Goal: Task Accomplishment & Management: Manage account settings

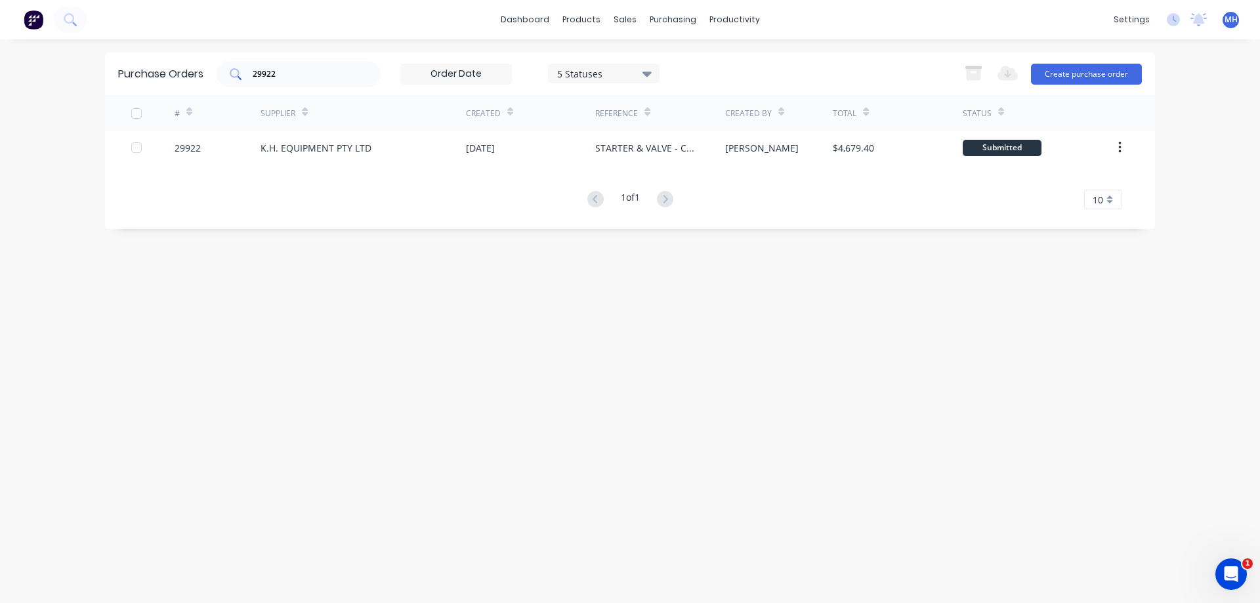
click at [306, 86] on div "29922" at bounding box center [299, 74] width 164 height 26
click at [304, 82] on div "29922" at bounding box center [299, 74] width 164 height 26
type input "2"
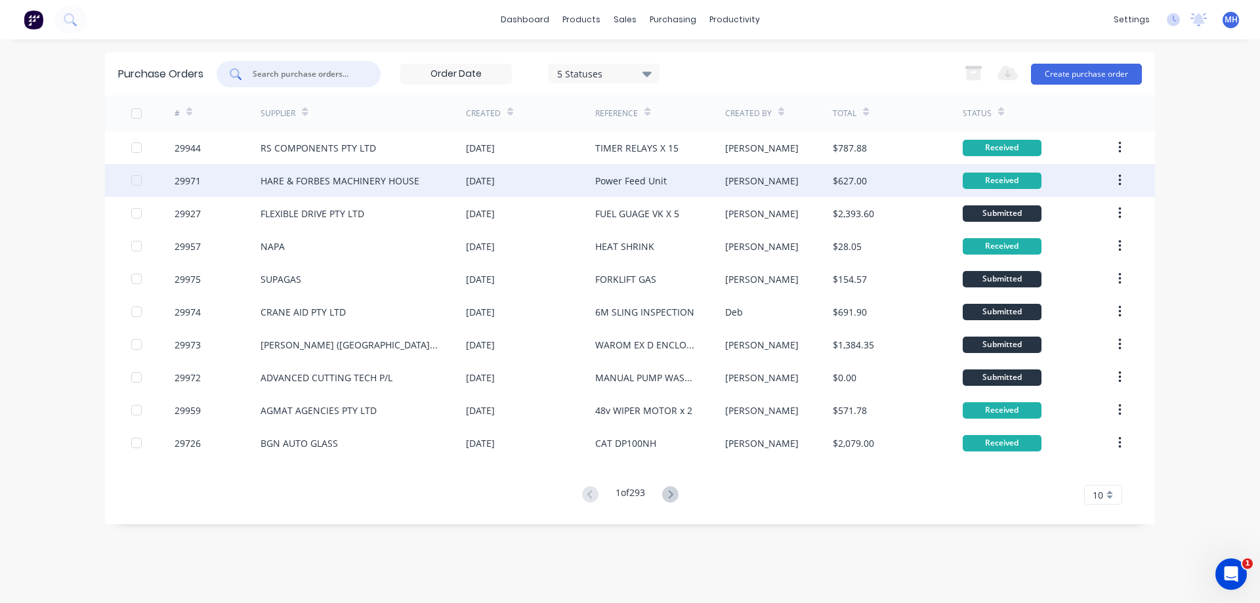
click at [746, 169] on div "[PERSON_NAME]" at bounding box center [779, 180] width 108 height 33
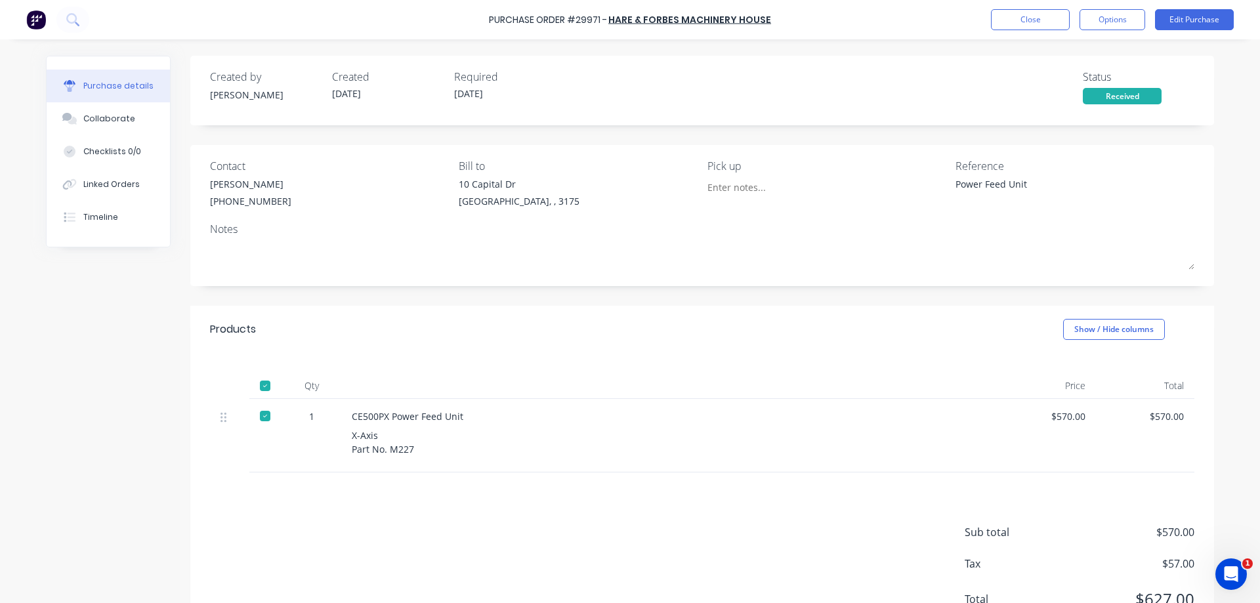
click at [1119, 35] on div "Purchase Order #29971 - HARE & FORBES MACHINERY HOUSE Close Options Edit Purcha…" at bounding box center [630, 19] width 1260 height 39
click at [1117, 28] on button "Options" at bounding box center [1112, 19] width 66 height 21
click at [1103, 68] on button "Convert to Bill" at bounding box center [1082, 79] width 125 height 26
type textarea "x"
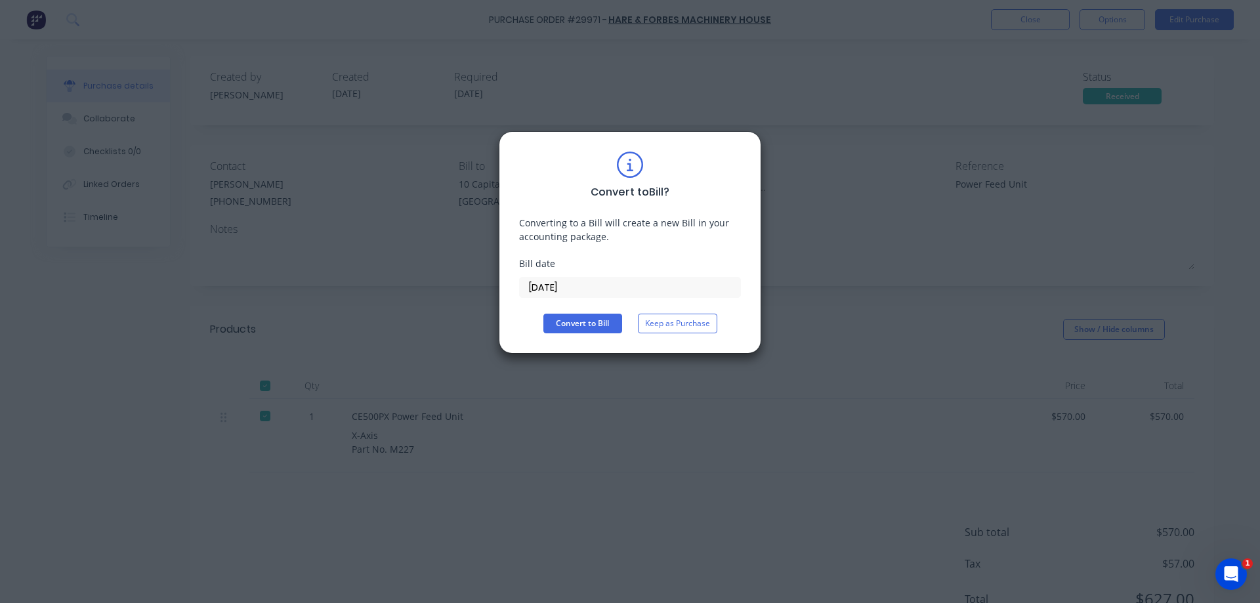
click at [563, 279] on input "[DATE]" at bounding box center [630, 288] width 220 height 20
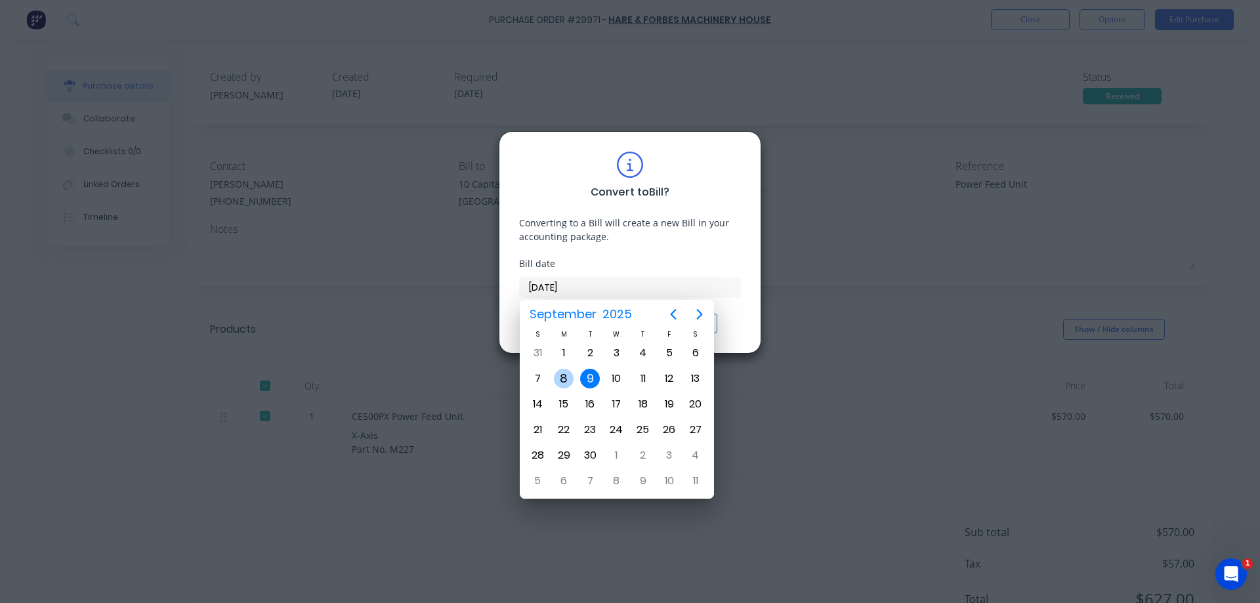
click at [572, 379] on div "8" at bounding box center [564, 379] width 20 height 20
type input "[DATE]"
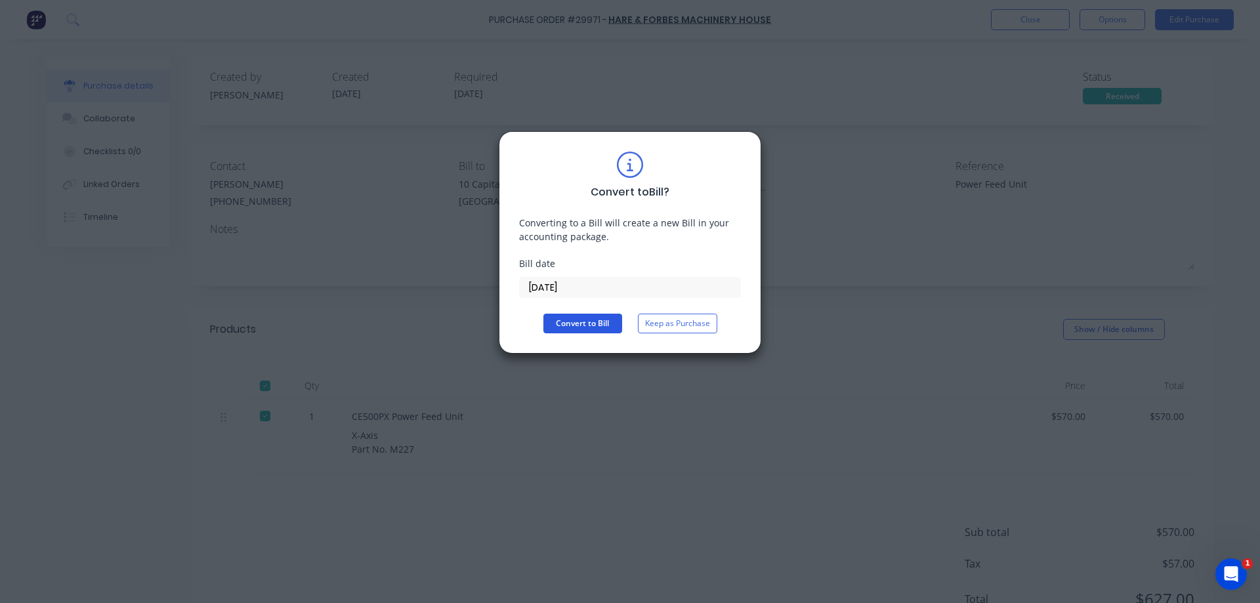
click at [614, 320] on button "Convert to Bill" at bounding box center [582, 324] width 79 height 20
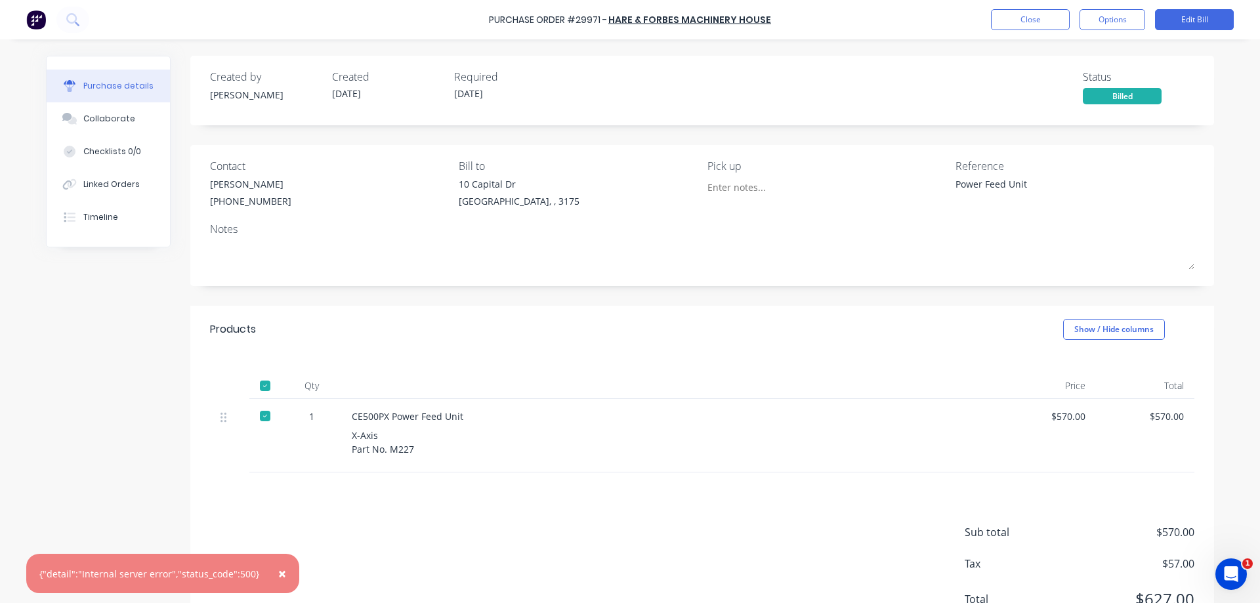
click at [283, 567] on button "×" at bounding box center [282, 573] width 34 height 31
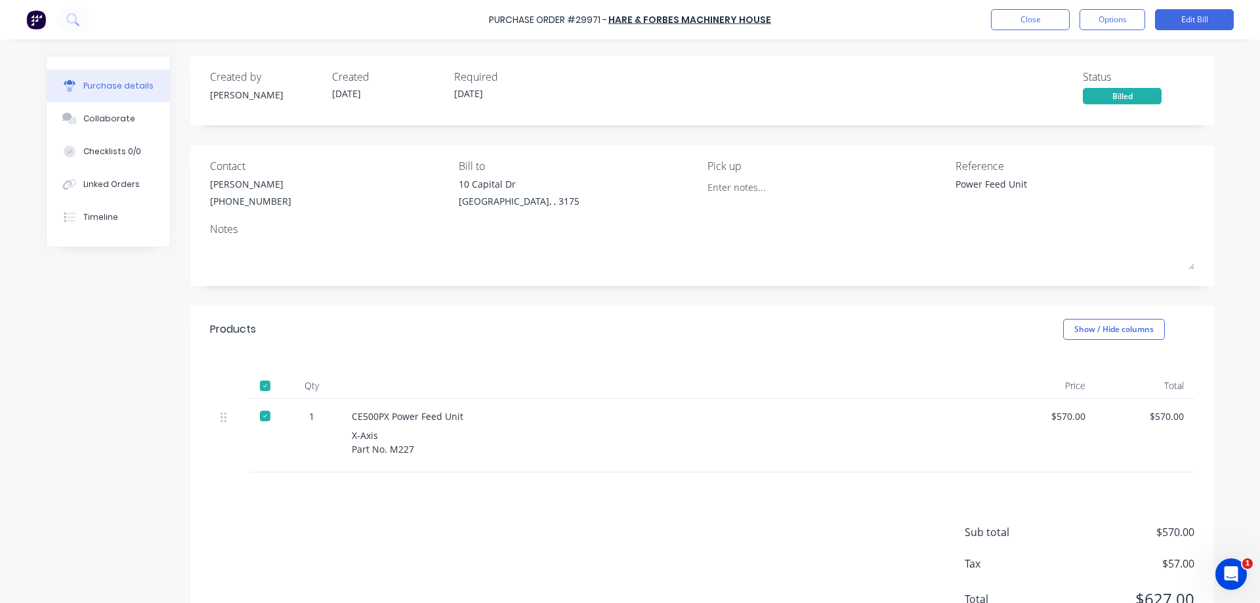
click at [1114, 95] on div "Billed" at bounding box center [1122, 96] width 79 height 16
click at [1121, 18] on button "Options" at bounding box center [1112, 19] width 66 height 21
click at [1095, 88] on div "Convert to Purchase Order" at bounding box center [1082, 82] width 101 height 33
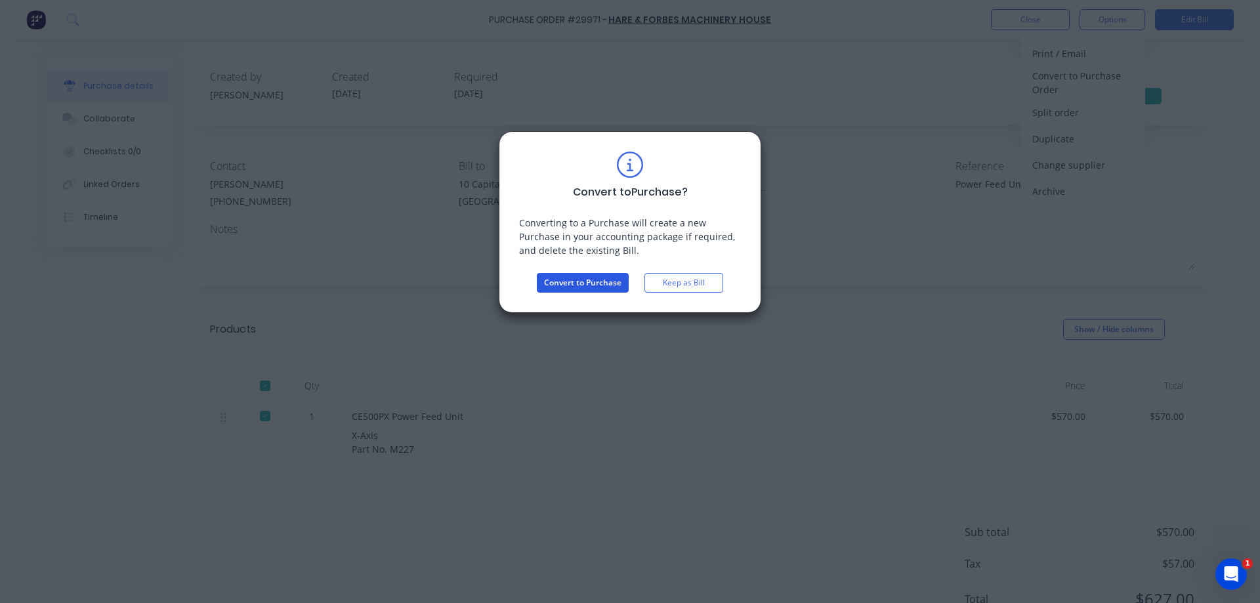
click at [610, 281] on button "Convert to Purchase" at bounding box center [583, 283] width 92 height 20
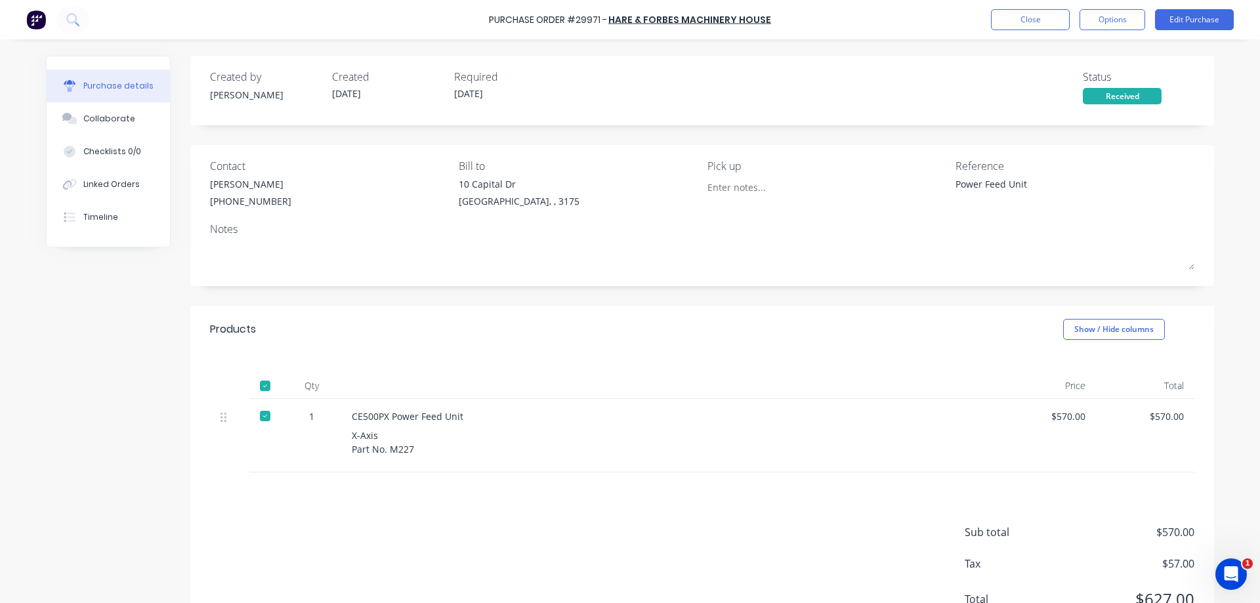
click at [886, 289] on div "Created by [PERSON_NAME] Created [DATE] Required [DATE] Status Received Contact…" at bounding box center [701, 351] width 1023 height 590
click at [1199, 24] on button "Edit Purchase" at bounding box center [1194, 19] width 79 height 21
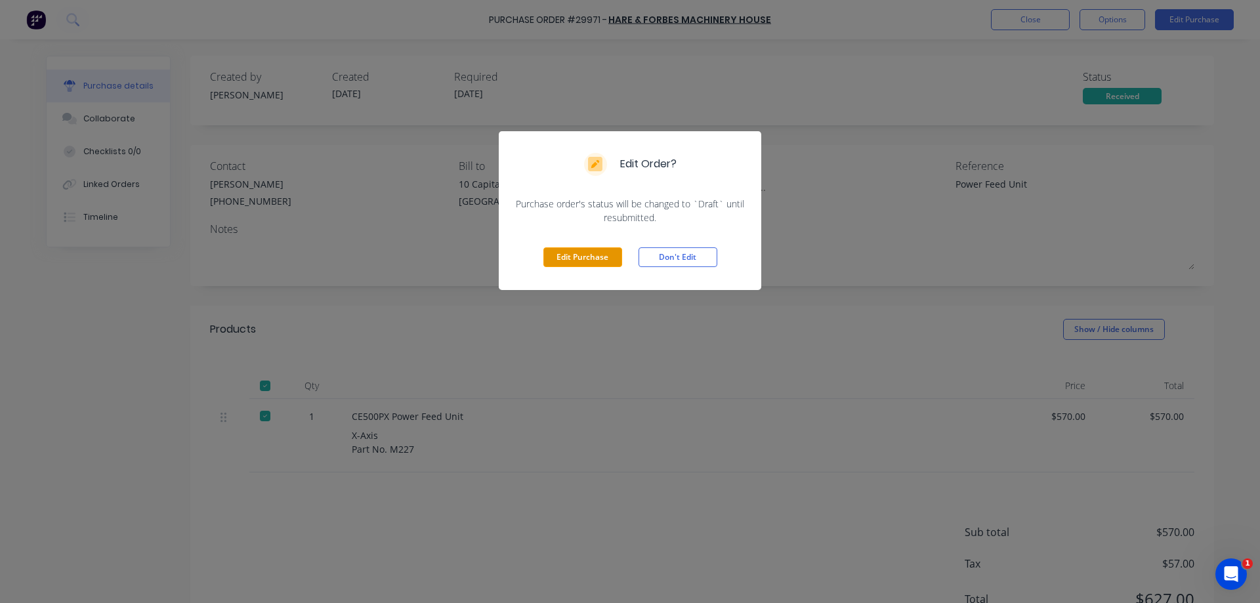
click at [589, 257] on button "Edit Purchase" at bounding box center [582, 257] width 79 height 20
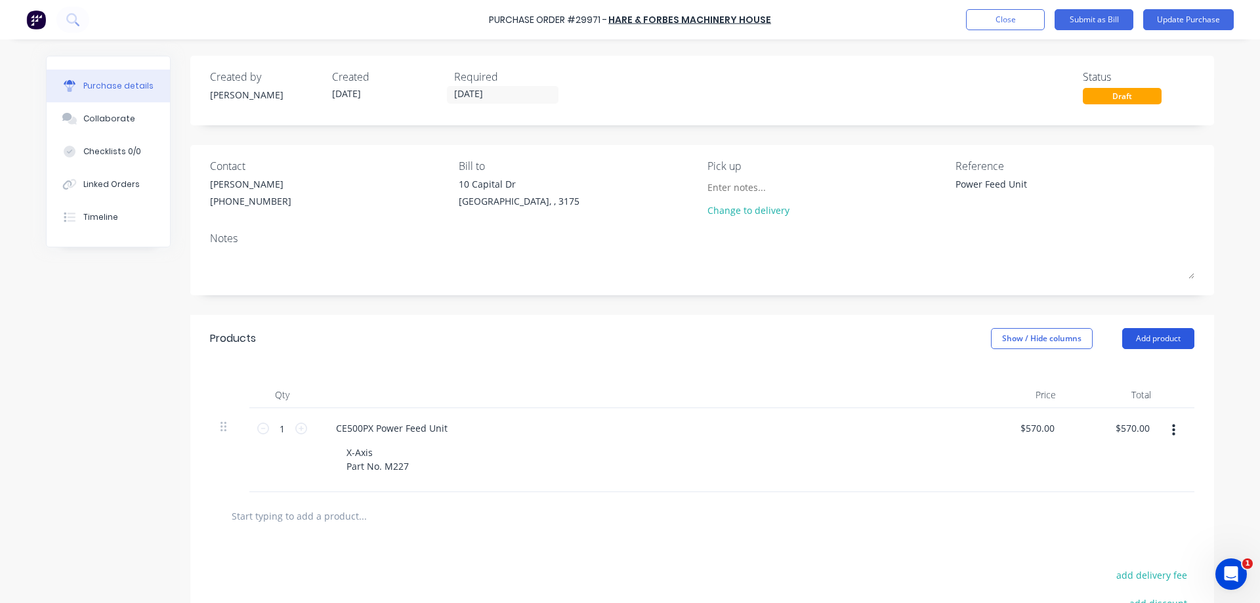
click at [1161, 335] on button "Add product" at bounding box center [1158, 338] width 72 height 21
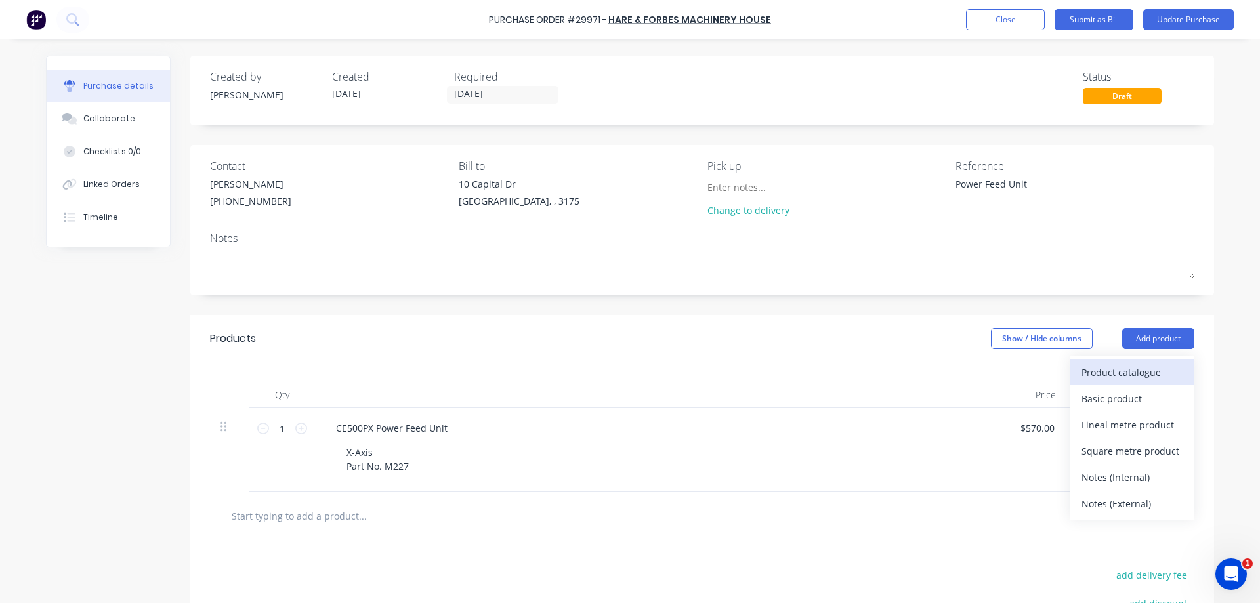
click at [1131, 365] on div "Product catalogue" at bounding box center [1131, 372] width 101 height 19
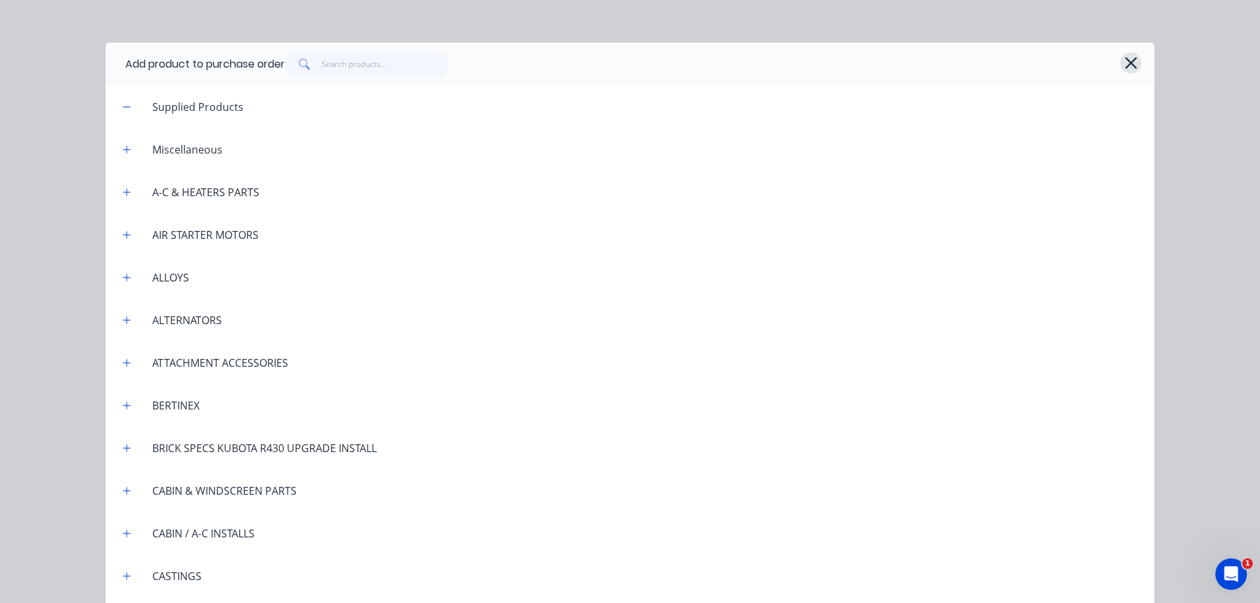
click at [1134, 62] on icon "button" at bounding box center [1131, 63] width 14 height 18
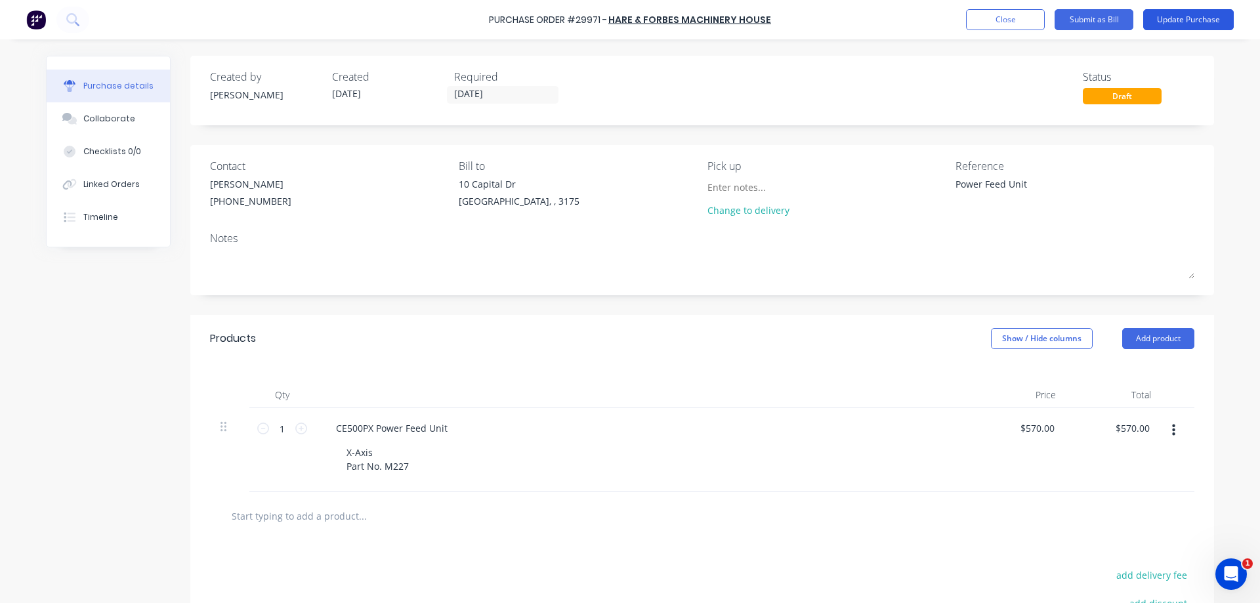
click at [1184, 12] on button "Update Purchase" at bounding box center [1188, 19] width 91 height 21
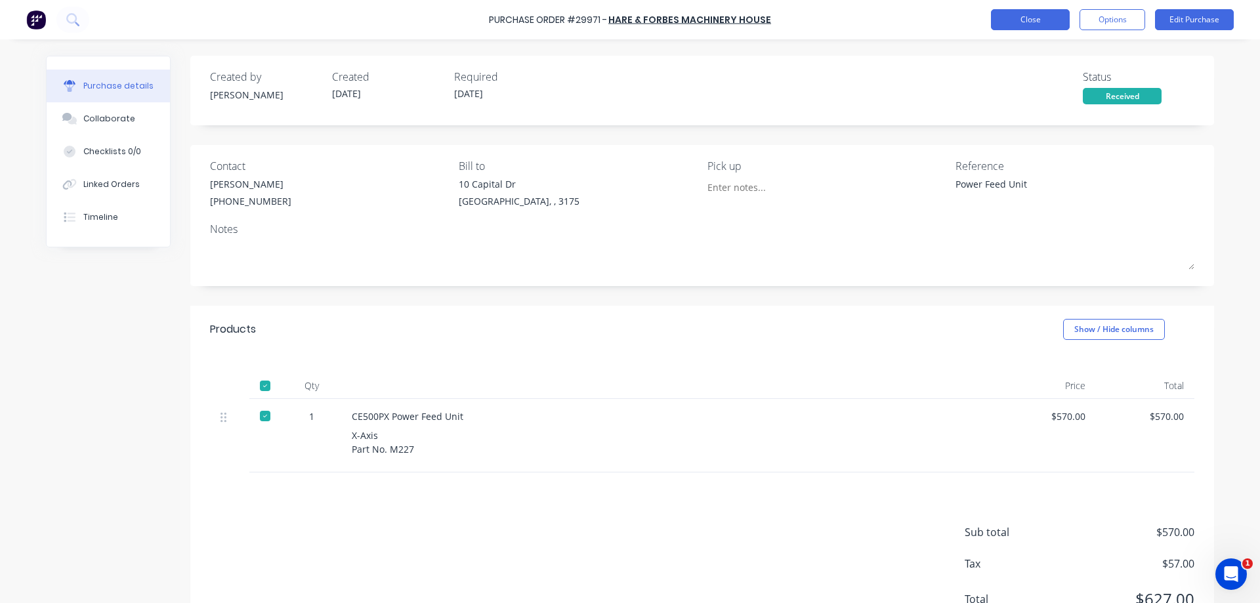
click at [1021, 20] on button "Close" at bounding box center [1030, 19] width 79 height 21
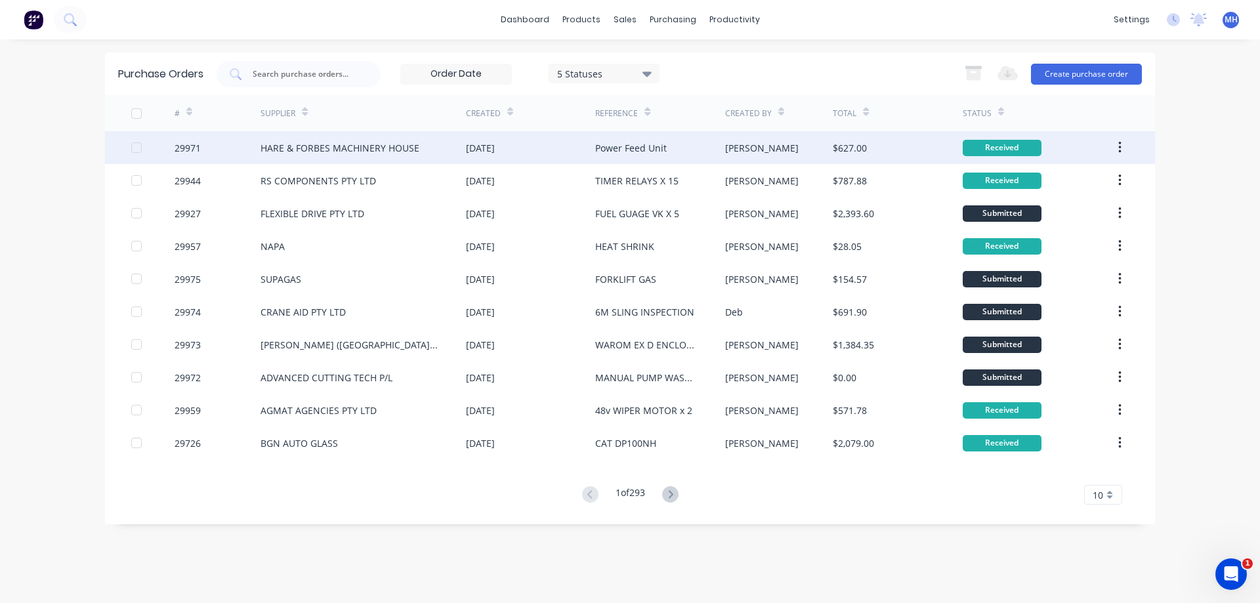
click at [846, 156] on div "$627.00" at bounding box center [897, 147] width 129 height 33
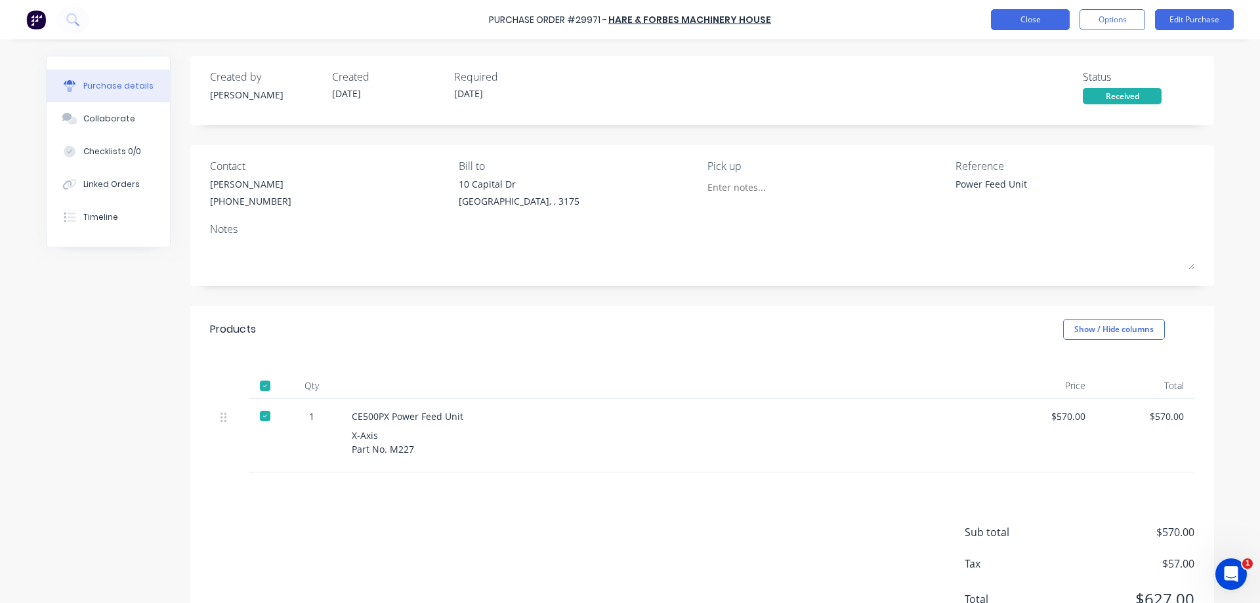
click at [1039, 20] on button "Close" at bounding box center [1030, 19] width 79 height 21
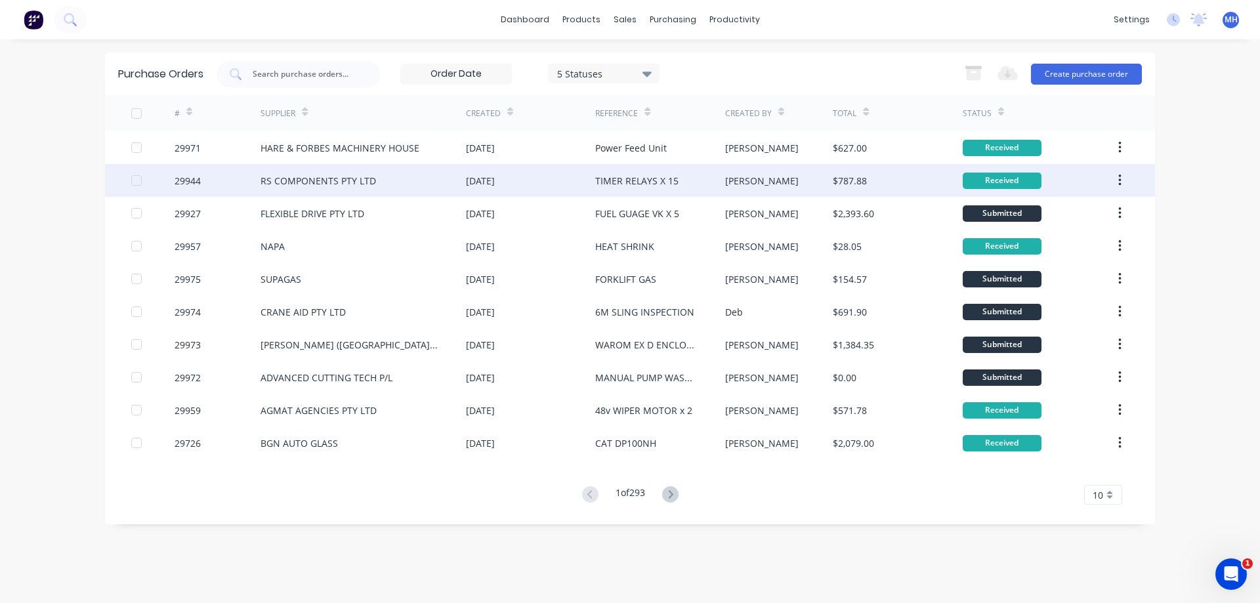
click at [752, 188] on div "[PERSON_NAME]" at bounding box center [779, 180] width 108 height 33
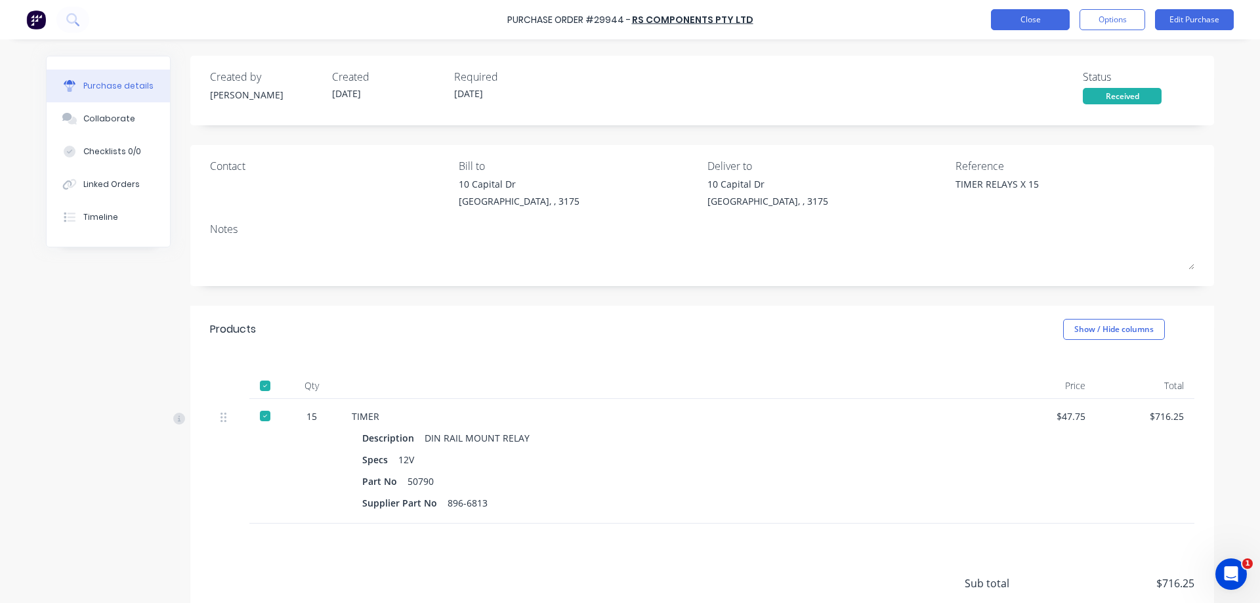
click at [1048, 28] on button "Close" at bounding box center [1030, 19] width 79 height 21
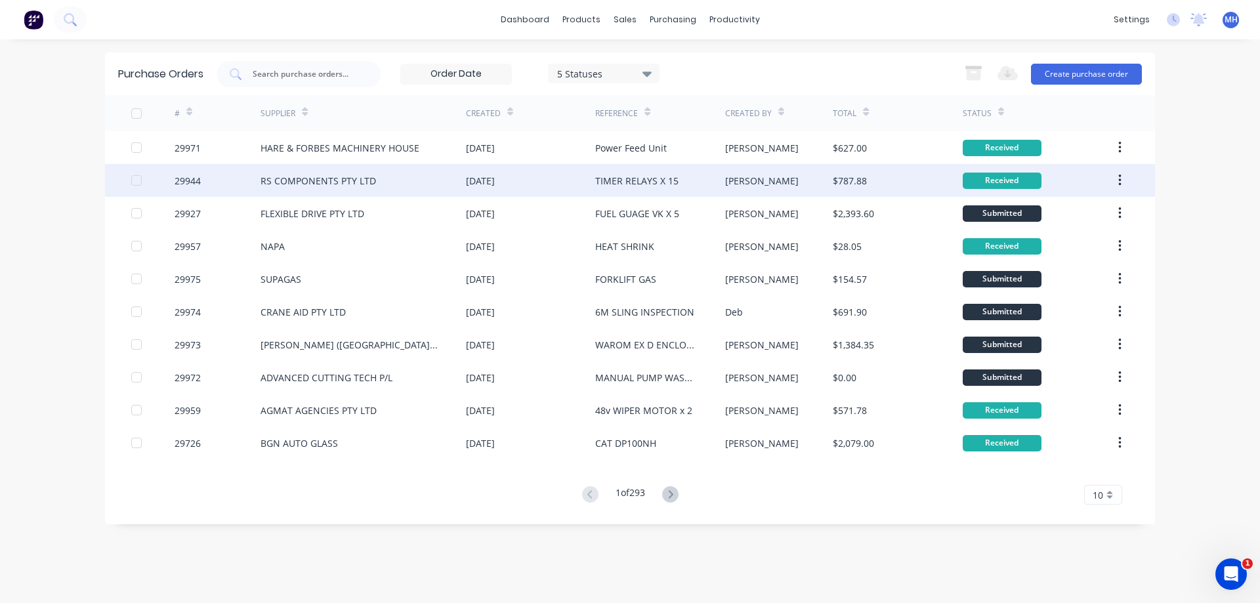
click at [890, 184] on div "$787.88" at bounding box center [897, 180] width 129 height 33
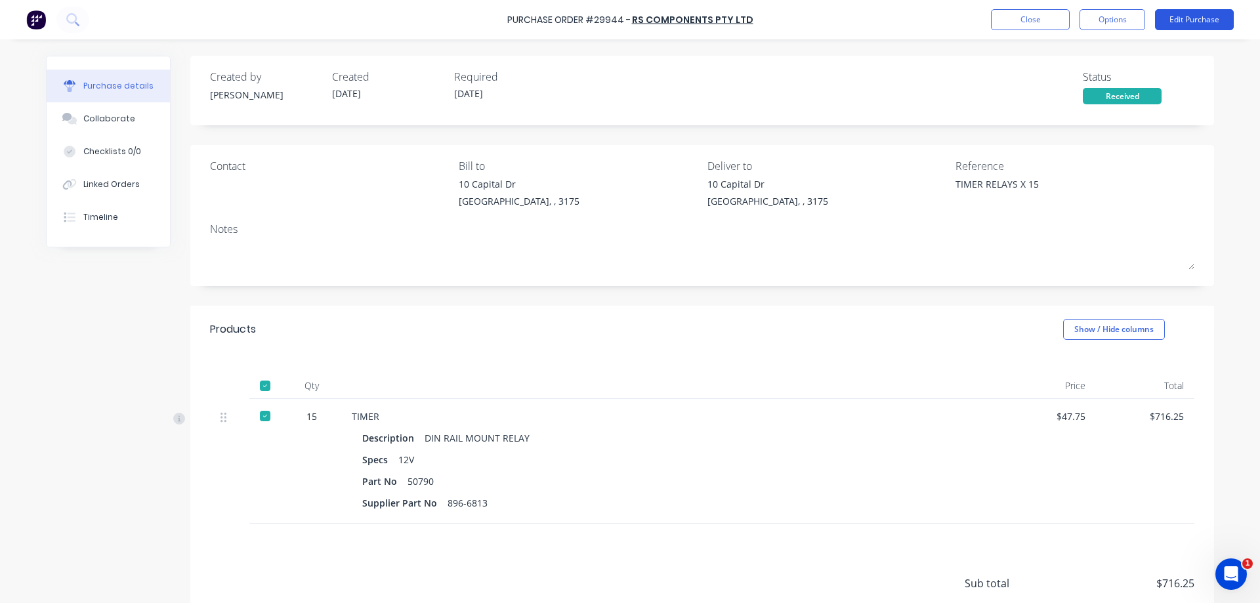
click at [1203, 28] on button "Edit Purchase" at bounding box center [1194, 19] width 79 height 21
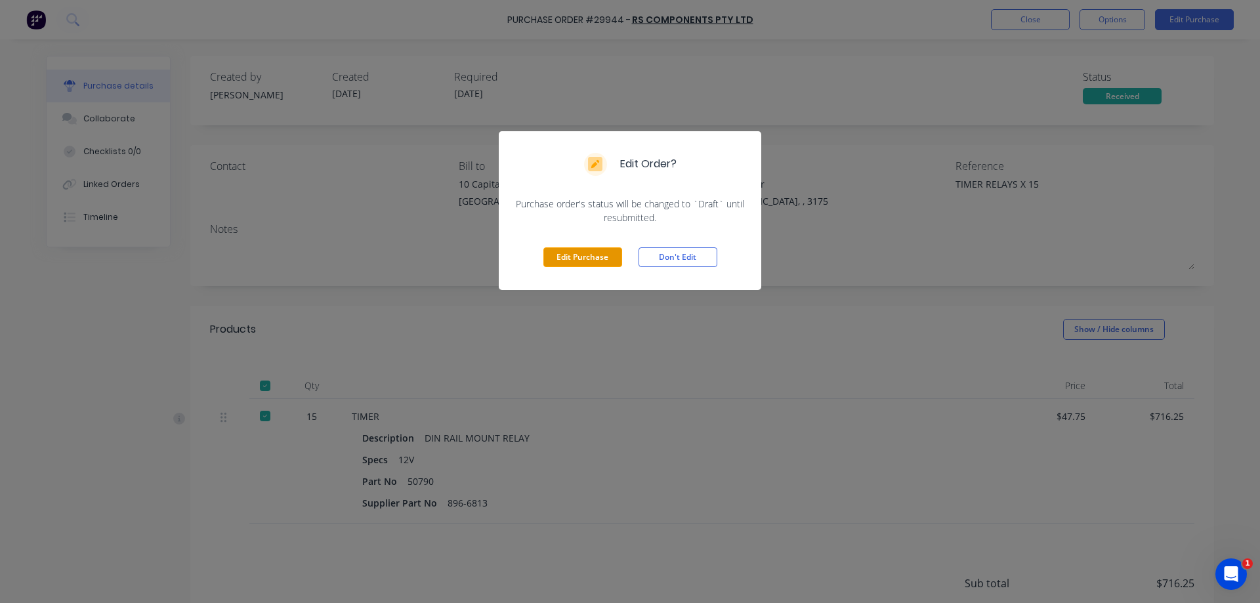
click at [600, 264] on button "Edit Purchase" at bounding box center [582, 257] width 79 height 20
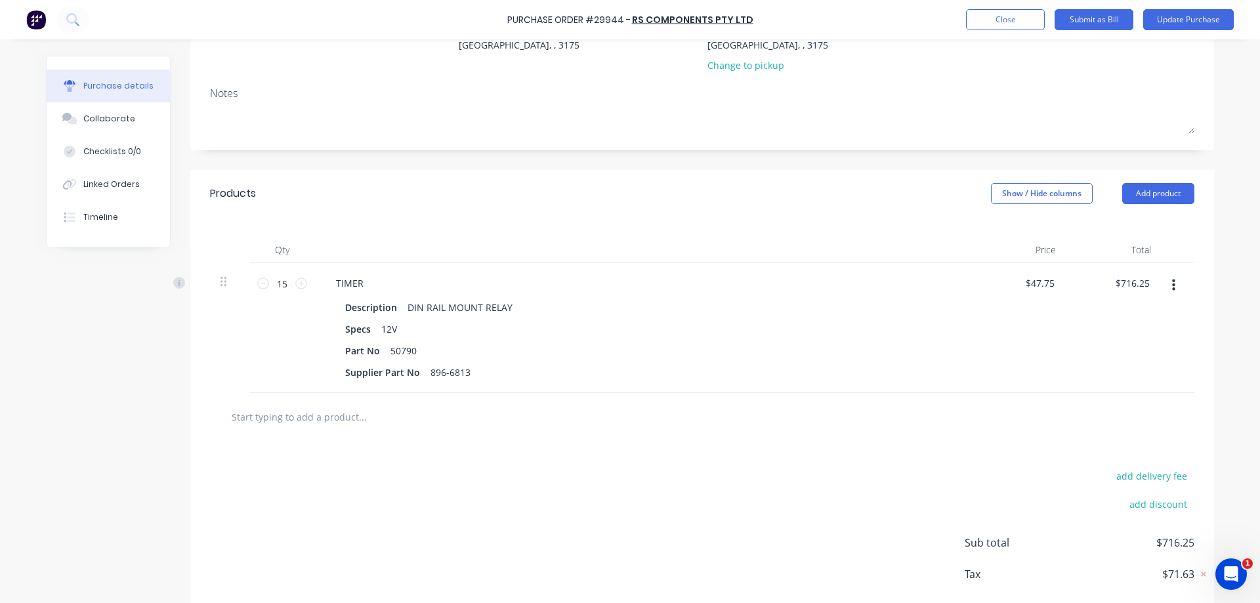
scroll to position [220, 0]
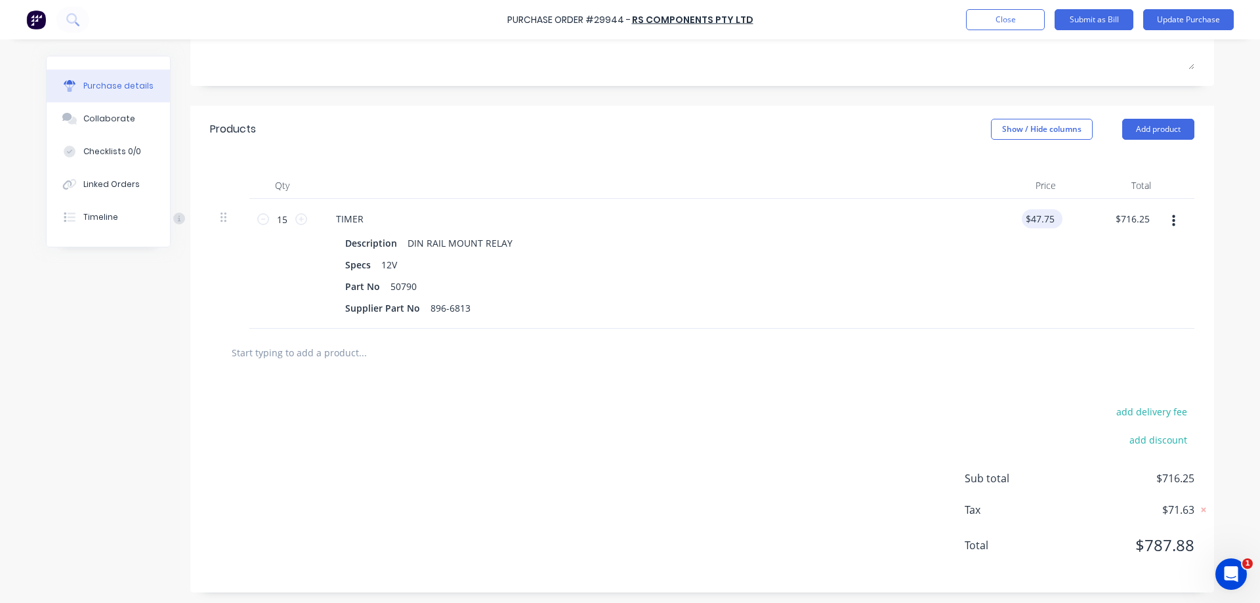
type textarea "x"
type input "47.7500"
click at [1046, 221] on input "47.7500" at bounding box center [1038, 218] width 35 height 19
click at [1046, 221] on input "47.7500" at bounding box center [1036, 218] width 41 height 19
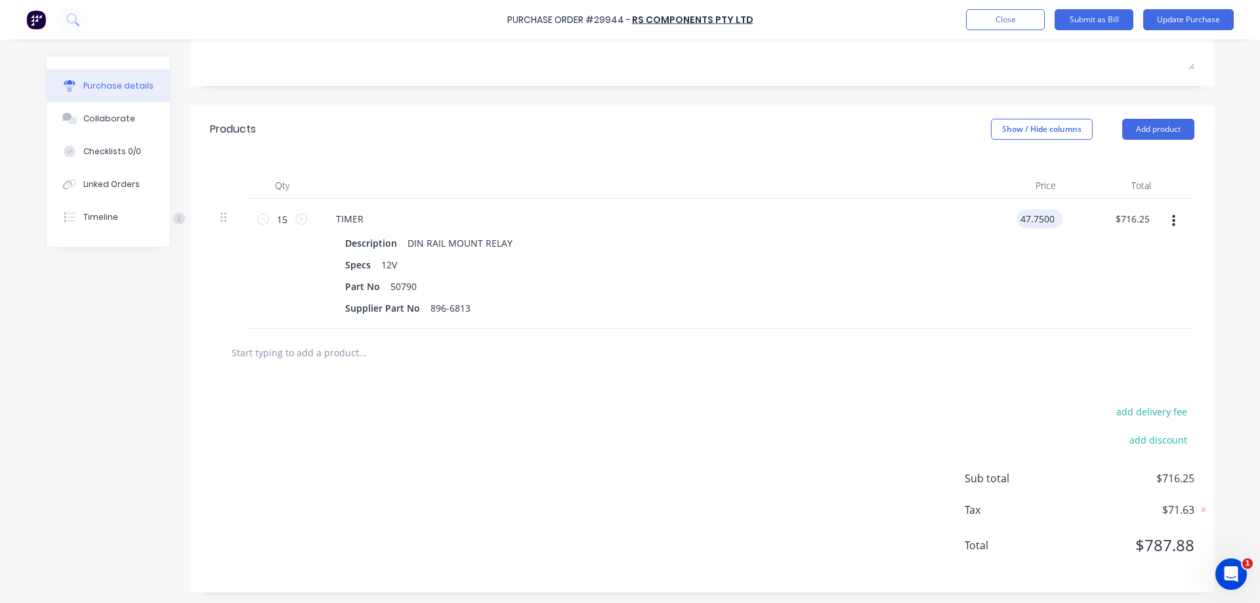
click at [1054, 215] on input "47.7500" at bounding box center [1036, 218] width 41 height 19
type textarea "x"
drag, startPoint x: 1054, startPoint y: 215, endPoint x: 1020, endPoint y: 215, distance: 33.5
click at [1020, 215] on input "47.7500" at bounding box center [1036, 218] width 41 height 19
type input "29.869"
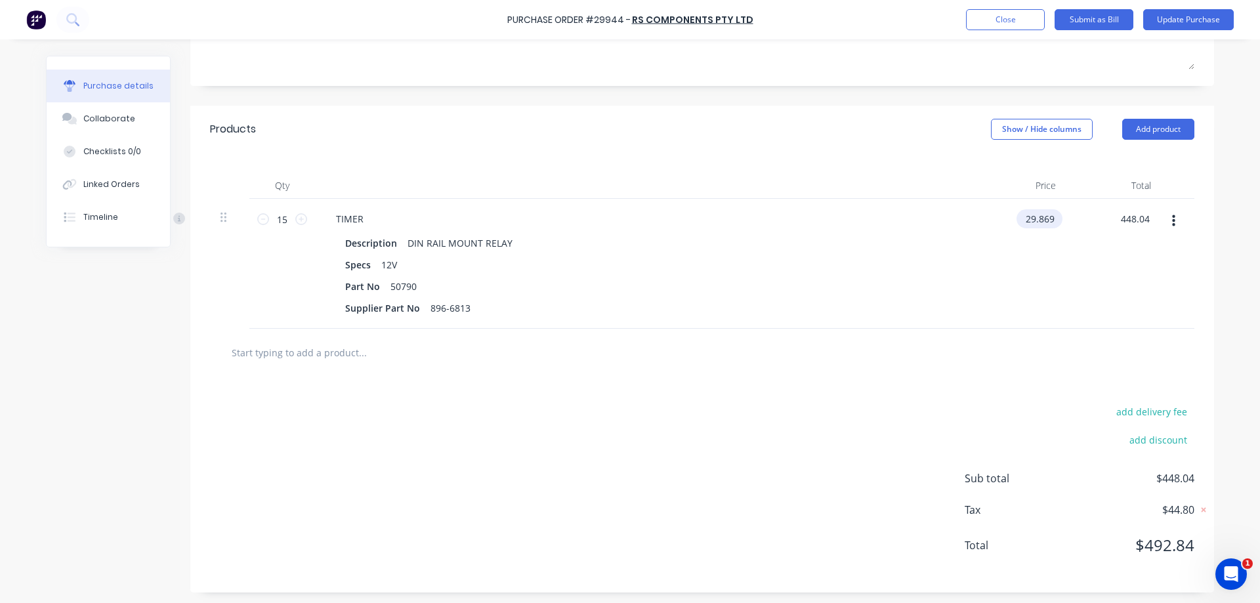
type textarea "x"
type input "$29.869"
type input "448.04"
type textarea "x"
type input "$29.8693"
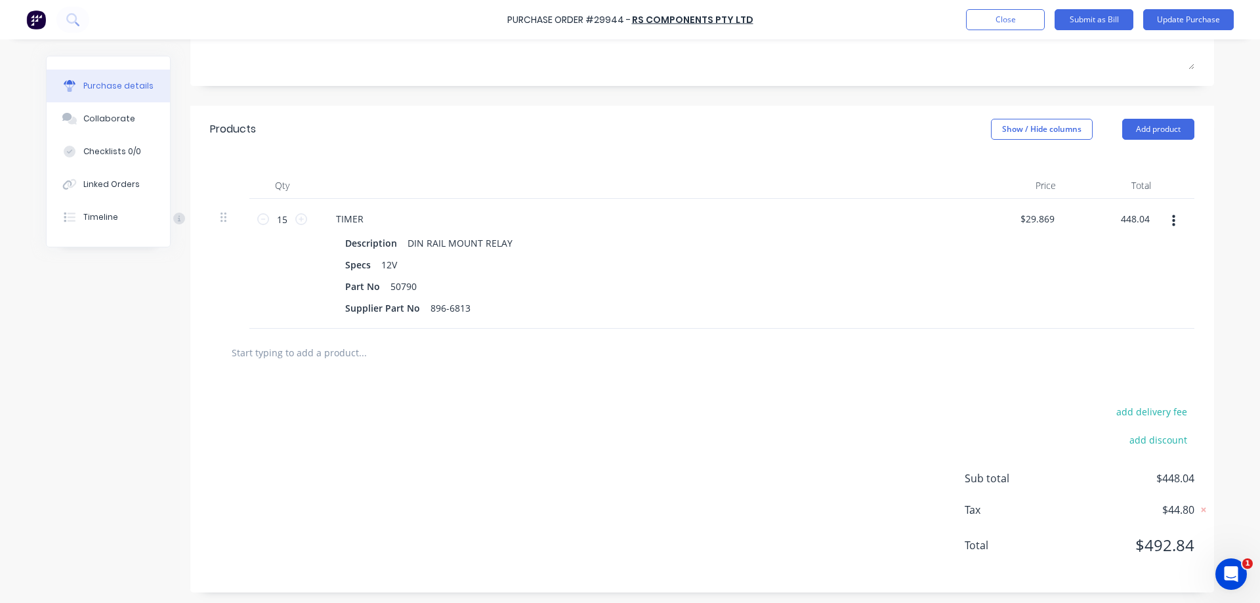
type input "$448.04"
click at [1186, 543] on span "$492.84" at bounding box center [1128, 545] width 131 height 24
type textarea "x"
click at [1054, 217] on input "29.8693" at bounding box center [1034, 218] width 46 height 19
type input "29.86867"
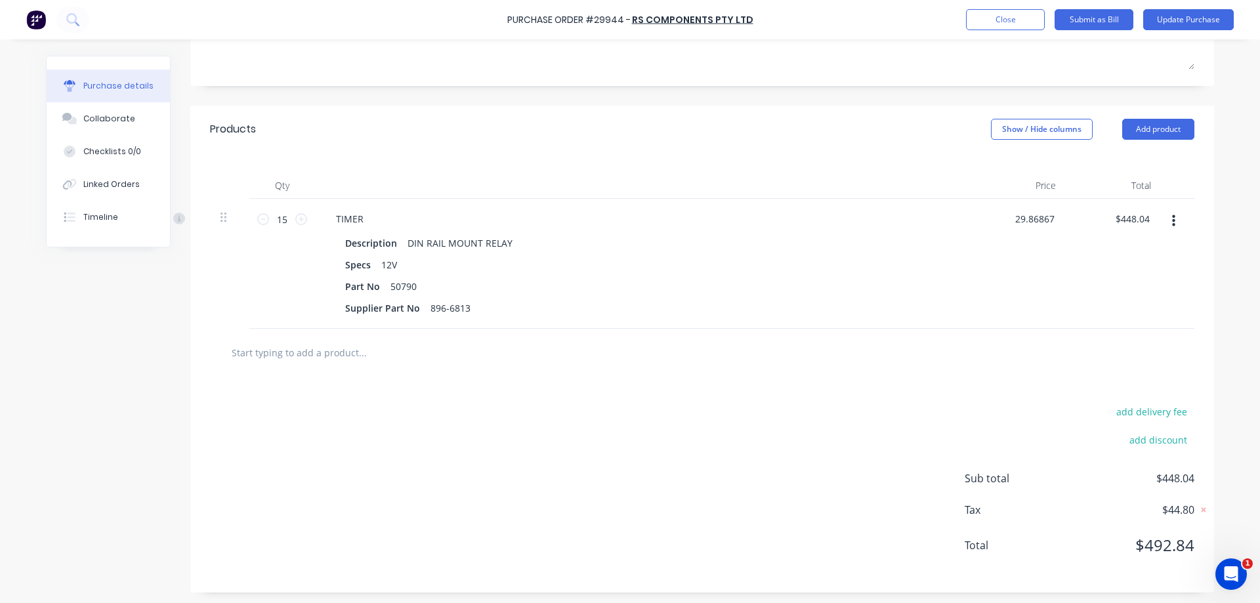
type textarea "x"
type input "$29.8687"
type input "$448.03"
click at [993, 383] on div "add delivery fee add discount Sub total $448.03 Tax $44.80 Total $492.83" at bounding box center [701, 485] width 1023 height 216
type textarea "x"
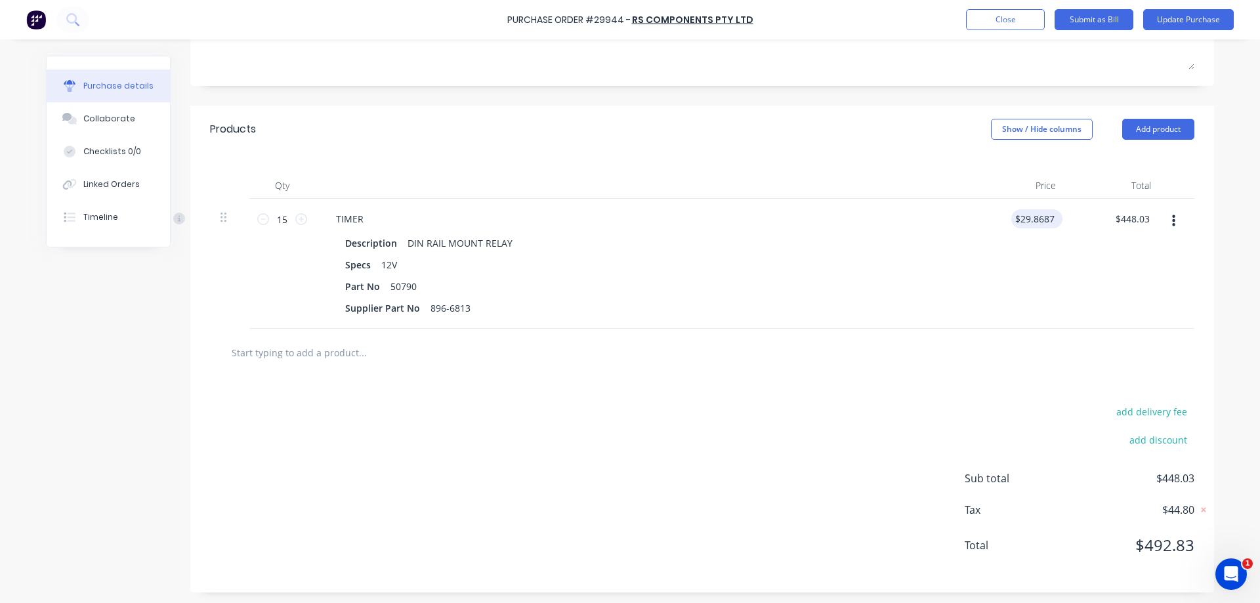
type input "29.8687"
click at [1034, 220] on input "29.8687" at bounding box center [1036, 218] width 41 height 19
drag, startPoint x: 1055, startPoint y: 212, endPoint x: 1015, endPoint y: 215, distance: 40.2
click at [1015, 215] on div "29.8687 29.8687" at bounding box center [1018, 264] width 95 height 130
type textarea "x"
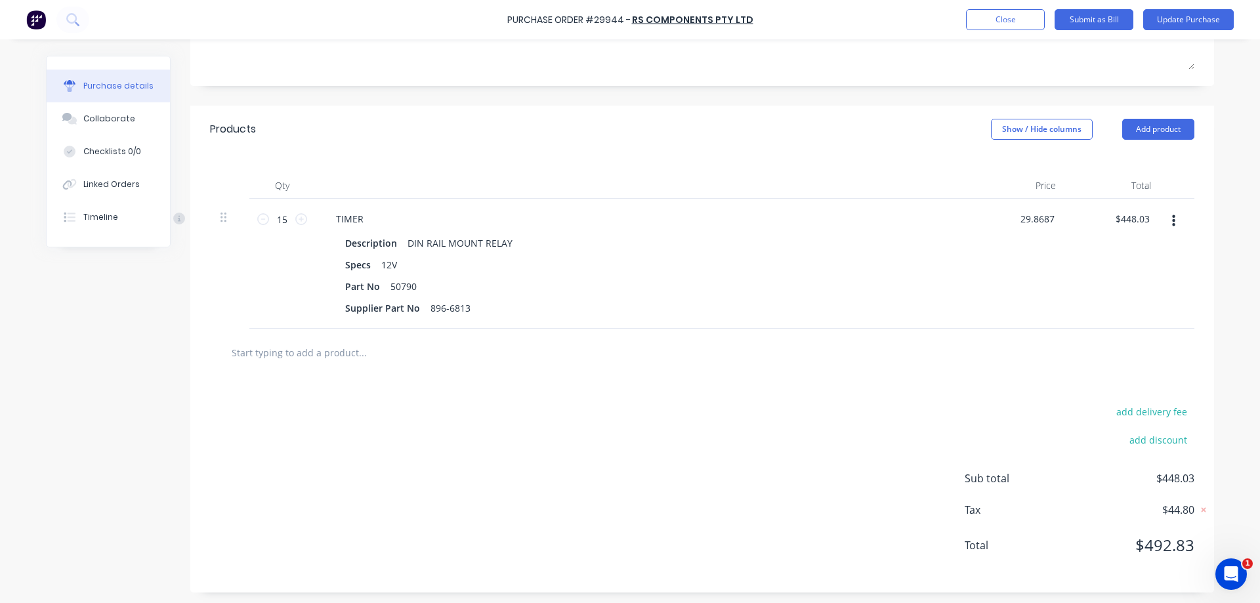
type input "$29.8687"
drag, startPoint x: 853, startPoint y: 145, endPoint x: 870, endPoint y: 141, distance: 17.5
click at [854, 146] on div "Products Show / Hide columns Add product" at bounding box center [701, 129] width 1023 height 47
click at [1170, 24] on button "Update Purchase" at bounding box center [1188, 19] width 91 height 21
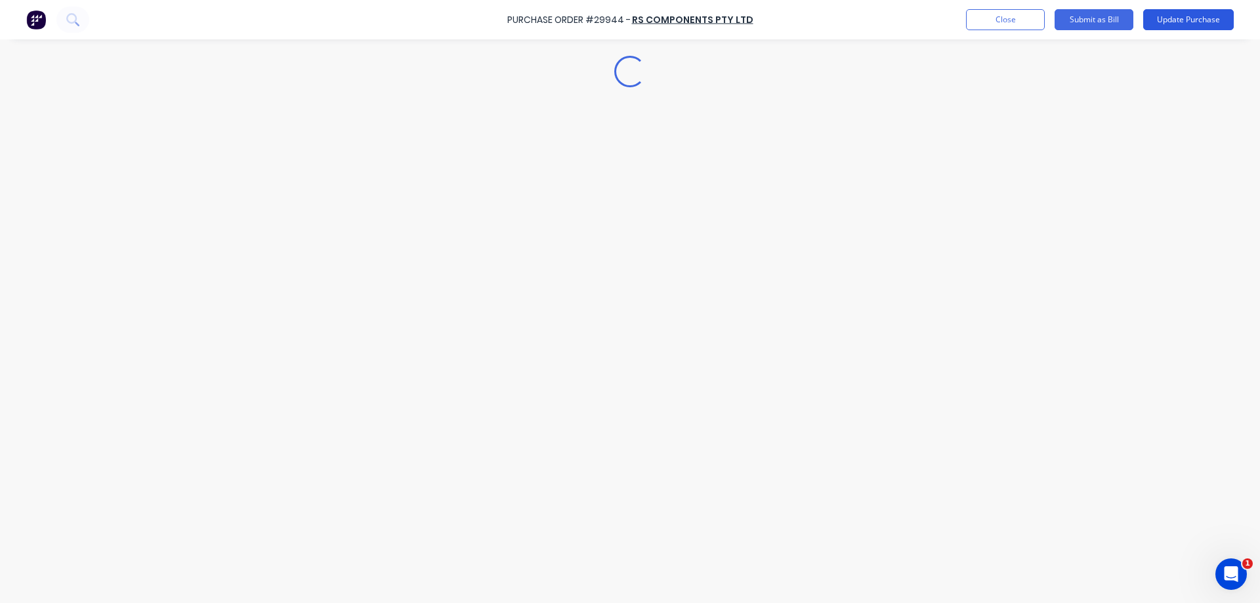
scroll to position [0, 0]
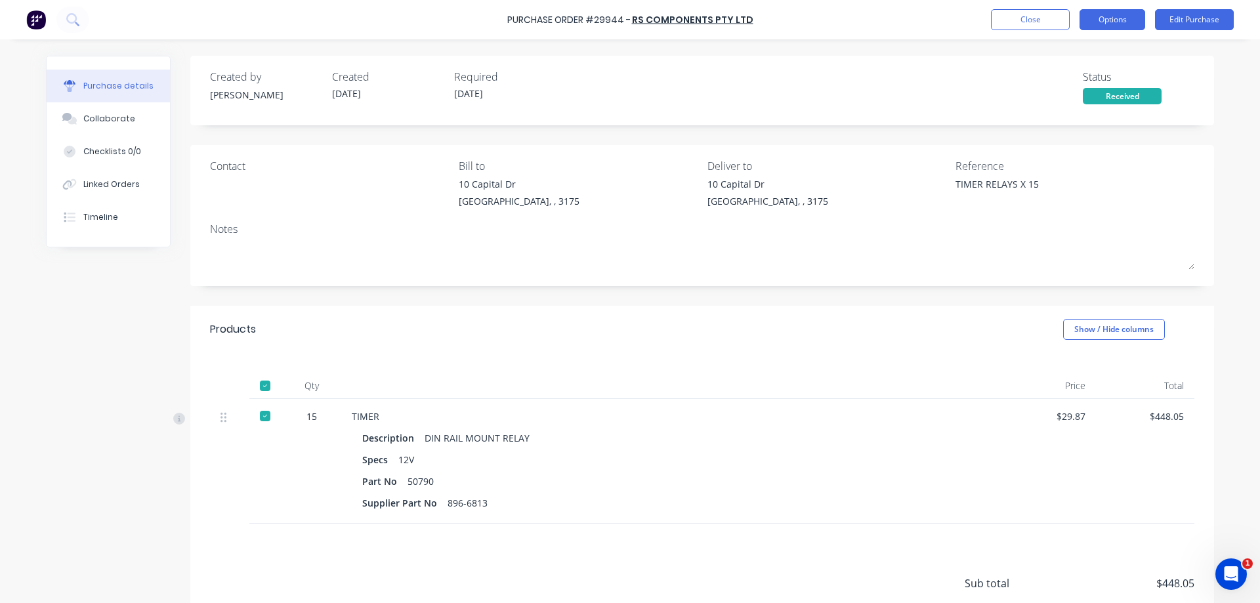
click at [1111, 22] on button "Options" at bounding box center [1112, 19] width 66 height 21
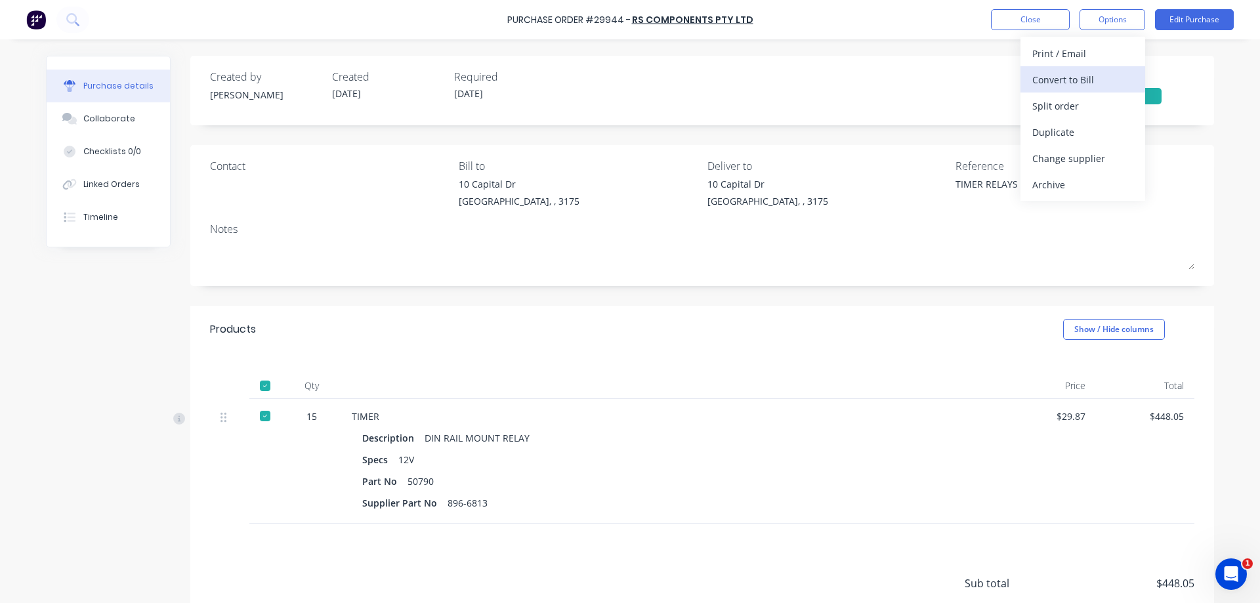
click at [1098, 83] on div "Convert to Bill" at bounding box center [1082, 79] width 101 height 19
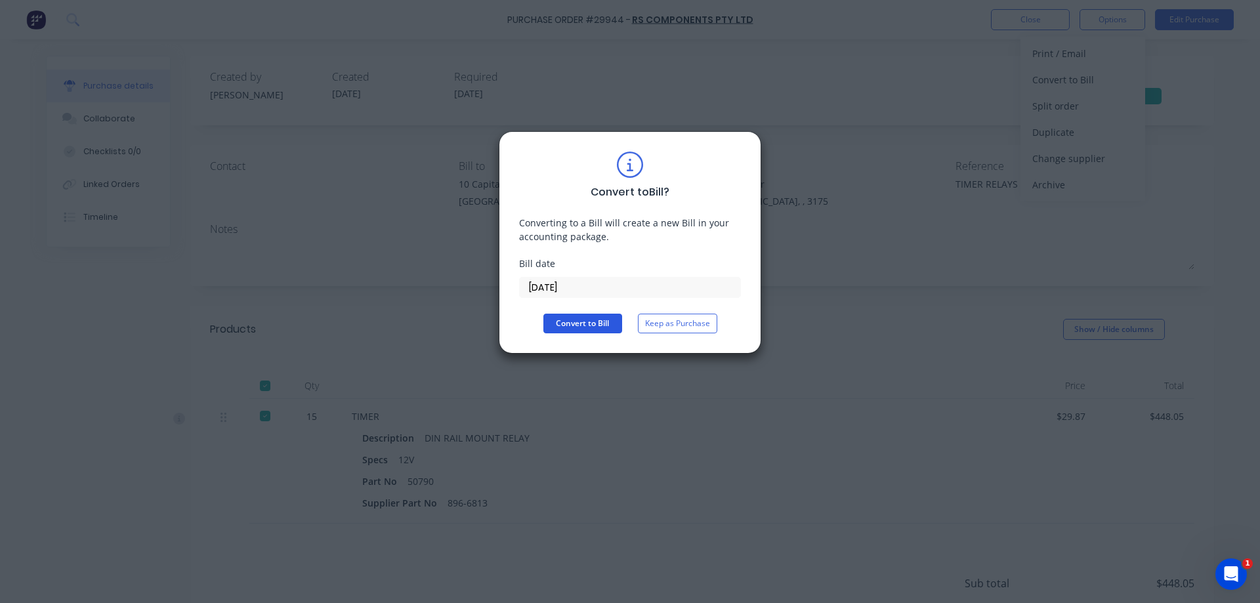
click at [610, 331] on button "Convert to Bill" at bounding box center [582, 324] width 79 height 20
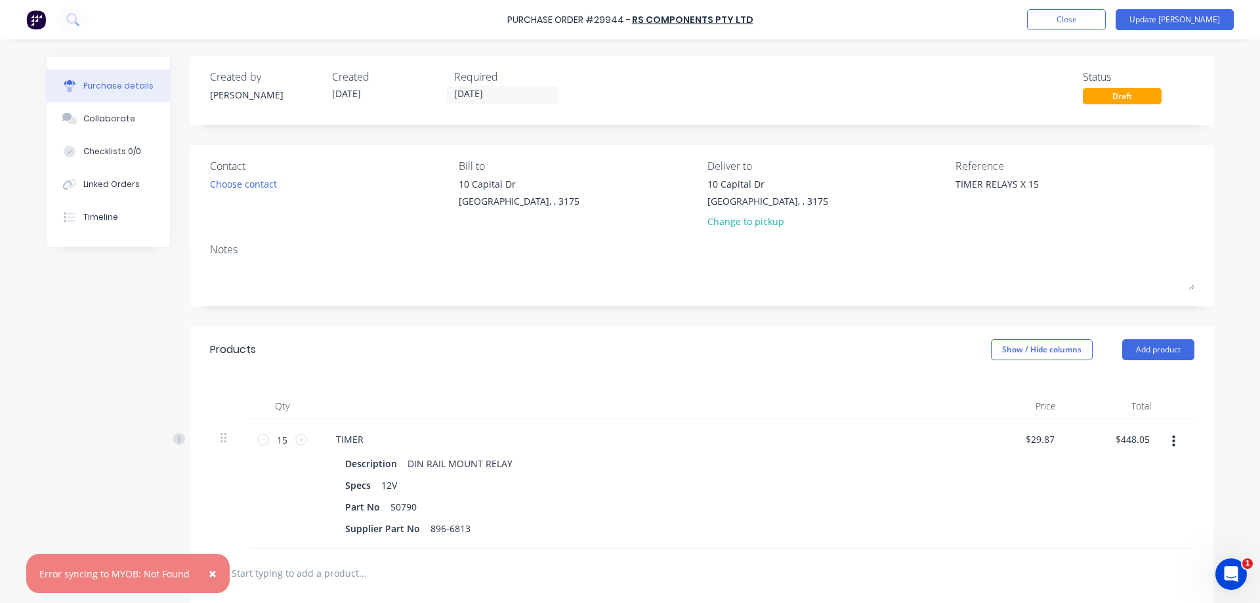
click at [662, 320] on div "Created by [PERSON_NAME] Created [DATE] Required [DATE] Status Draft Contact Ch…" at bounding box center [701, 434] width 1023 height 757
click at [1184, 21] on button "Update [PERSON_NAME]" at bounding box center [1174, 19] width 118 height 21
click at [223, 571] on button "×" at bounding box center [213, 573] width 34 height 31
click at [218, 575] on button "×" at bounding box center [213, 573] width 34 height 31
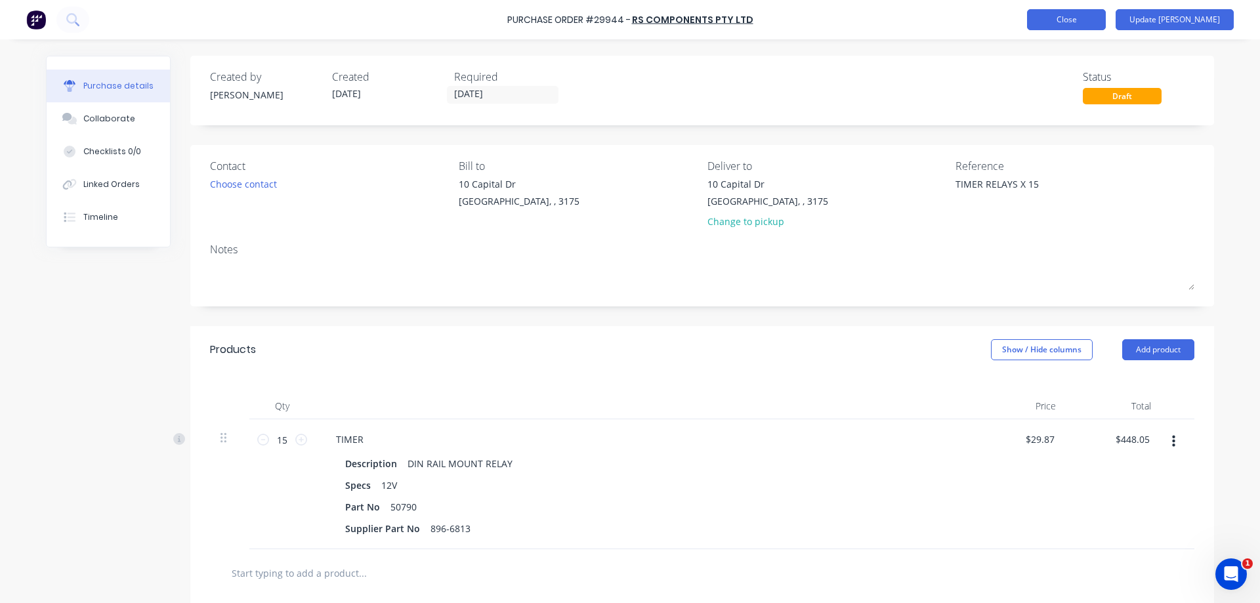
click at [1105, 22] on button "Close" at bounding box center [1066, 19] width 79 height 21
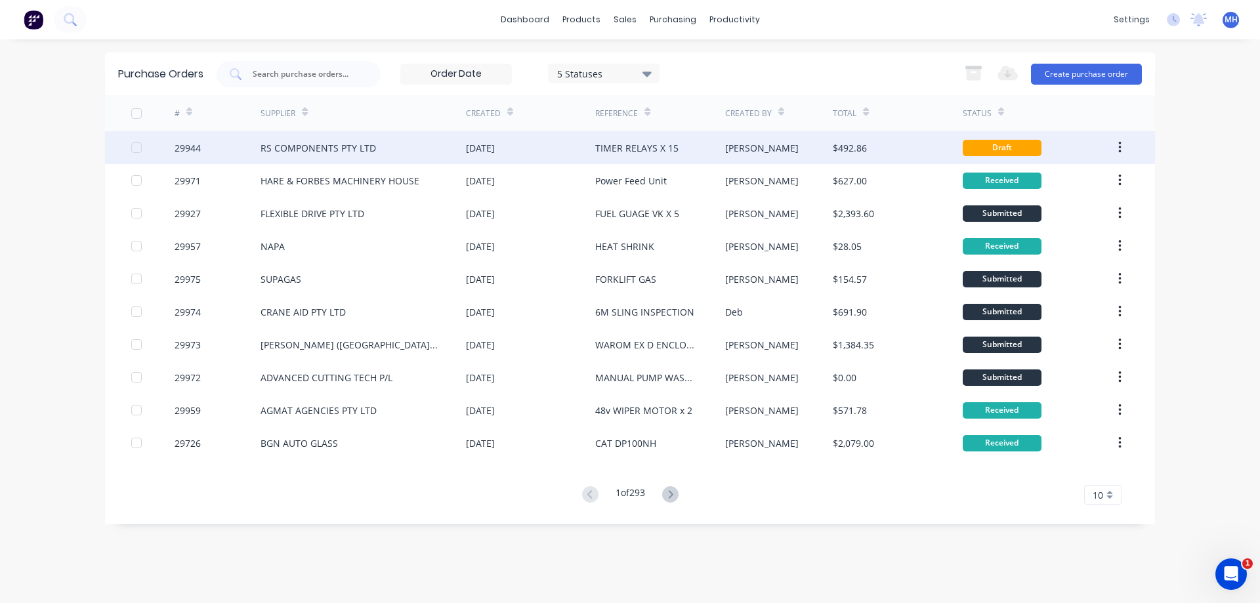
click at [899, 146] on div "$492.86" at bounding box center [897, 147] width 129 height 33
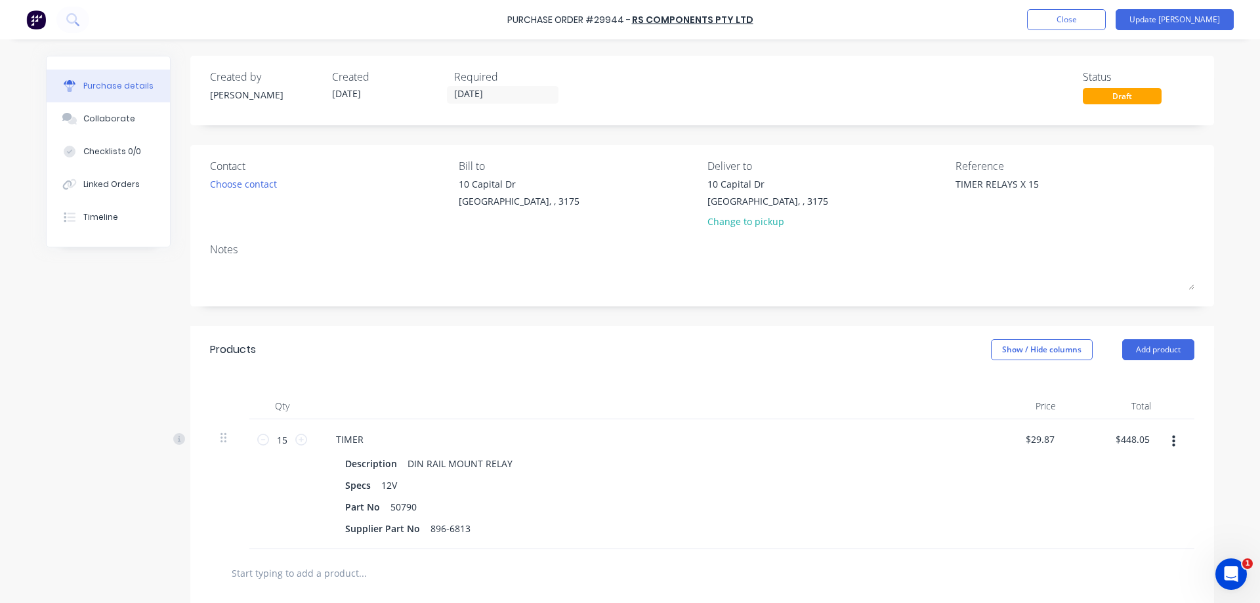
drag, startPoint x: 911, startPoint y: 392, endPoint x: 904, endPoint y: 388, distance: 8.2
drag, startPoint x: 882, startPoint y: 339, endPoint x: 878, endPoint y: 333, distance: 7.7
click at [878, 333] on div "Products Show / Hide columns Add product" at bounding box center [701, 349] width 1023 height 47
click at [984, 105] on div "Created by [PERSON_NAME] Created [DATE] Required [DATE] Status Draft" at bounding box center [701, 91] width 1023 height 70
click at [1191, 24] on button "Update [PERSON_NAME]" at bounding box center [1174, 19] width 118 height 21
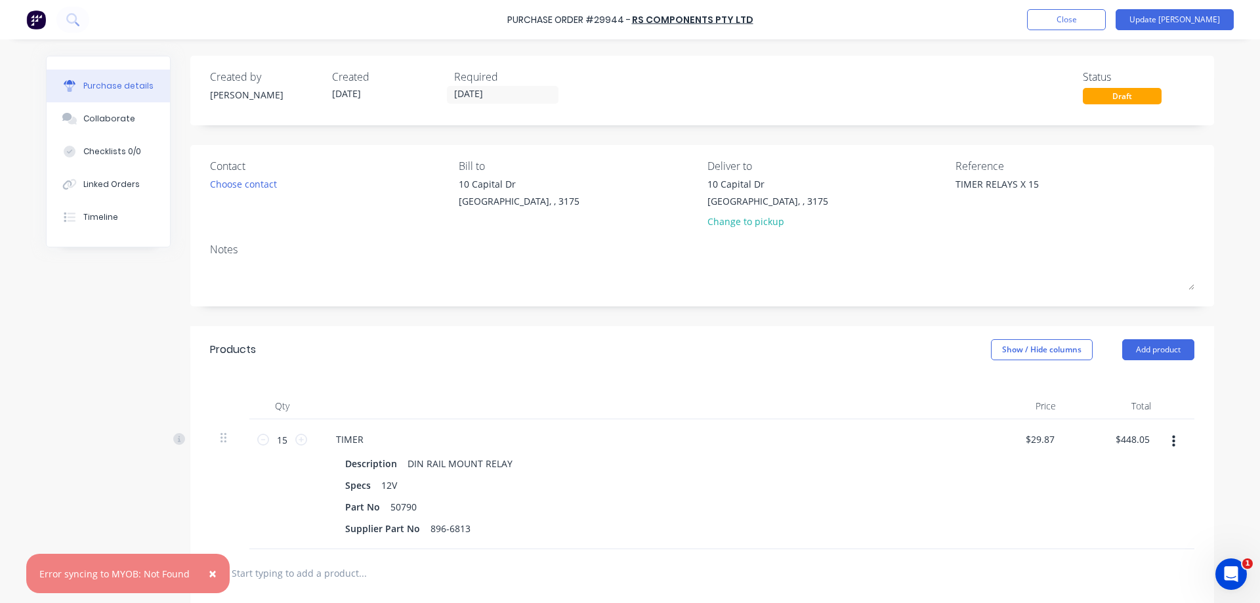
click at [209, 577] on span "×" at bounding box center [213, 573] width 8 height 18
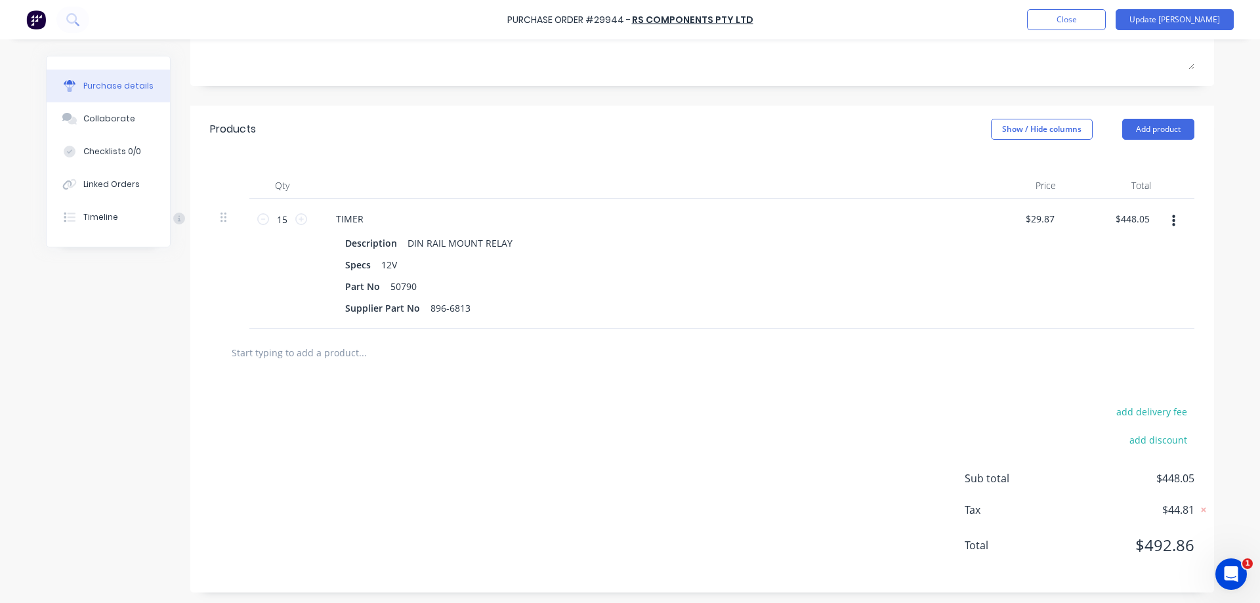
click at [989, 361] on div at bounding box center [701, 352] width 963 height 26
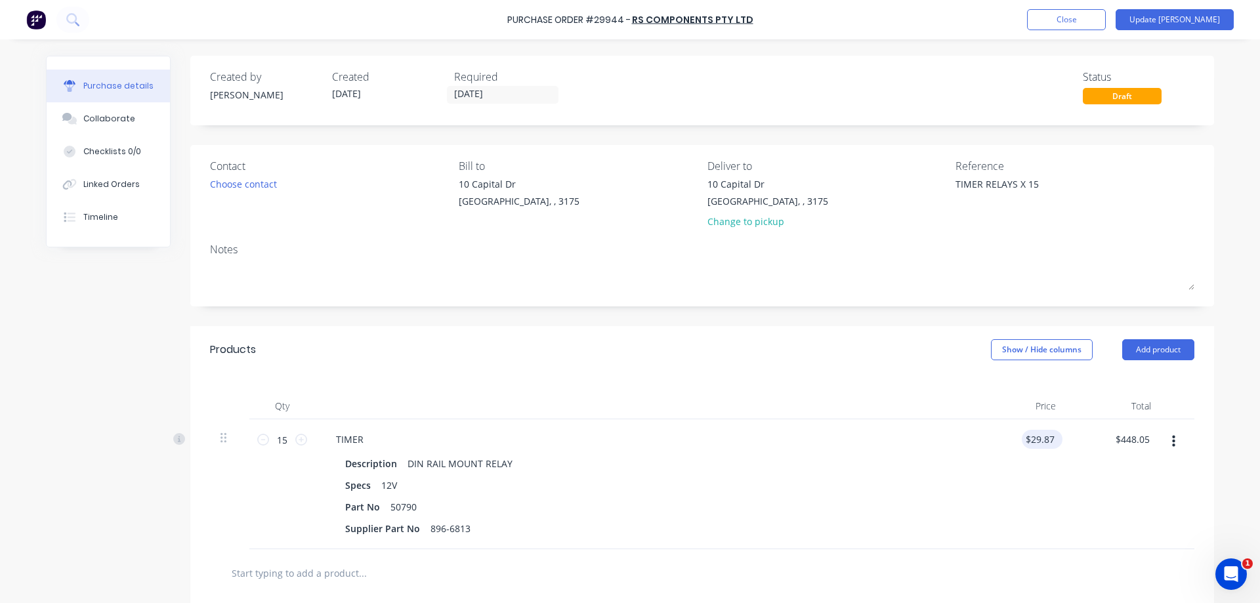
type textarea "x"
type input "29.8700"
click at [1053, 440] on input "29.8700" at bounding box center [1038, 439] width 35 height 19
type textarea "x"
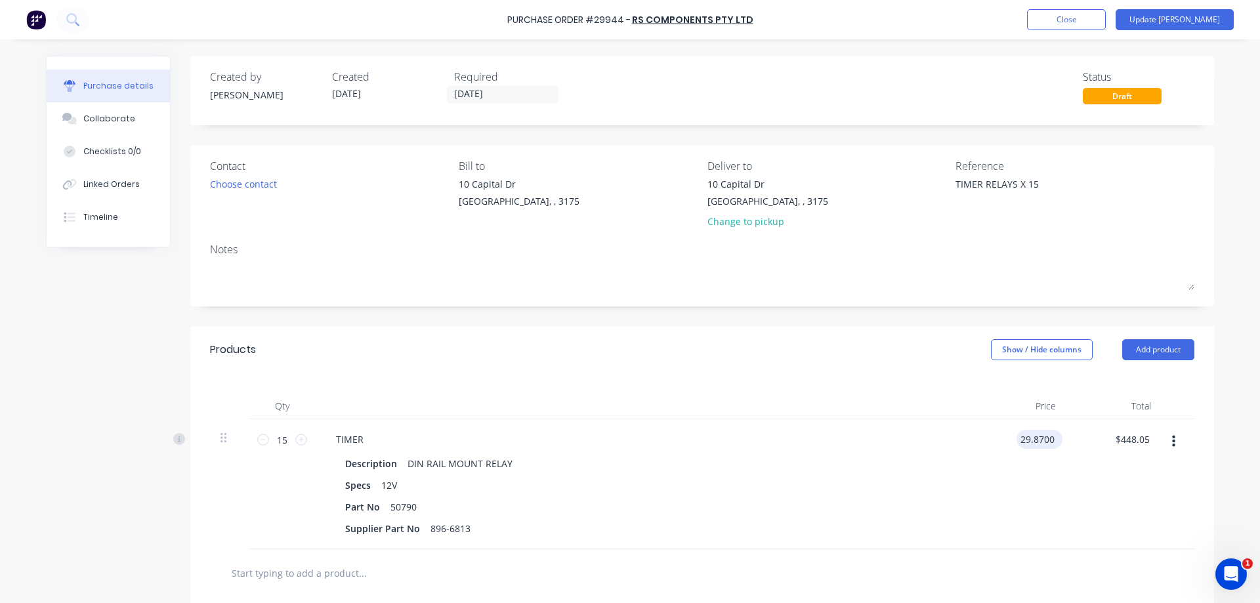
click at [1057, 434] on div "29.8700 29.8700" at bounding box center [1036, 439] width 41 height 19
type input "29.86867"
type textarea "x"
type input "$29.8687"
type input "$448.03"
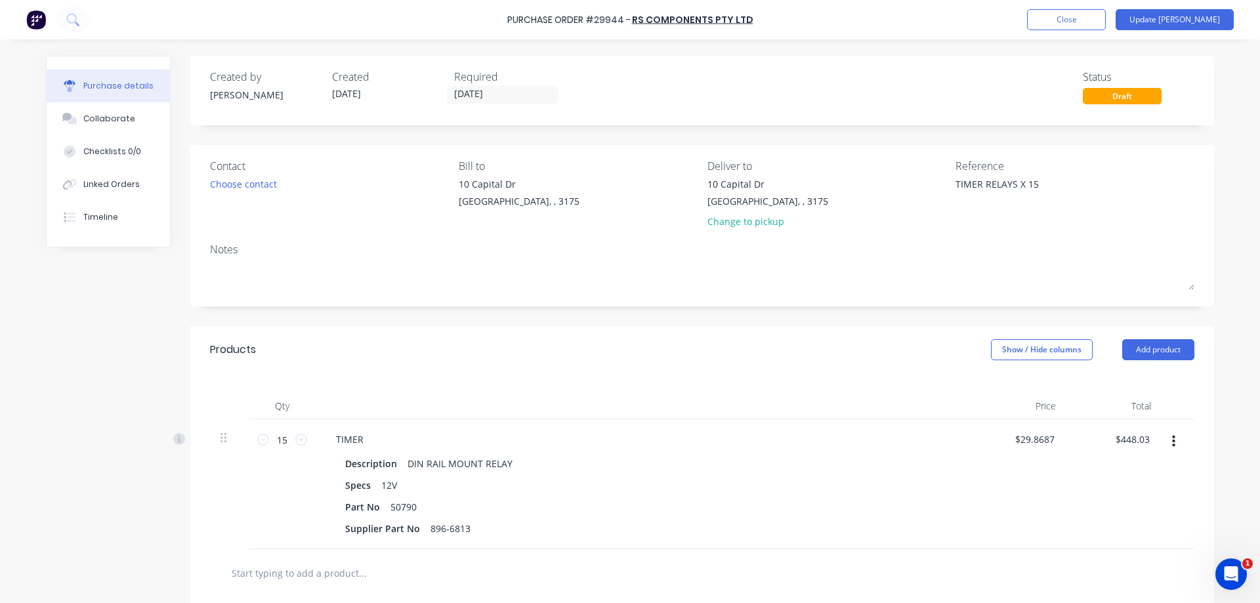
click at [819, 393] on div at bounding box center [643, 406] width 656 height 26
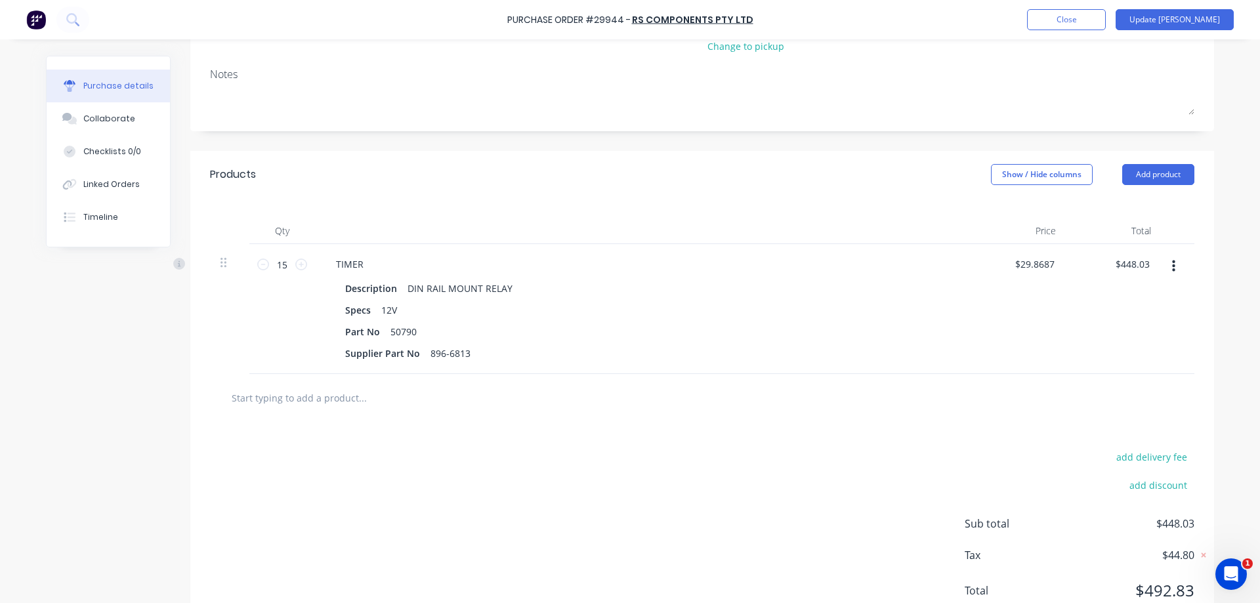
scroll to position [220, 0]
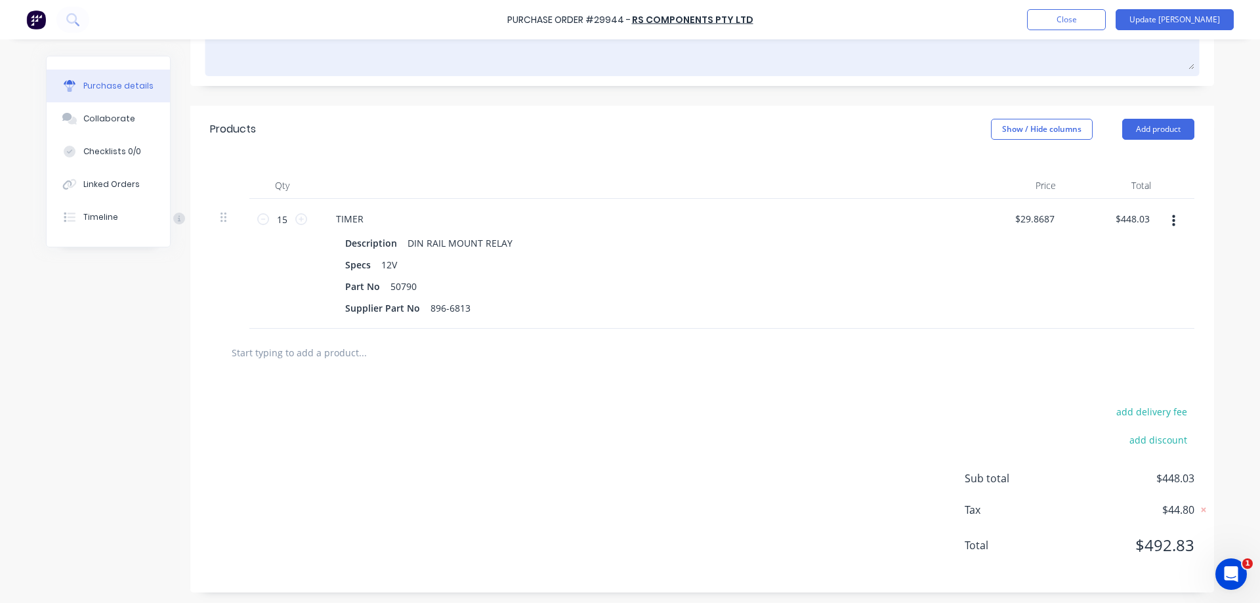
drag, startPoint x: 924, startPoint y: 120, endPoint x: 985, endPoint y: 57, distance: 88.1
click at [924, 121] on div "Products Show / Hide columns Add product" at bounding box center [701, 129] width 1023 height 47
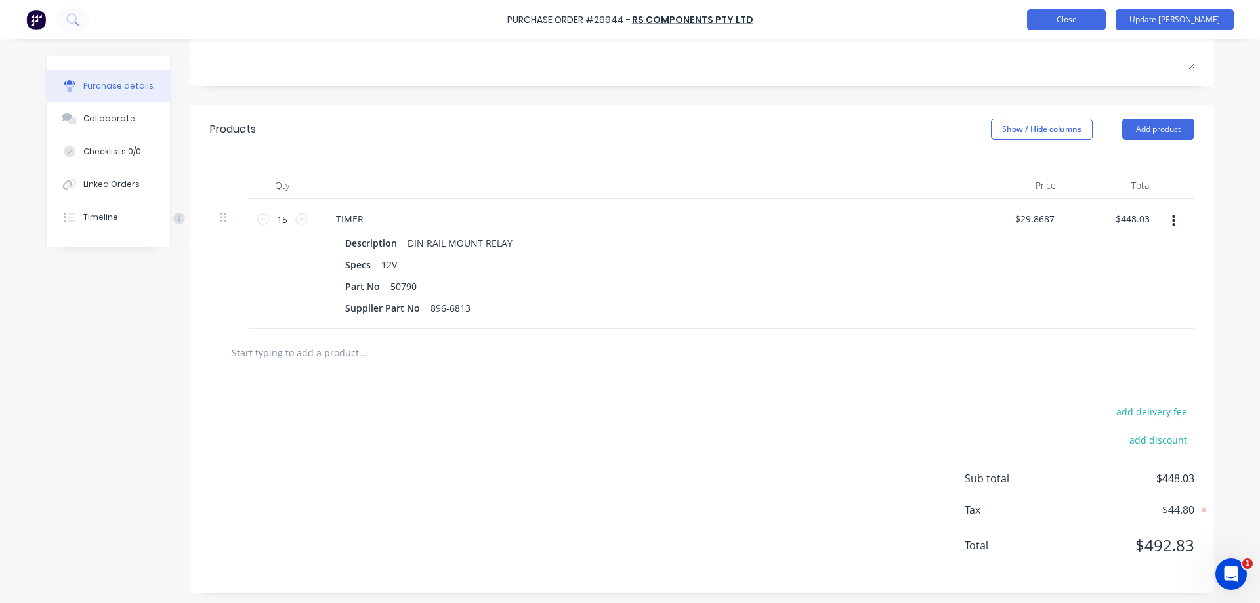
click at [1105, 23] on button "Close" at bounding box center [1066, 19] width 79 height 21
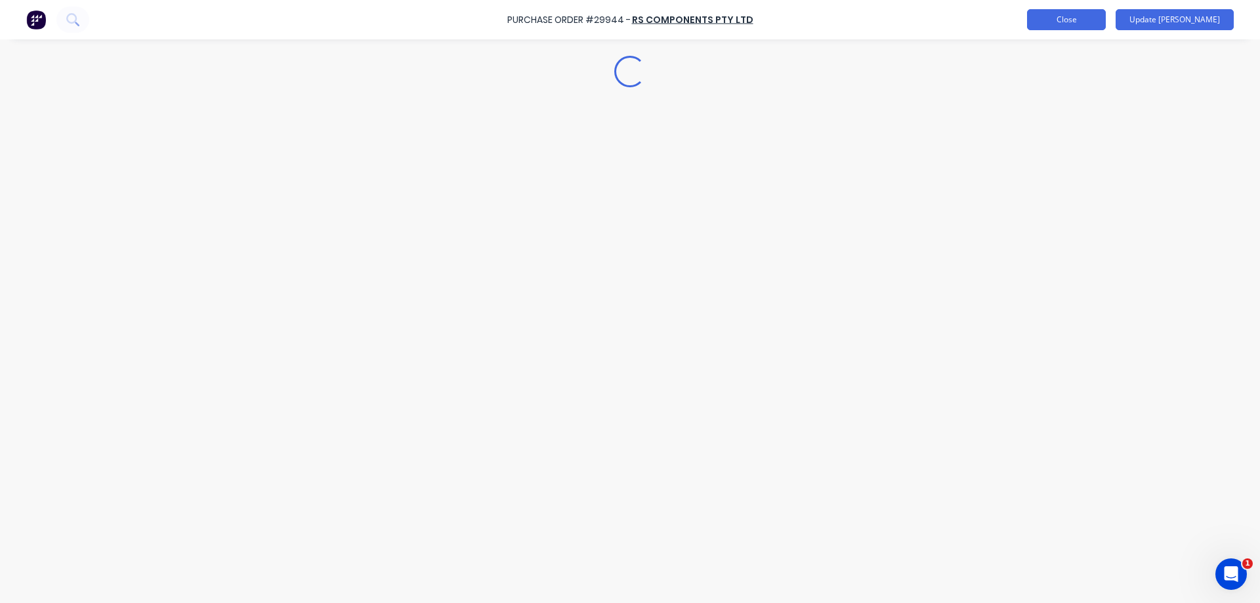
scroll to position [0, 0]
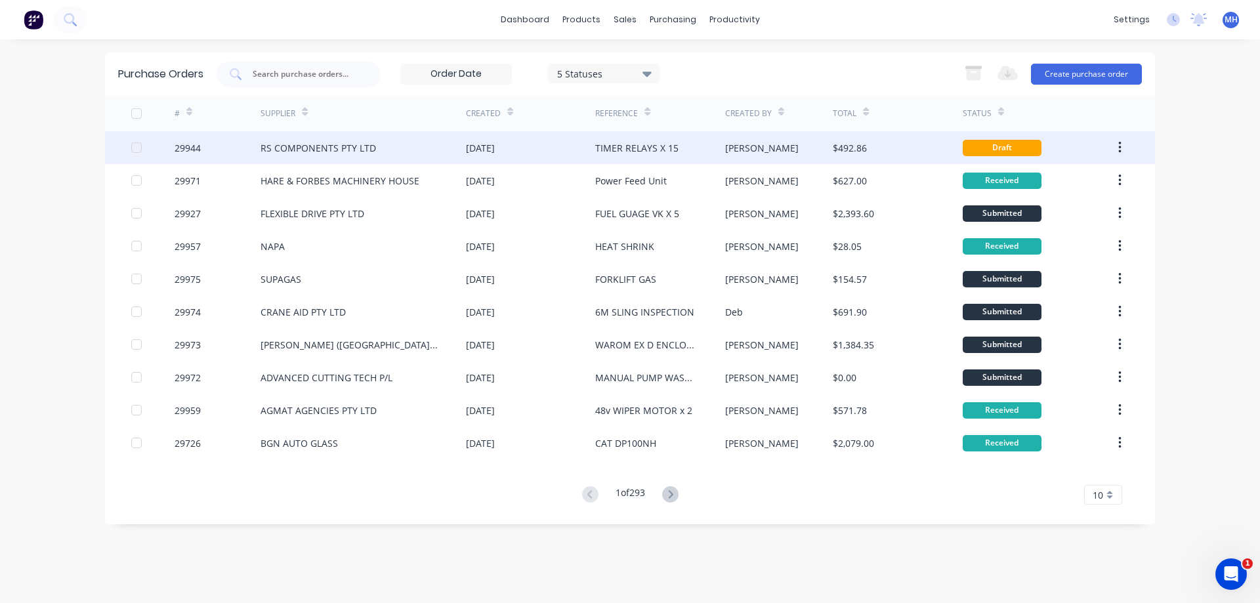
click at [904, 148] on div "$492.86" at bounding box center [897, 147] width 129 height 33
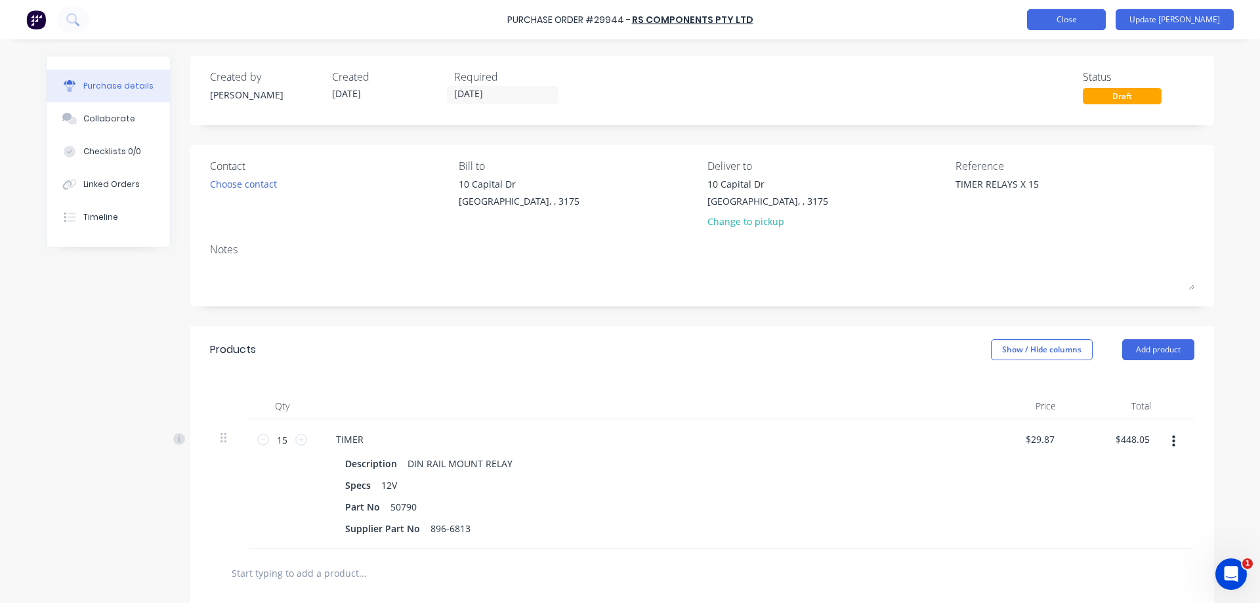
type textarea "x"
click at [1105, 22] on button "Close" at bounding box center [1066, 19] width 79 height 21
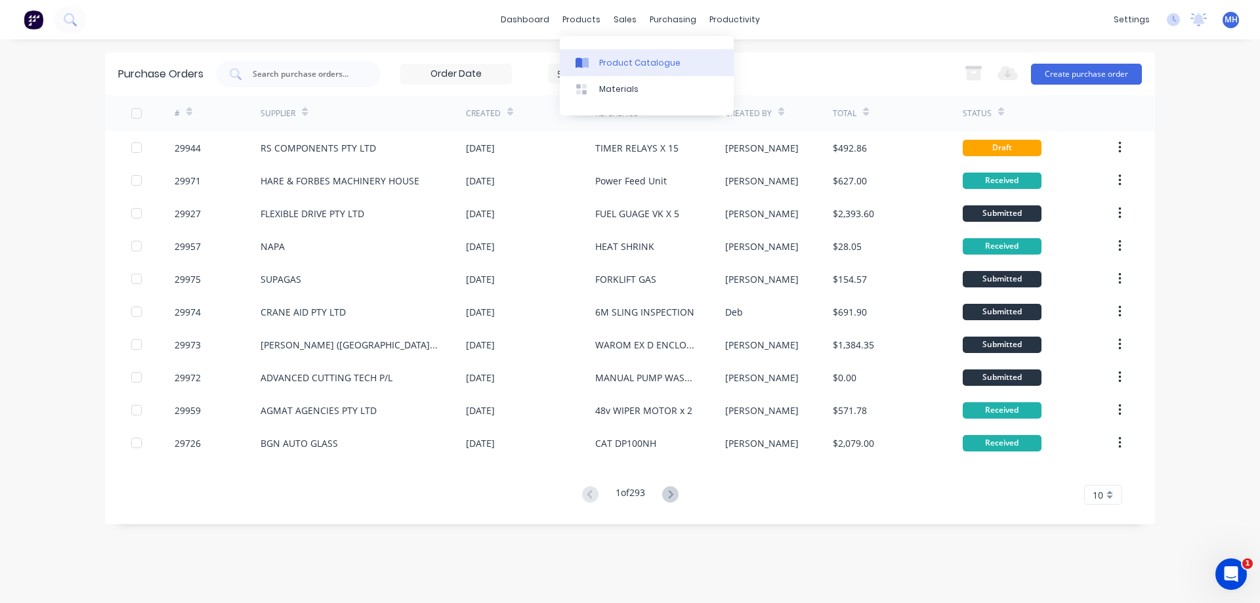
click at [600, 60] on div "Product Catalogue" at bounding box center [639, 63] width 81 height 12
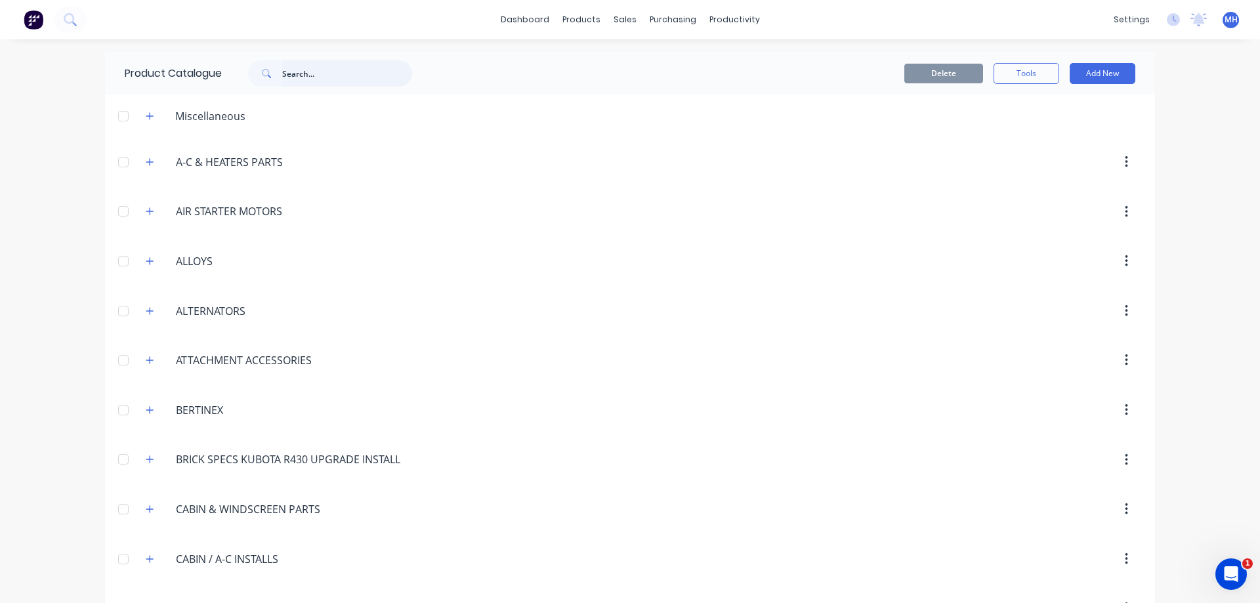
click at [346, 81] on input "text" at bounding box center [347, 73] width 130 height 26
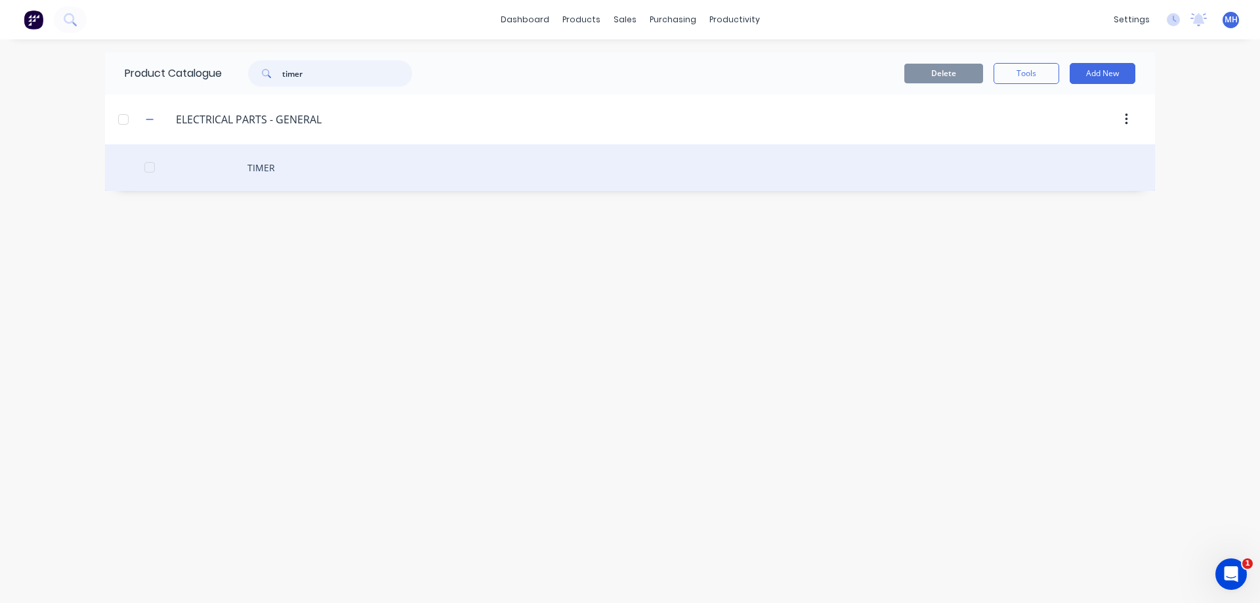
type input "timer"
click at [392, 154] on div "TIMER" at bounding box center [630, 167] width 1050 height 47
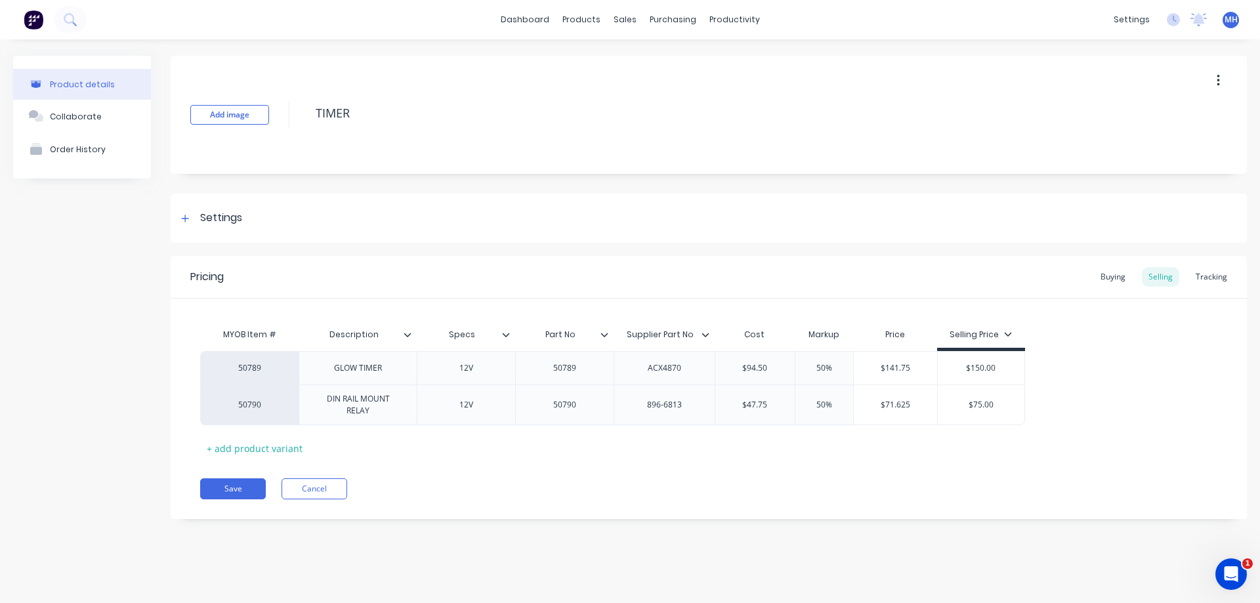
type textarea "x"
type input "$47.75"
drag, startPoint x: 773, startPoint y: 405, endPoint x: 749, endPoint y: 405, distance: 24.9
click at [749, 405] on input "$47.75" at bounding box center [754, 405] width 79 height 12
drag, startPoint x: 772, startPoint y: 467, endPoint x: 794, endPoint y: 452, distance: 26.4
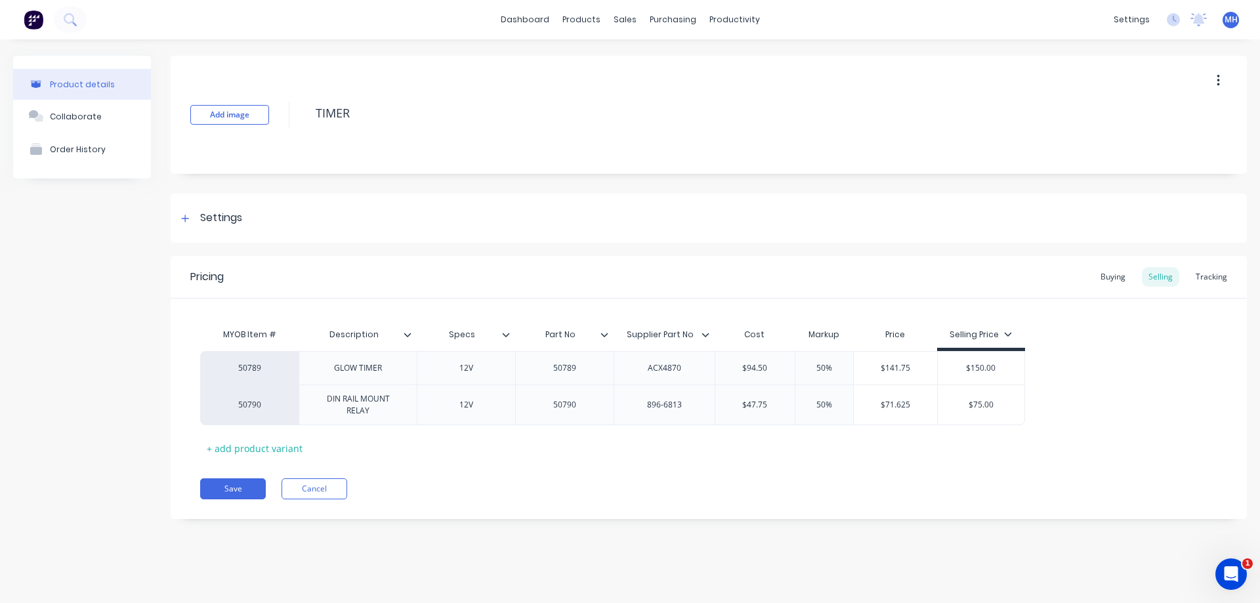
click at [773, 468] on div "Pricing Buying Selling Tracking MYOB Item # Description Specs Part No Supplier …" at bounding box center [709, 387] width 1076 height 263
click at [1111, 277] on div "Buying" at bounding box center [1113, 277] width 38 height 20
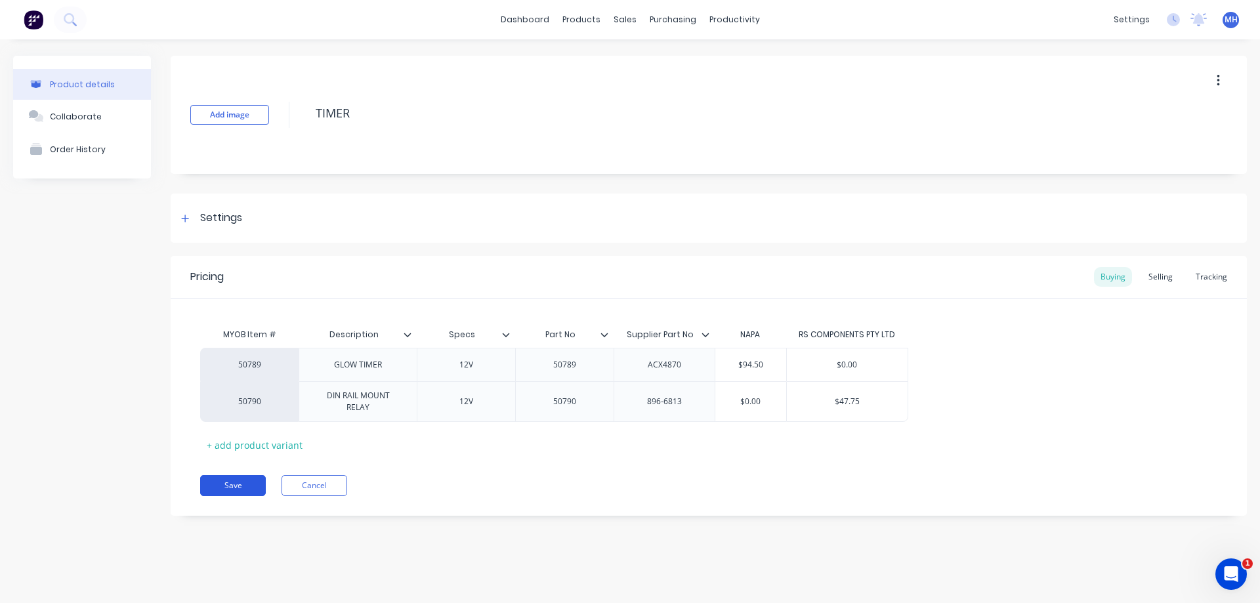
click at [237, 483] on button "Save" at bounding box center [233, 485] width 66 height 21
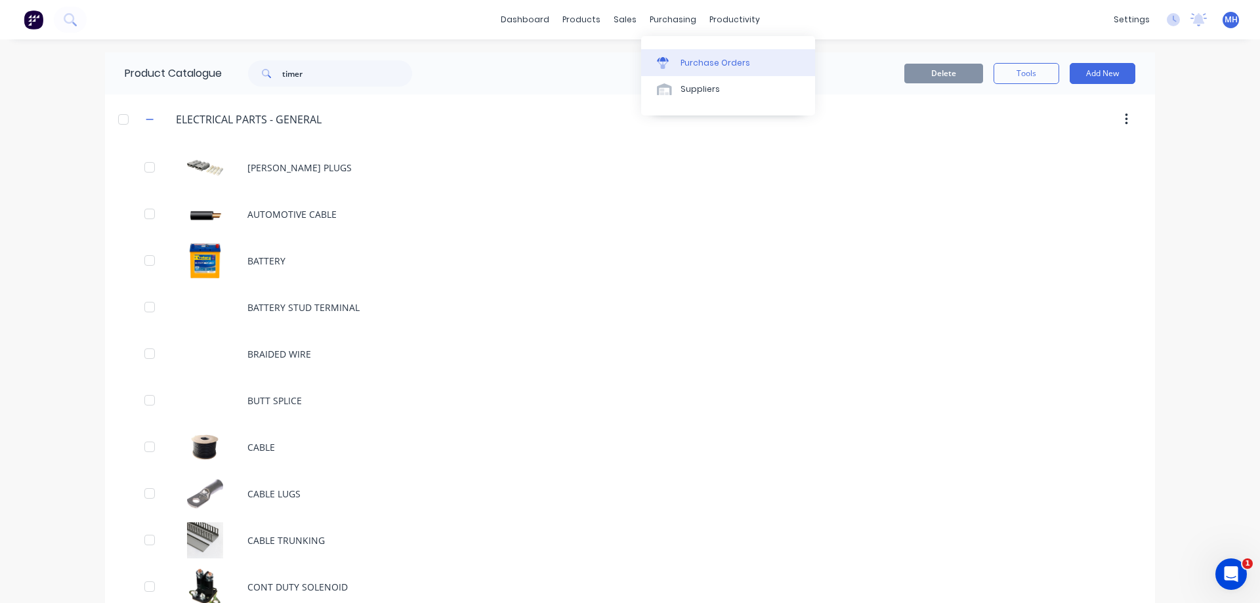
click at [686, 51] on link "Purchase Orders" at bounding box center [728, 62] width 174 height 26
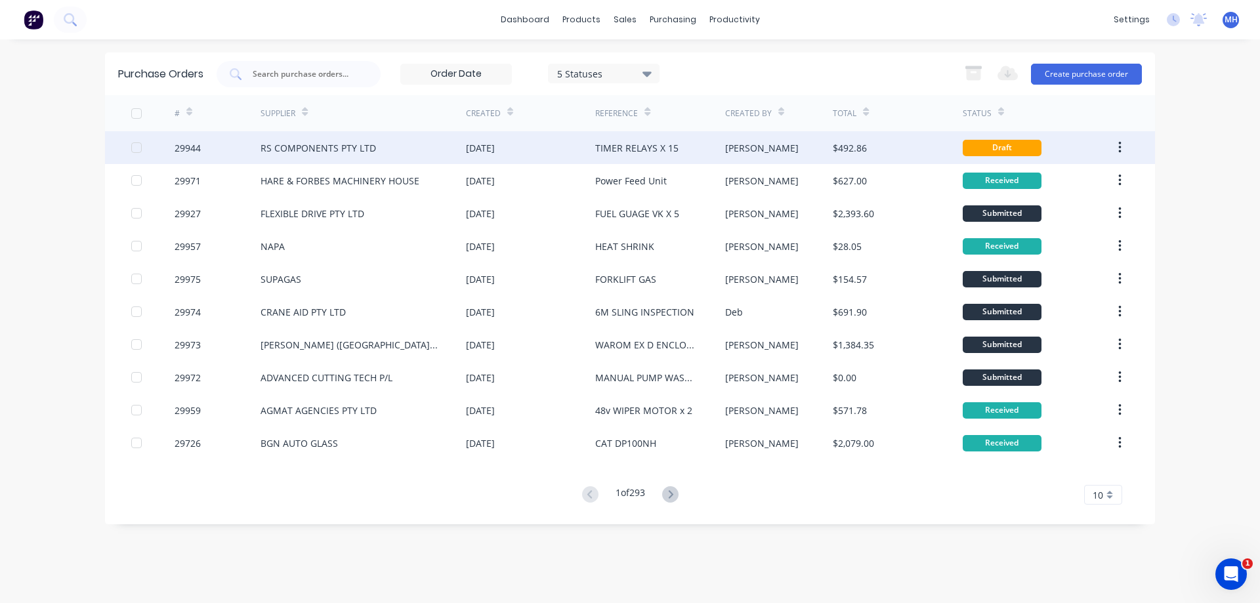
click at [1119, 146] on icon "button" at bounding box center [1119, 147] width 3 height 14
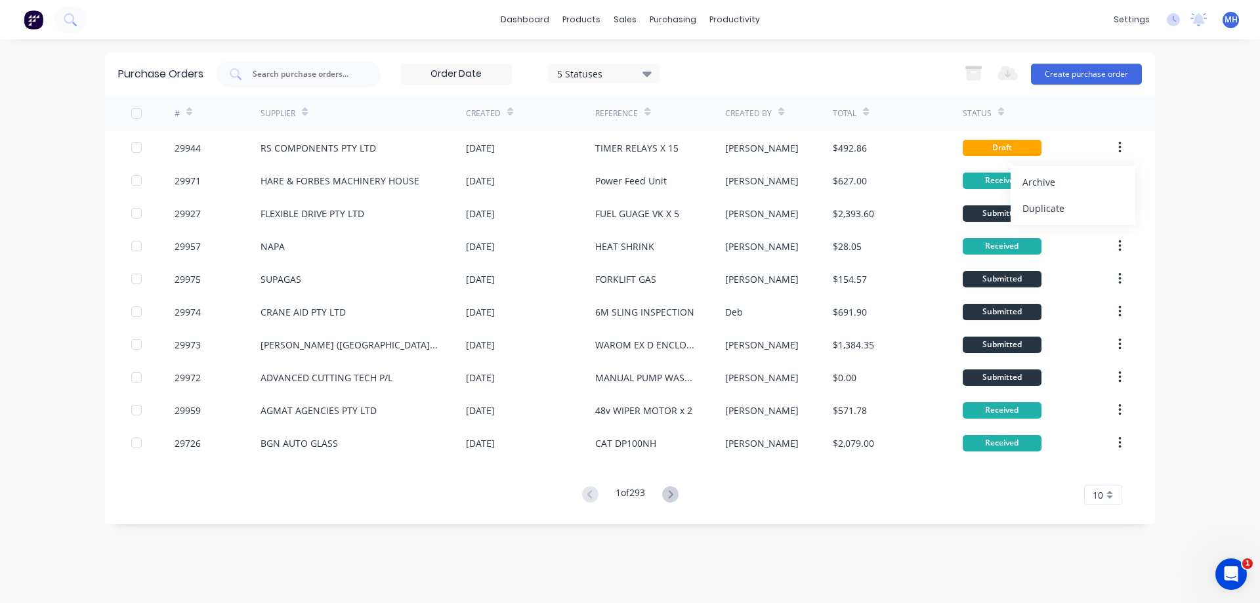
click at [1164, 133] on div "dashboard products sales purchasing productivity dashboard products Product Cat…" at bounding box center [630, 301] width 1260 height 603
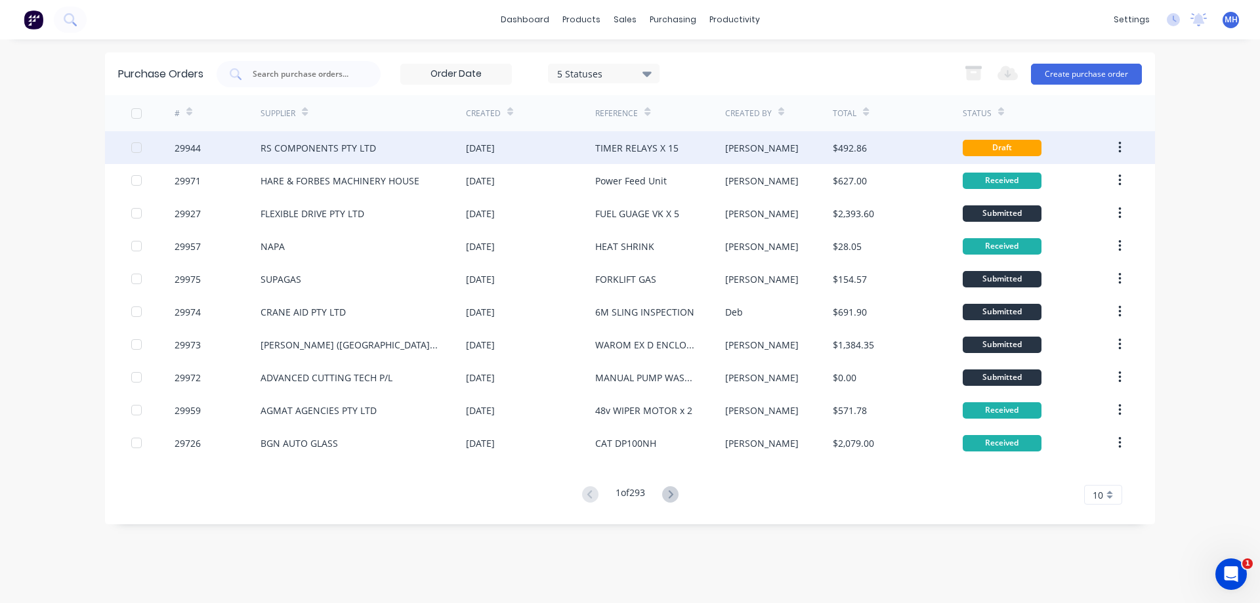
click at [886, 136] on div "$492.86" at bounding box center [897, 147] width 129 height 33
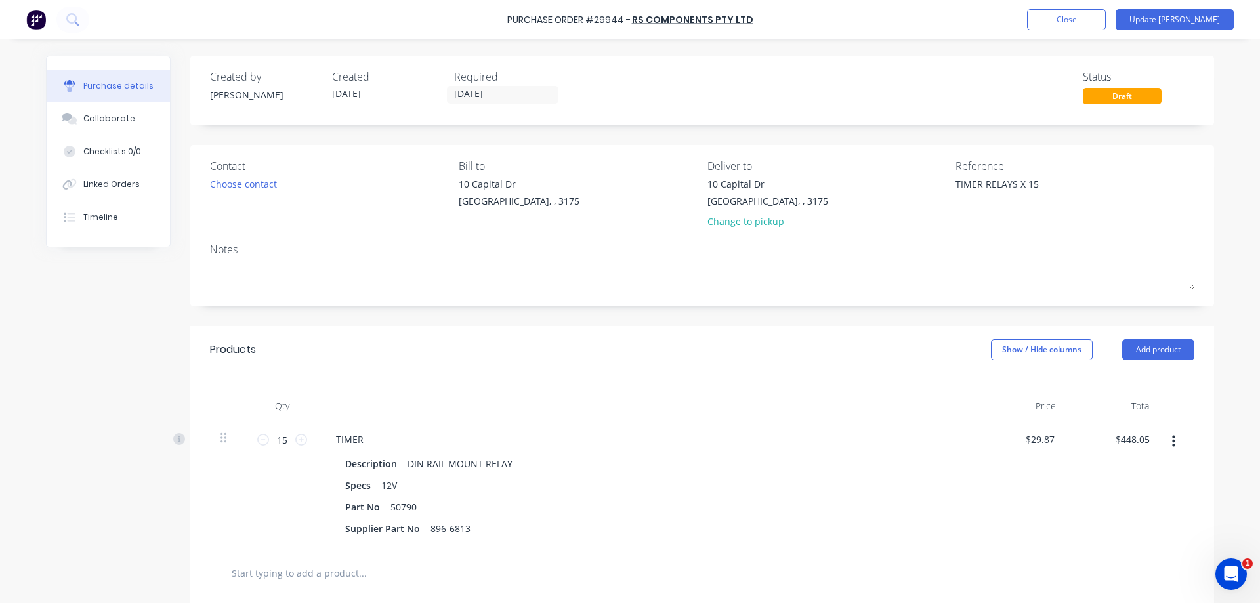
click at [866, 397] on div at bounding box center [643, 406] width 656 height 26
click at [859, 356] on div "Products Show / Hide columns Add product" at bounding box center [701, 349] width 1023 height 47
type textarea "x"
click at [1105, 20] on button "Close" at bounding box center [1066, 19] width 79 height 21
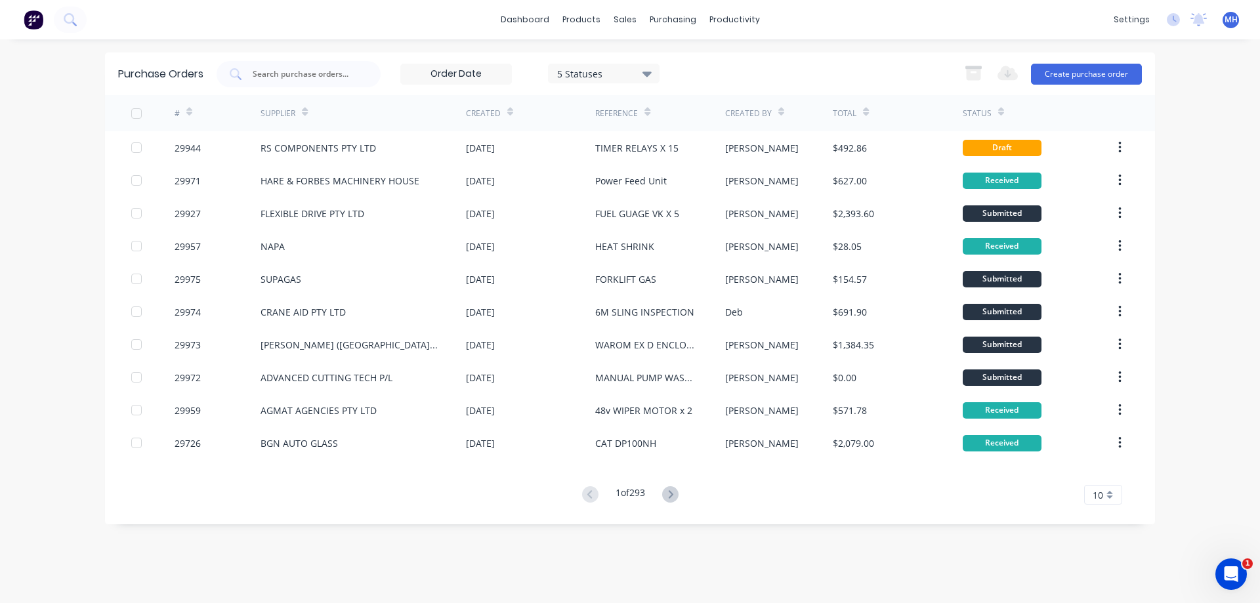
drag, startPoint x: 873, startPoint y: 86, endPoint x: 965, endPoint y: 107, distance: 94.2
click at [870, 89] on div "Purchase Orders 5 Statuses 5 Statuses Export to Excel (XLSX) Create purchase or…" at bounding box center [630, 73] width 1050 height 43
click at [676, 22] on div "purchasing" at bounding box center [673, 20] width 60 height 20
click at [685, 66] on div "Purchase Orders" at bounding box center [715, 63] width 70 height 12
click at [294, 106] on div "Supplier" at bounding box center [283, 113] width 47 height 23
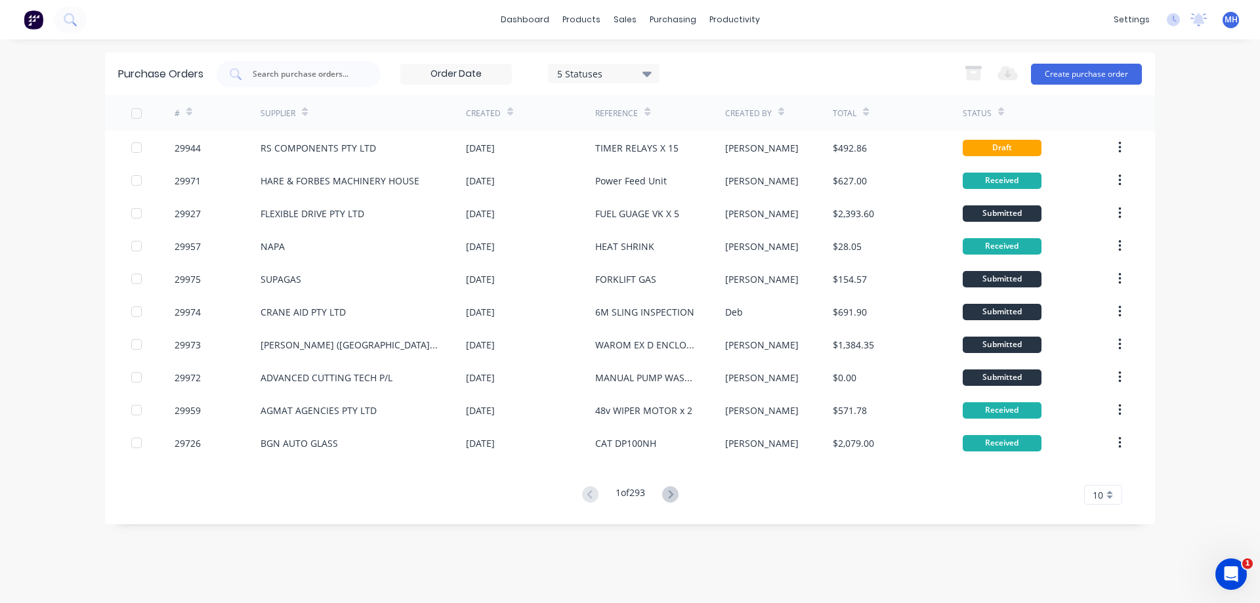
click at [297, 117] on div "Supplier" at bounding box center [283, 113] width 47 height 23
click at [308, 76] on input "text" at bounding box center [305, 74] width 109 height 13
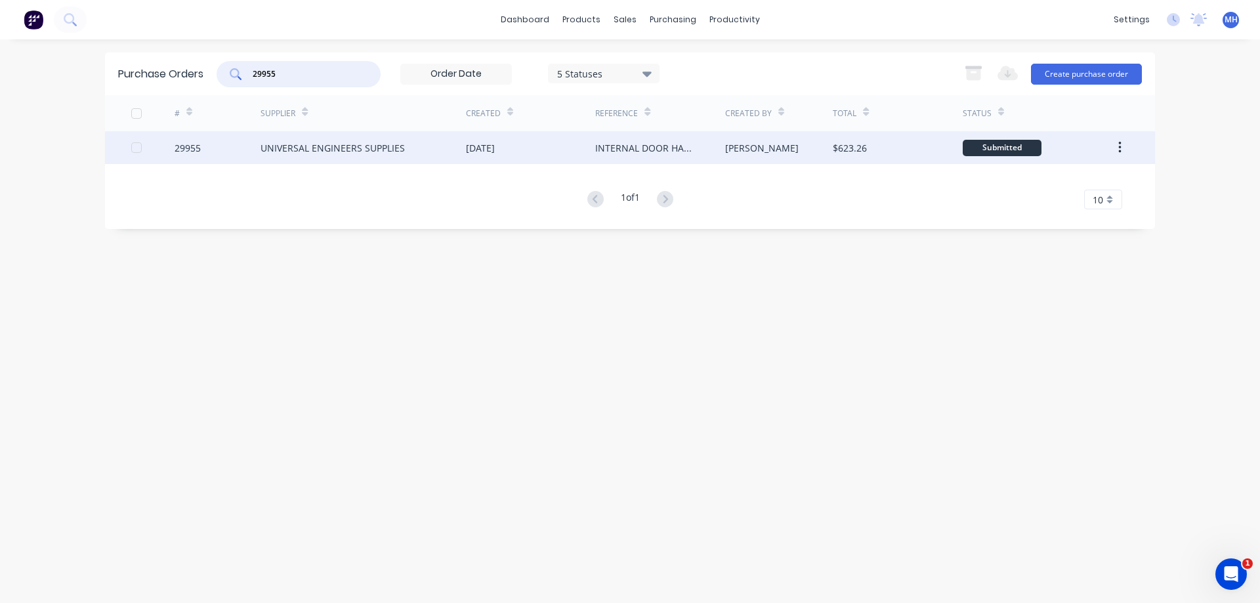
type input "29955"
click at [342, 154] on div "UNIVERSAL ENGINEERS SUPPLIES" at bounding box center [332, 148] width 144 height 14
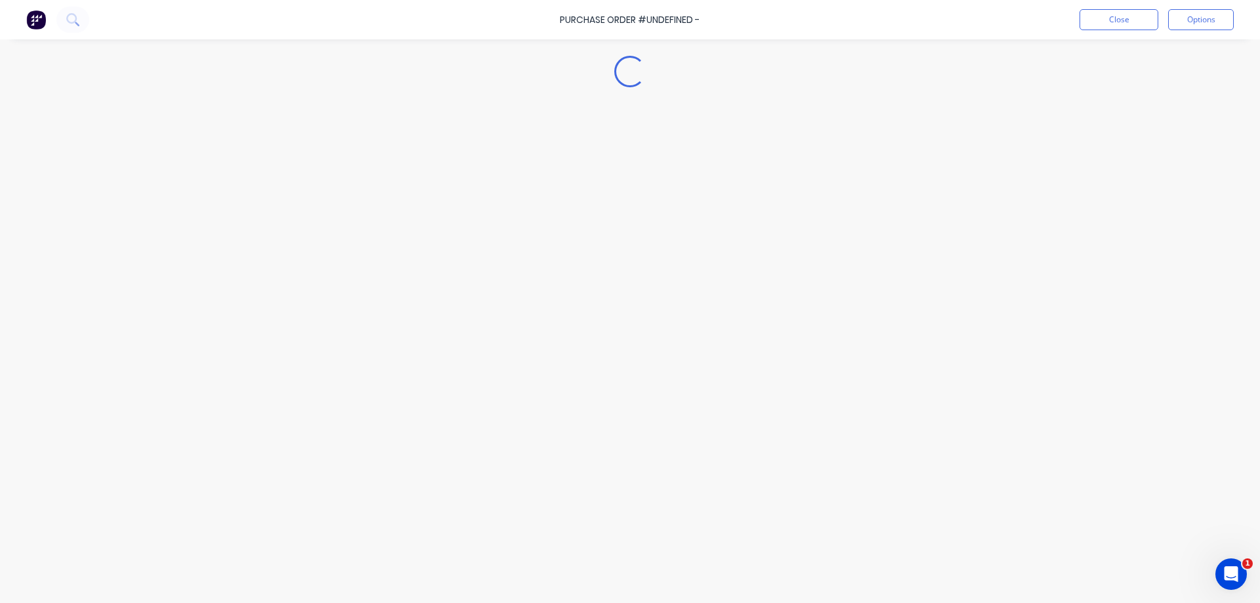
type textarea "x"
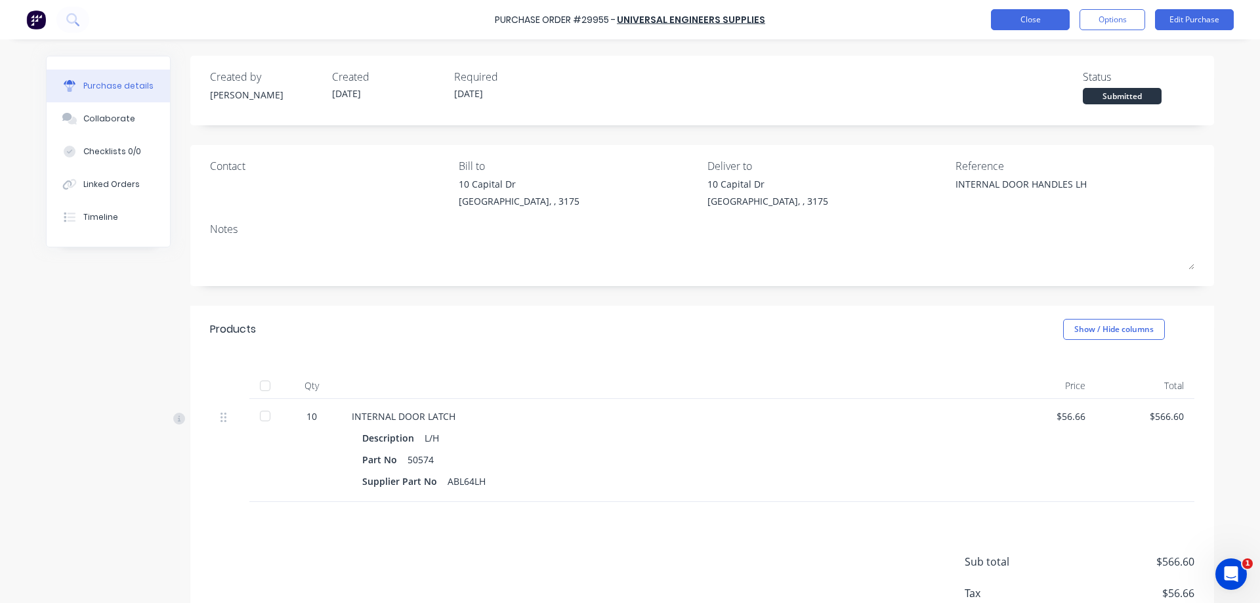
click at [1032, 20] on button "Close" at bounding box center [1030, 19] width 79 height 21
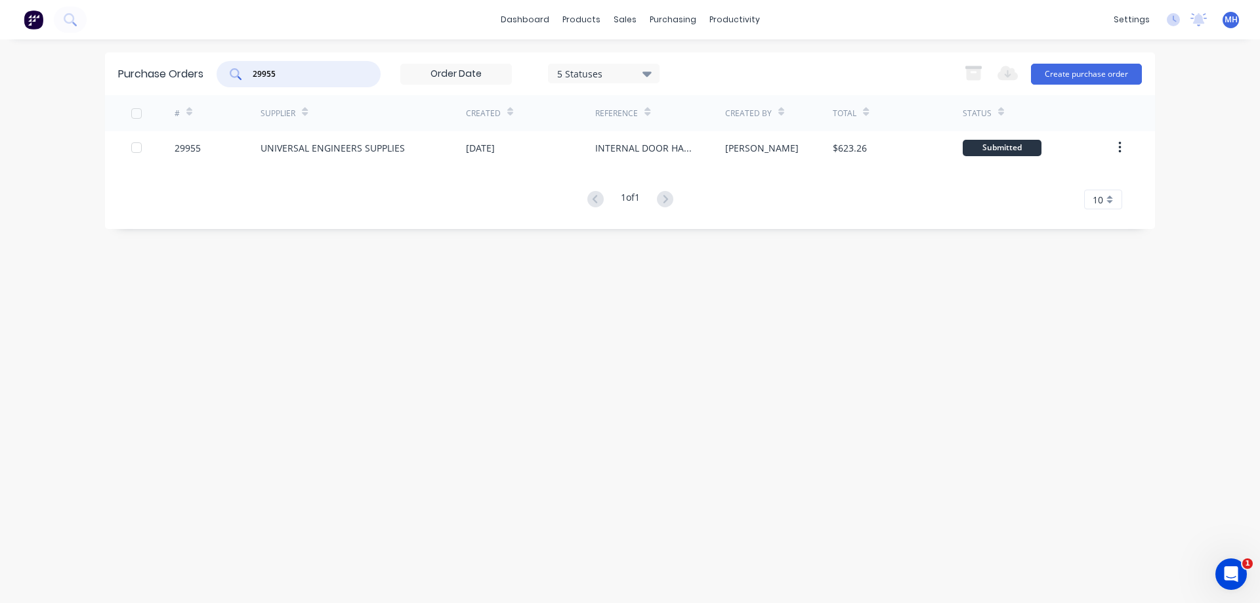
drag, startPoint x: 289, startPoint y: 75, endPoint x: 193, endPoint y: 88, distance: 96.7
click at [251, 81] on input "29955" at bounding box center [305, 74] width 109 height 13
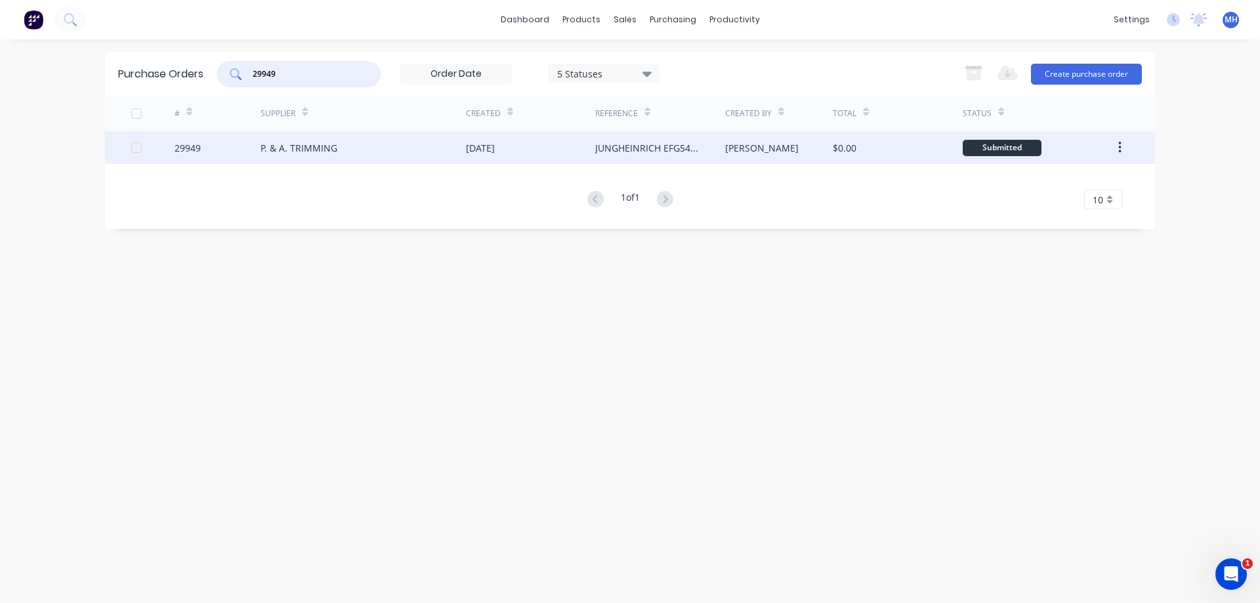
type input "29949"
click at [335, 144] on div "P. & A. TRIMMING" at bounding box center [298, 148] width 77 height 14
type textarea "x"
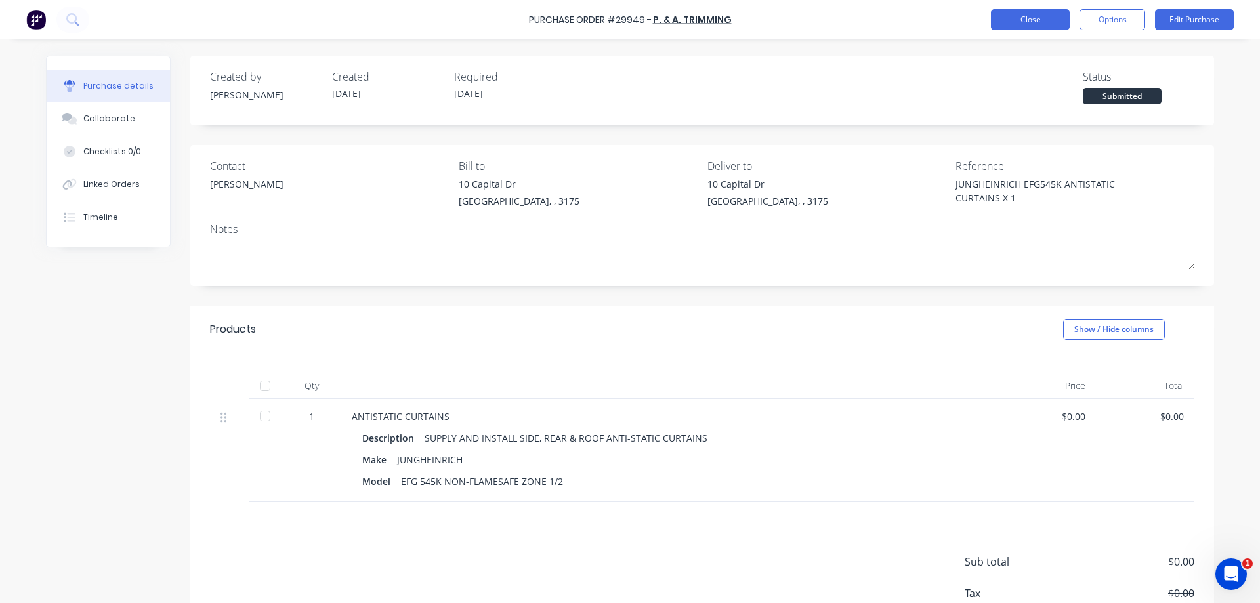
click at [1020, 23] on button "Close" at bounding box center [1030, 19] width 79 height 21
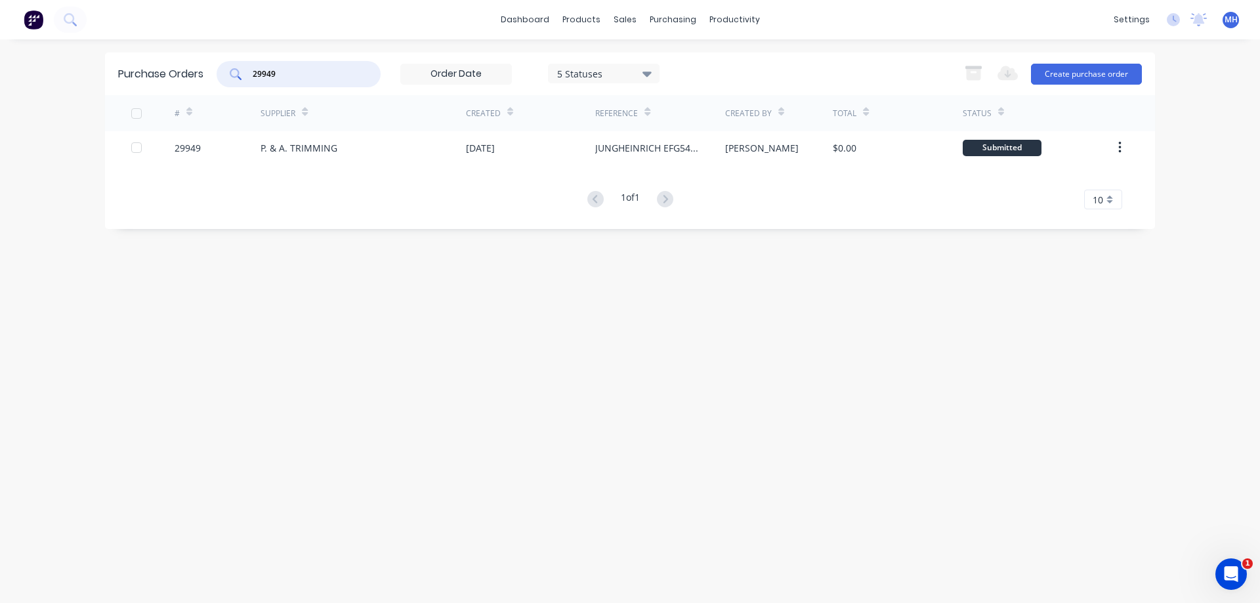
drag, startPoint x: 306, startPoint y: 74, endPoint x: 133, endPoint y: 81, distance: 173.4
click at [251, 81] on input "29949" at bounding box center [305, 74] width 109 height 13
type input "29961"
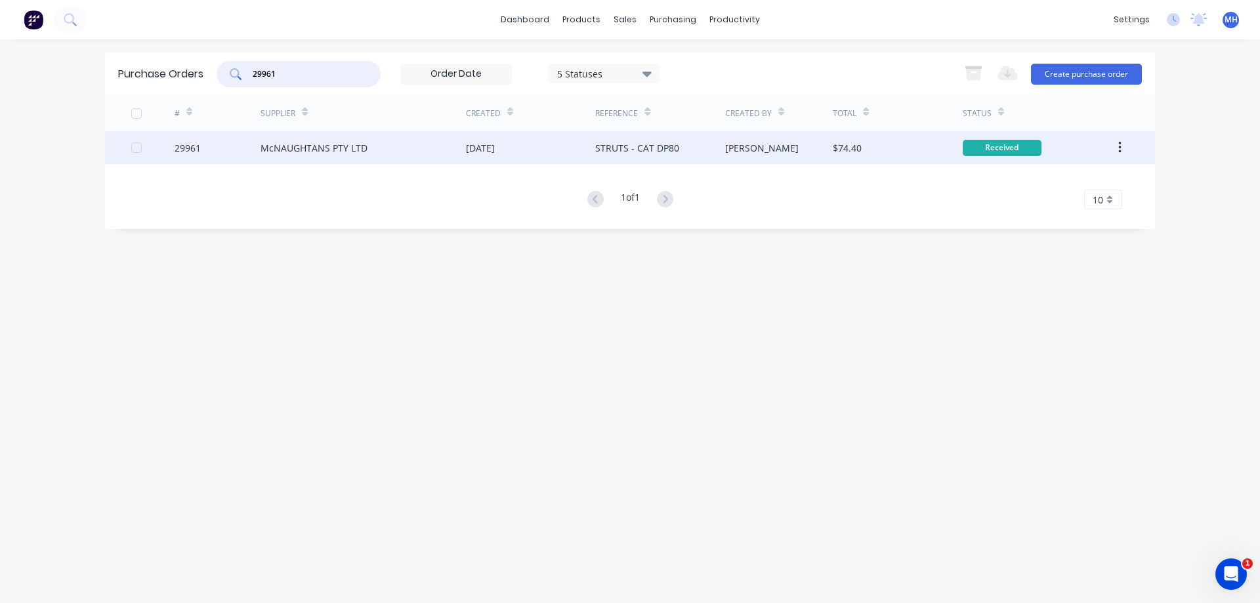
click at [283, 155] on div "McNAUGHTANS PTY LTD" at bounding box center [362, 147] width 205 height 33
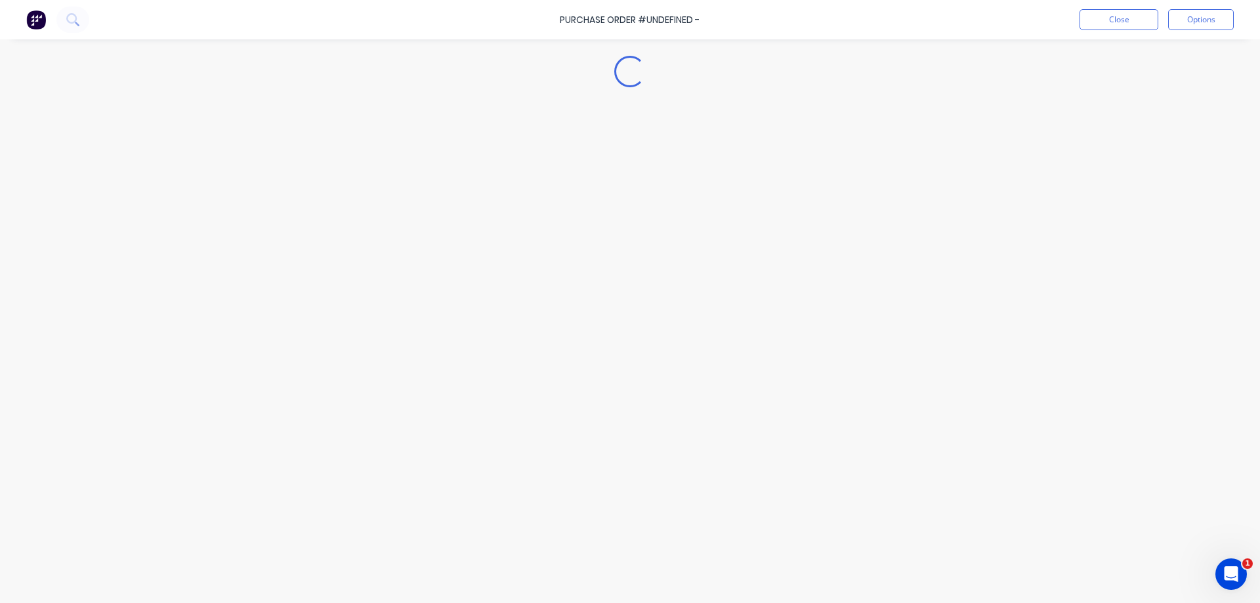
type textarea "x"
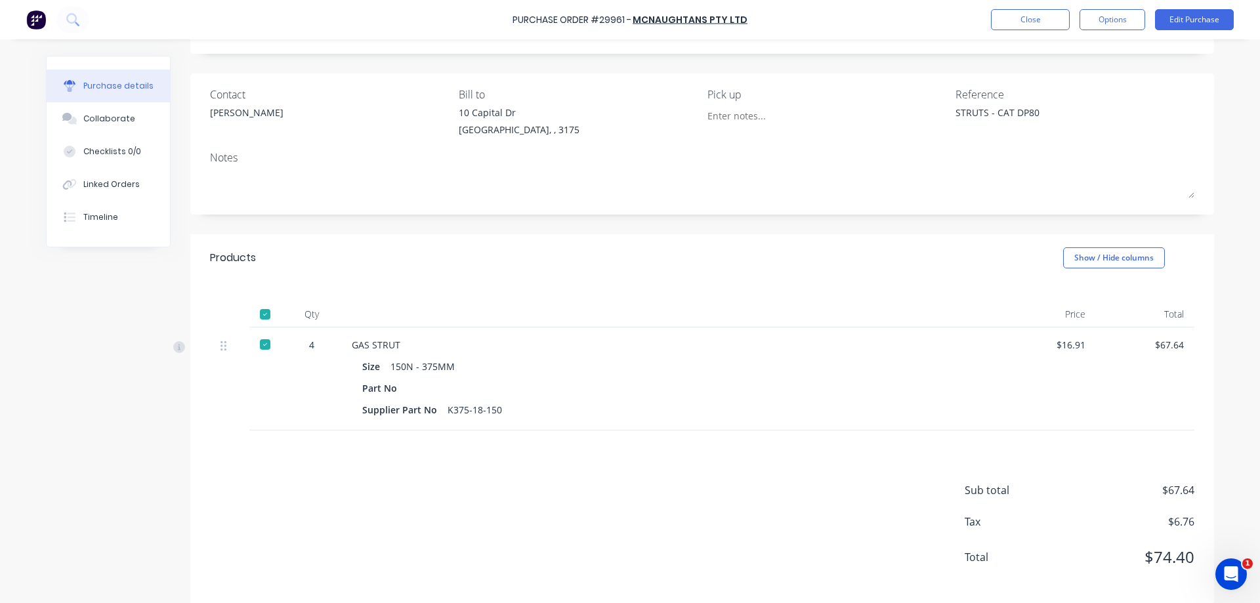
scroll to position [83, 0]
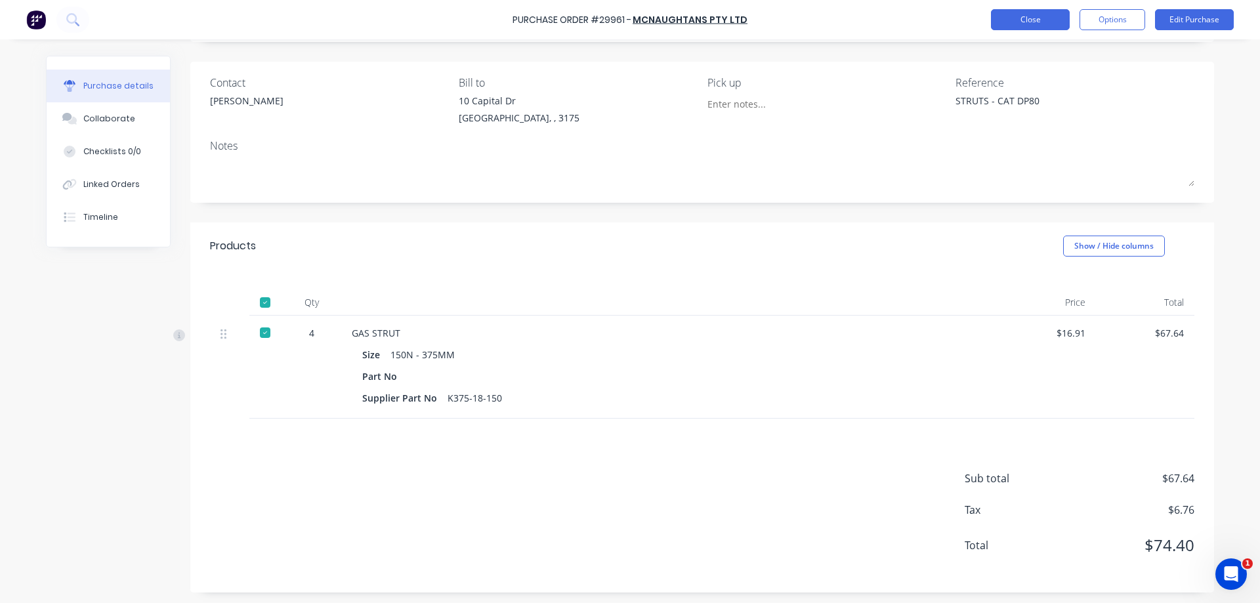
click at [1024, 22] on button "Close" at bounding box center [1030, 19] width 79 height 21
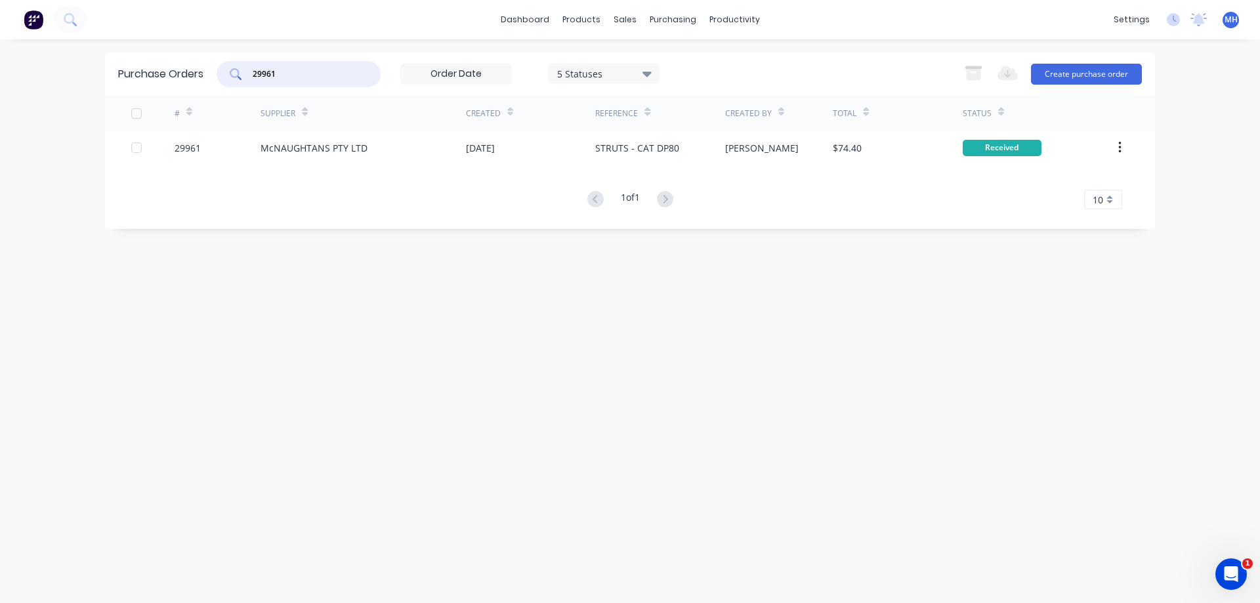
drag, startPoint x: 290, startPoint y: 70, endPoint x: 119, endPoint y: 97, distance: 172.7
click at [251, 81] on input "29961" at bounding box center [305, 74] width 109 height 13
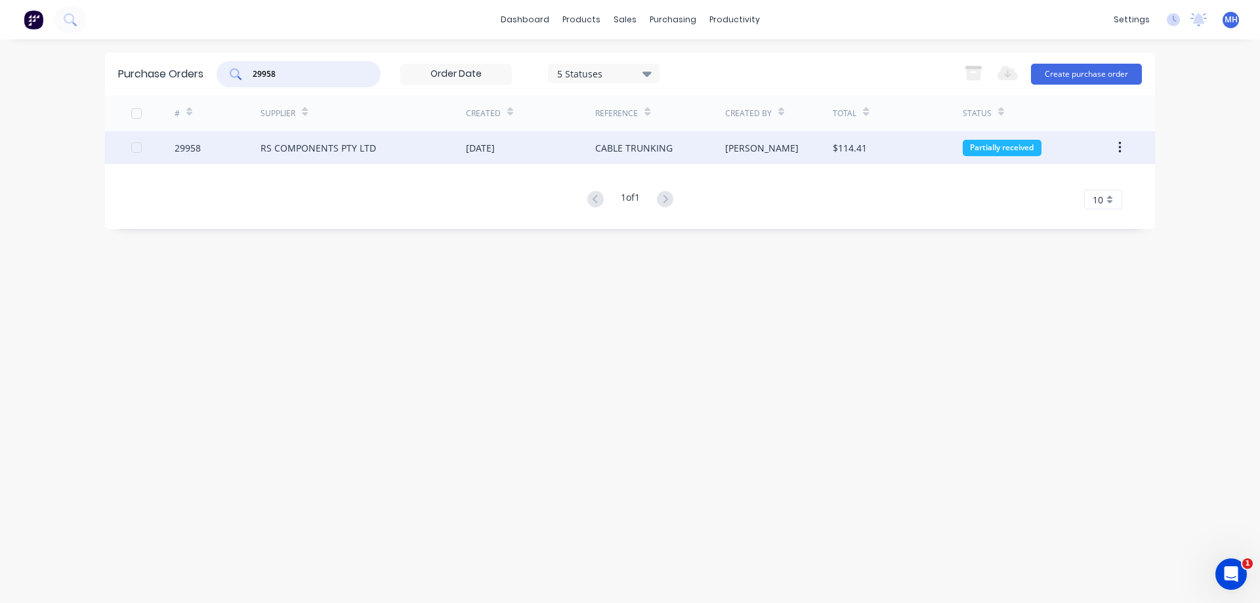
type input "29958"
click at [283, 152] on div "RS COMPONENTS PTY LTD" at bounding box center [317, 148] width 115 height 14
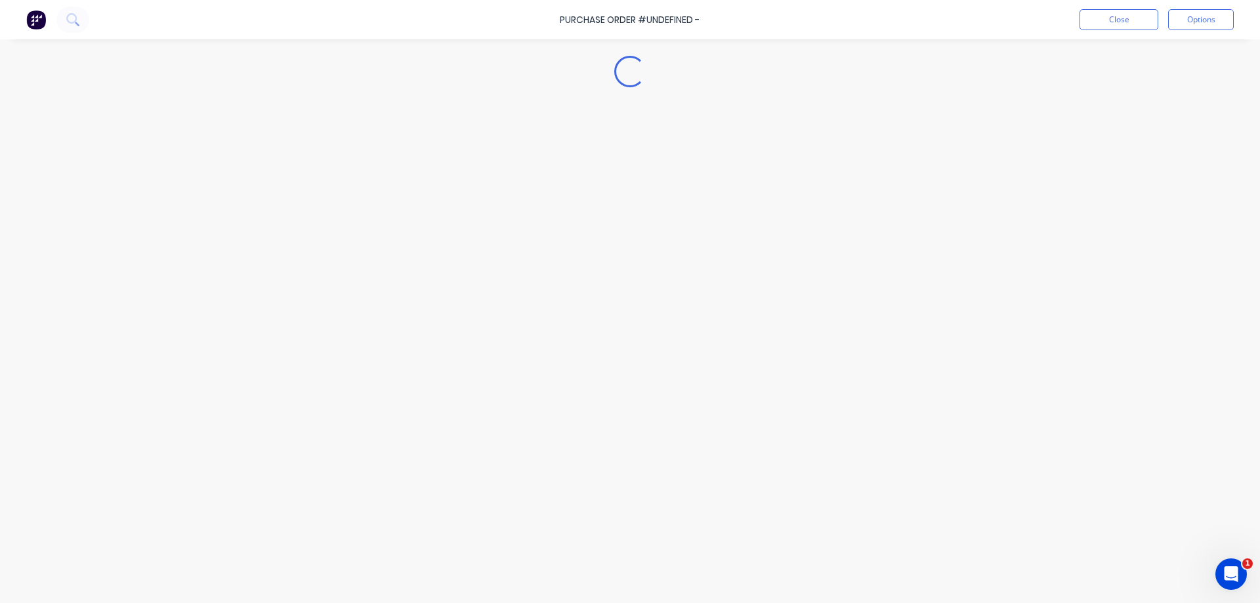
type textarea "x"
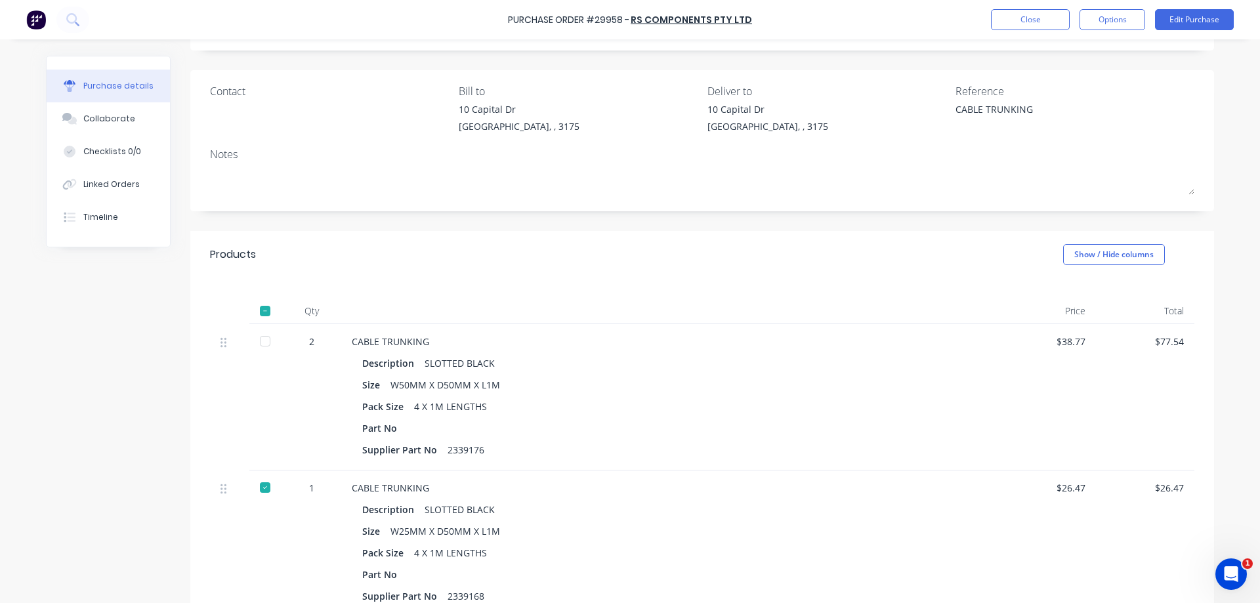
scroll to position [150, 0]
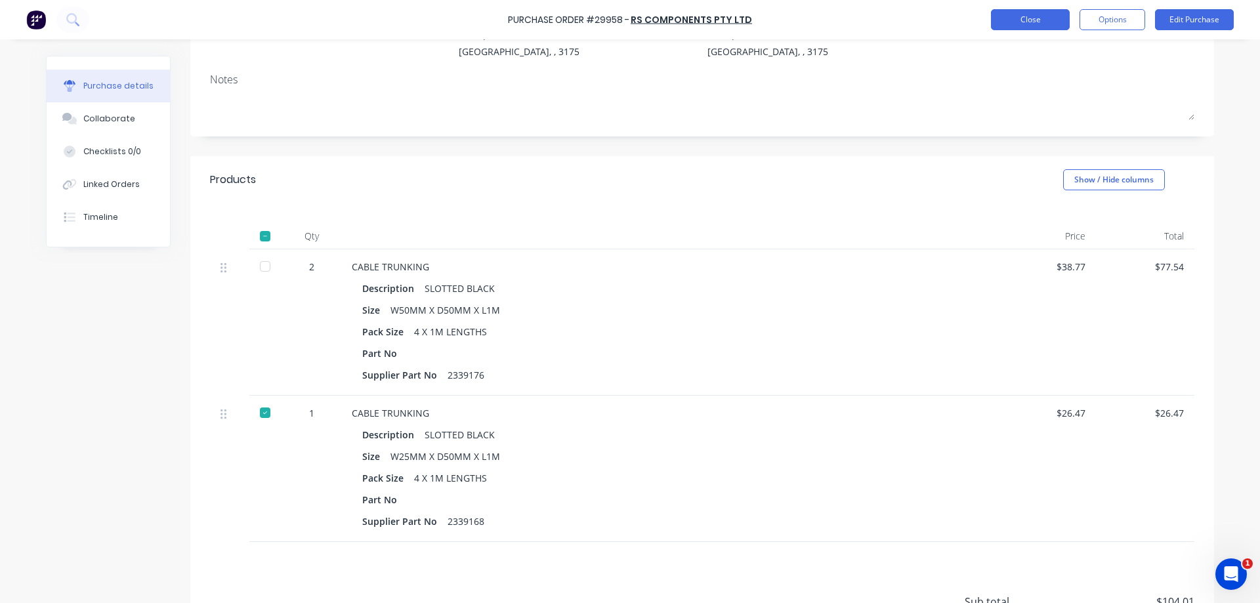
click at [1030, 22] on button "Close" at bounding box center [1030, 19] width 79 height 21
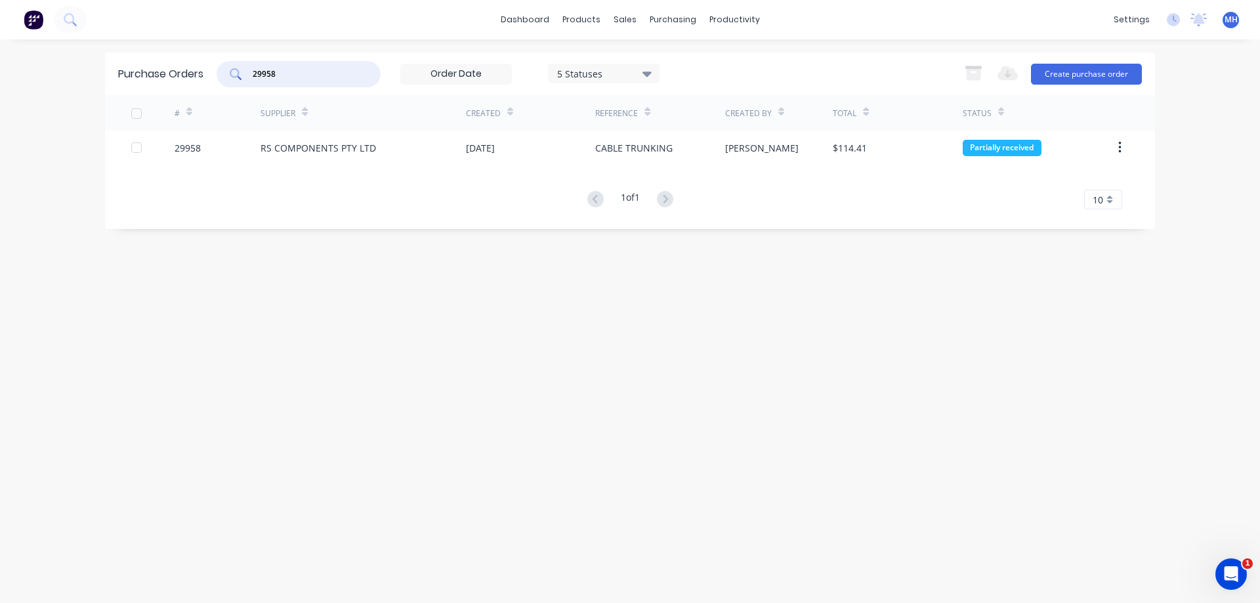
click at [297, 78] on input "29958" at bounding box center [305, 74] width 109 height 13
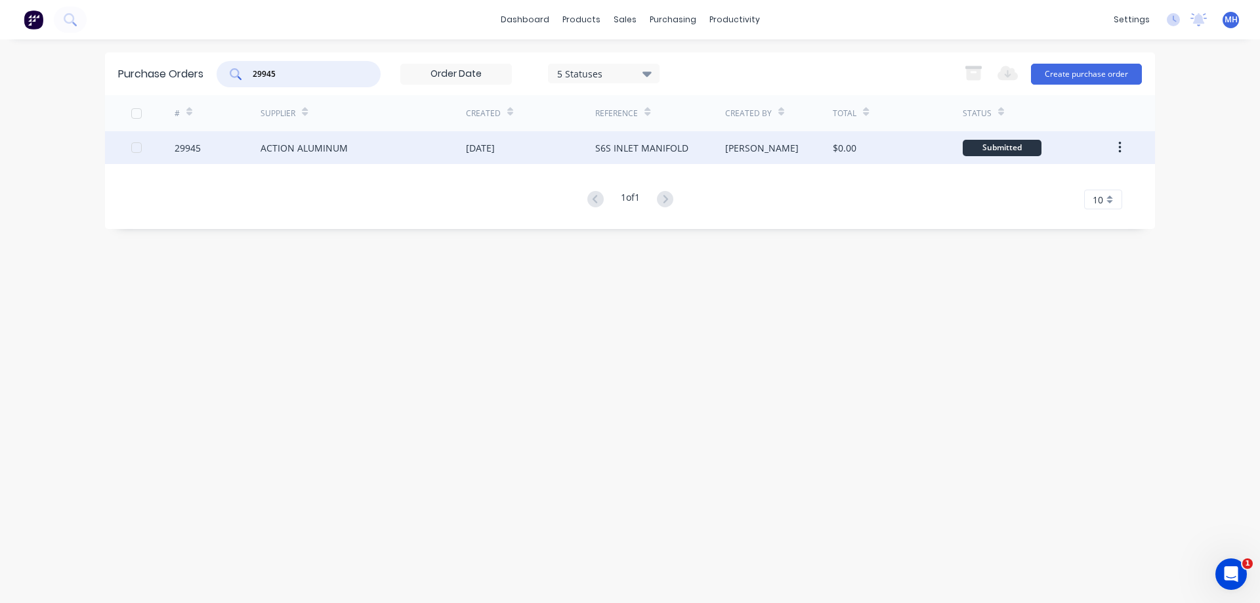
type input "29945"
click at [325, 148] on div "ACTION ALUMINUM" at bounding box center [303, 148] width 87 height 14
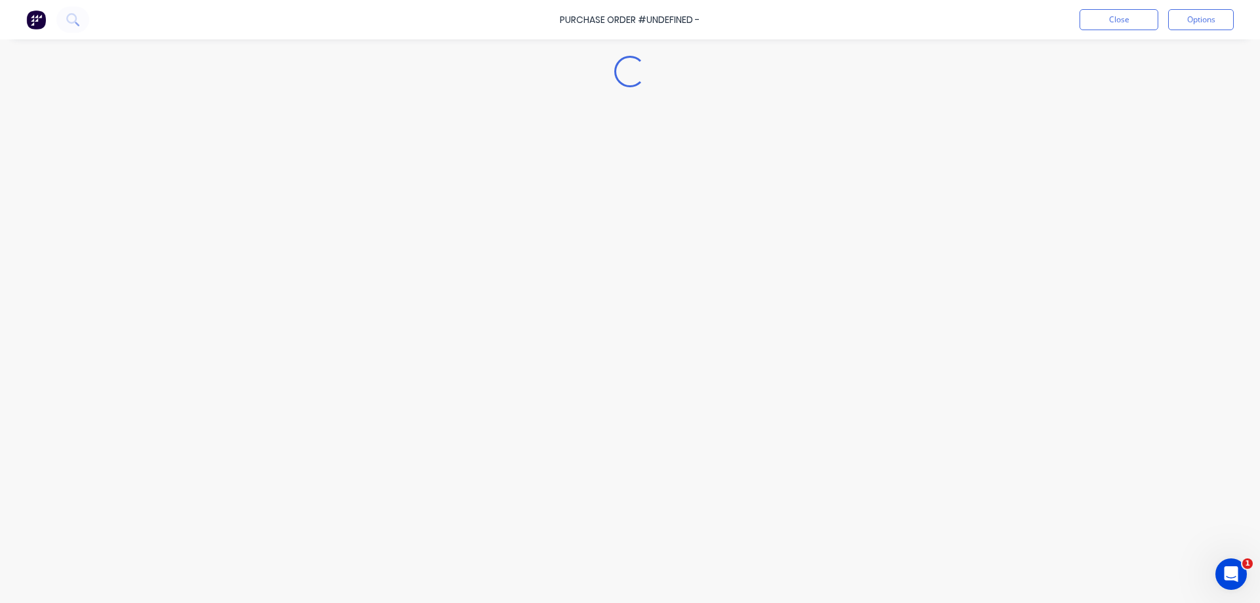
type textarea "x"
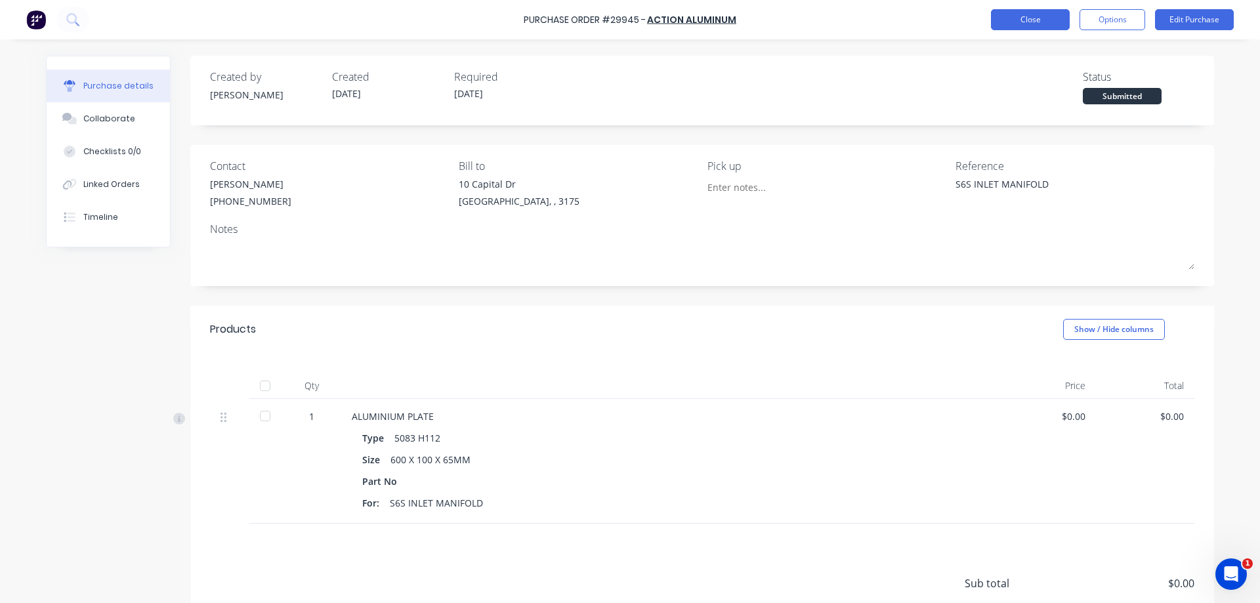
click at [1026, 19] on button "Close" at bounding box center [1030, 19] width 79 height 21
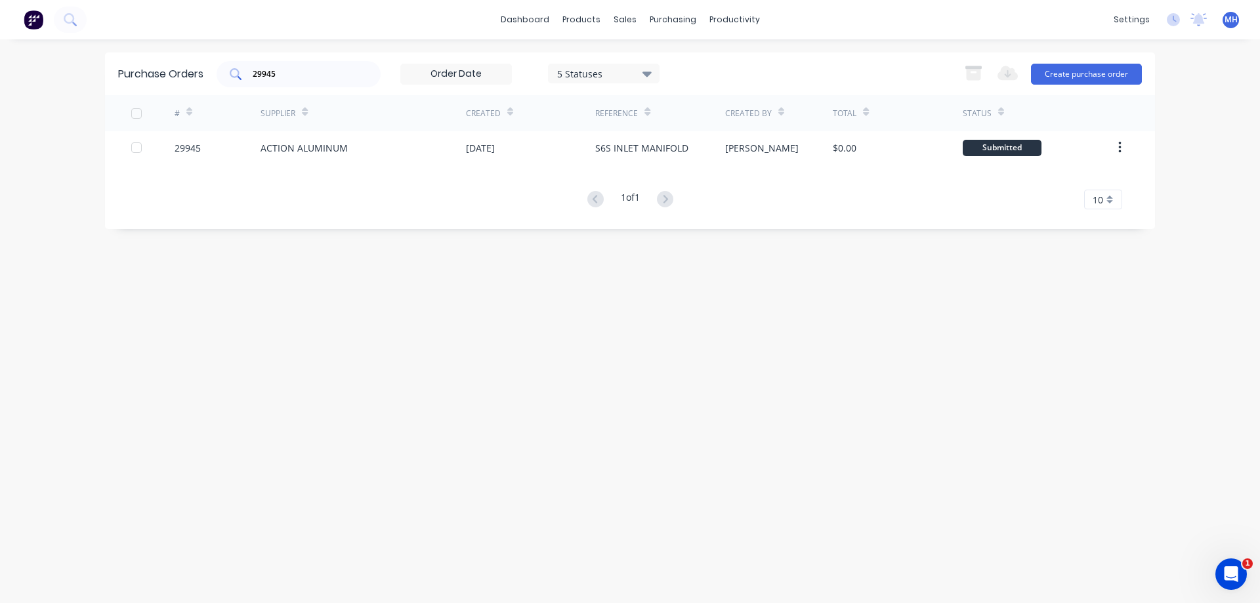
click at [303, 80] on input "29945" at bounding box center [305, 74] width 109 height 13
type input "29948"
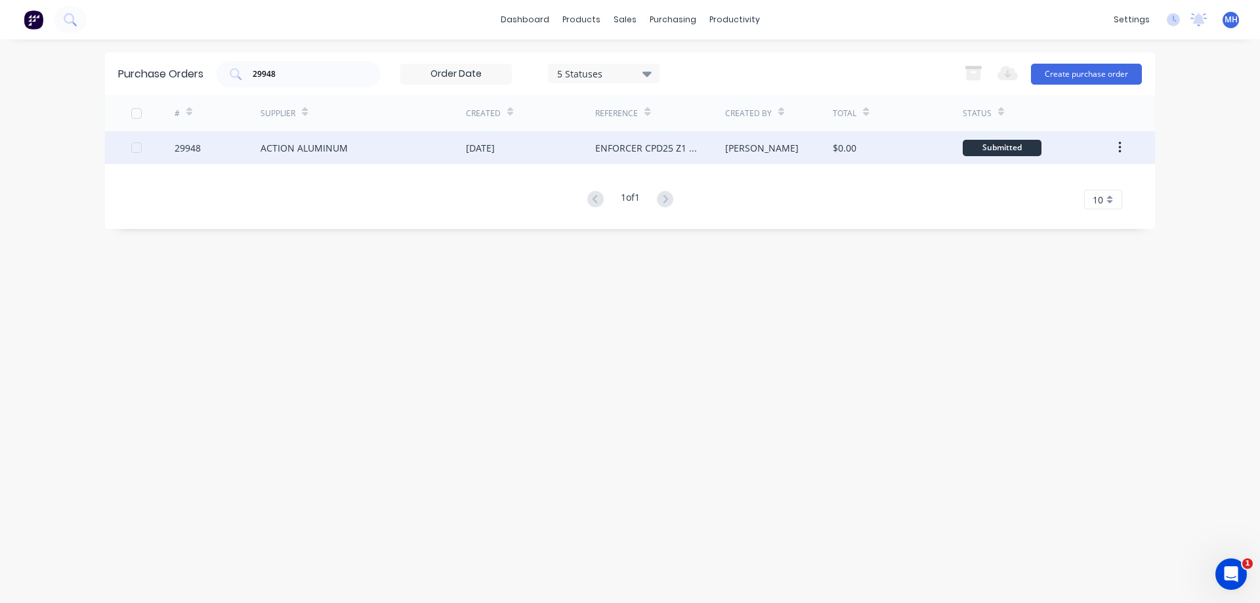
click at [260, 145] on div "29948" at bounding box center [218, 147] width 87 height 33
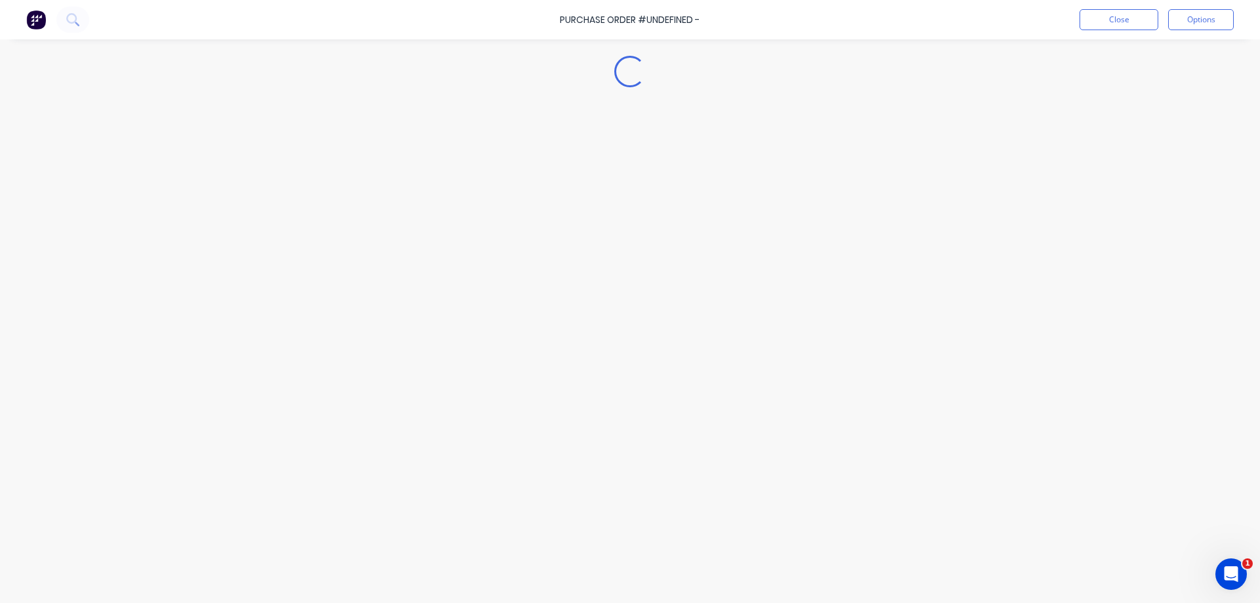
type textarea "x"
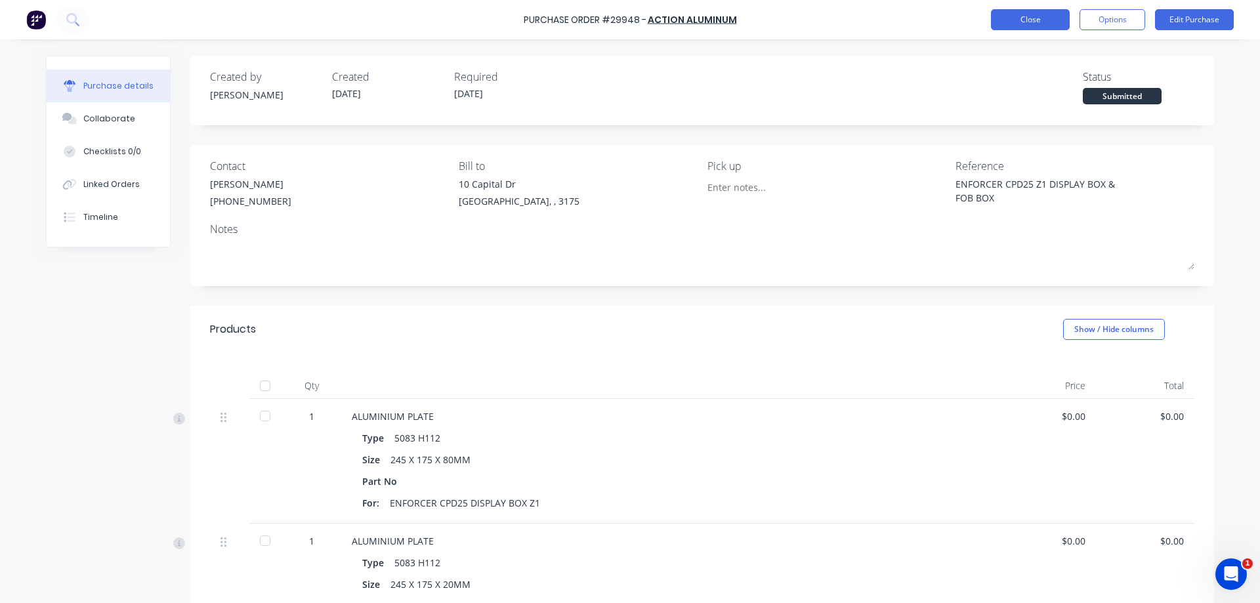
click at [1033, 28] on button "Close" at bounding box center [1030, 19] width 79 height 21
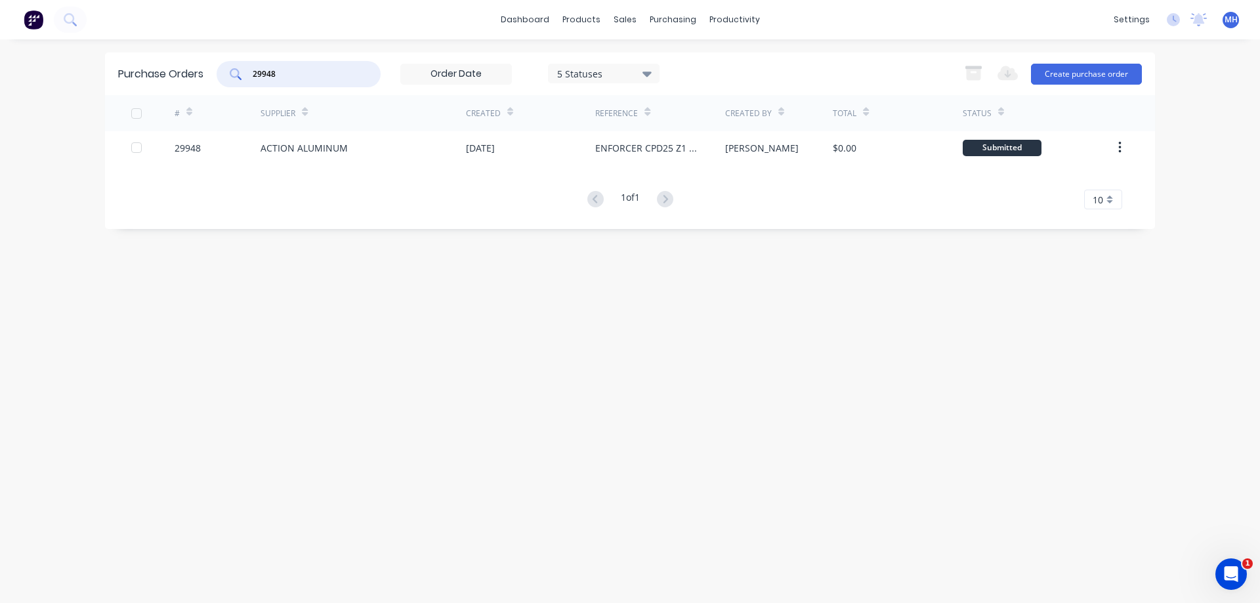
drag, startPoint x: 281, startPoint y: 75, endPoint x: 241, endPoint y: 98, distance: 46.7
click at [251, 81] on input "29948" at bounding box center [305, 74] width 109 height 13
drag, startPoint x: 224, startPoint y: 107, endPoint x: 211, endPoint y: 100, distance: 15.6
click at [213, 101] on div "#" at bounding box center [218, 113] width 87 height 36
drag, startPoint x: 281, startPoint y: 68, endPoint x: 145, endPoint y: 104, distance: 141.2
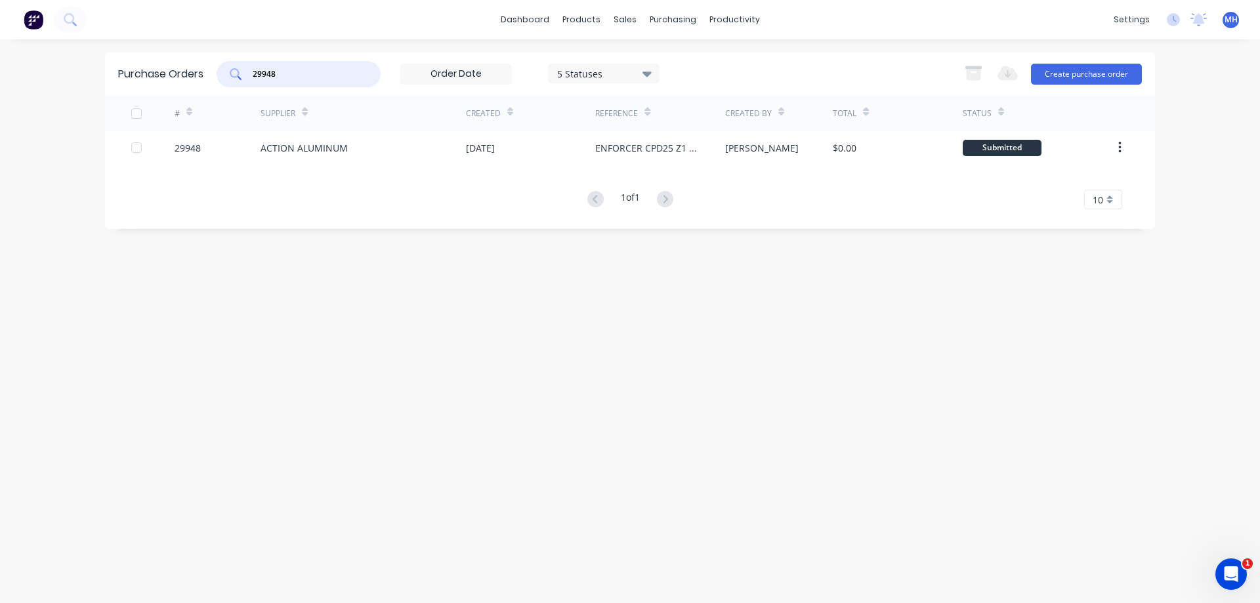
click at [251, 81] on input "29948" at bounding box center [305, 74] width 109 height 13
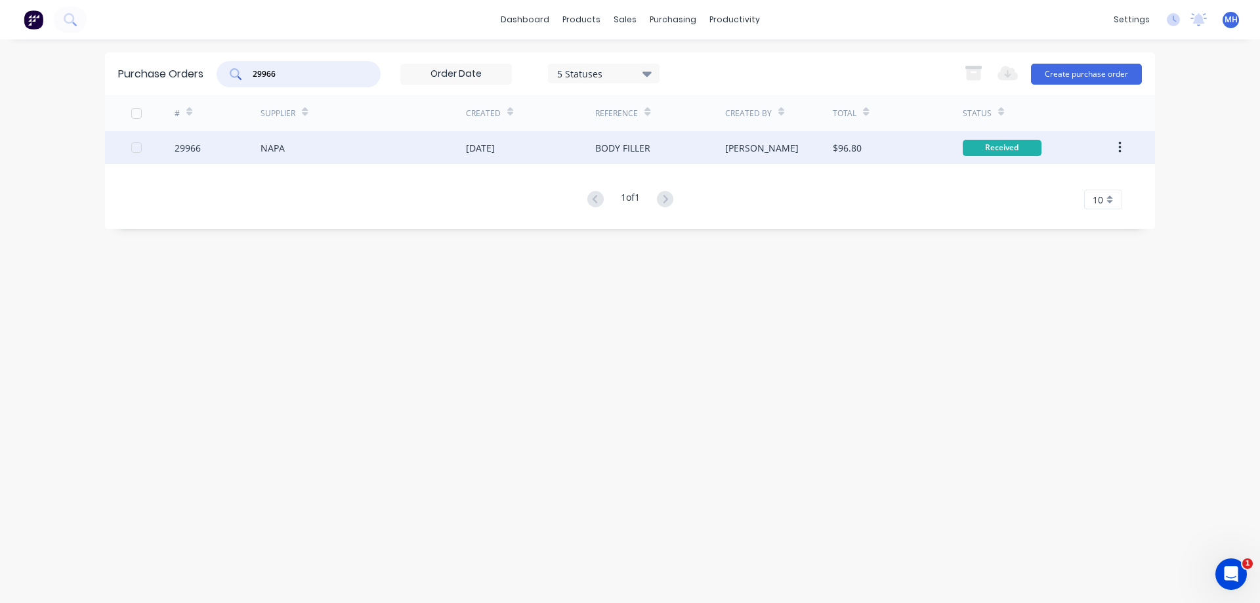
type input "29966"
click at [280, 150] on div "NAPA" at bounding box center [272, 148] width 24 height 14
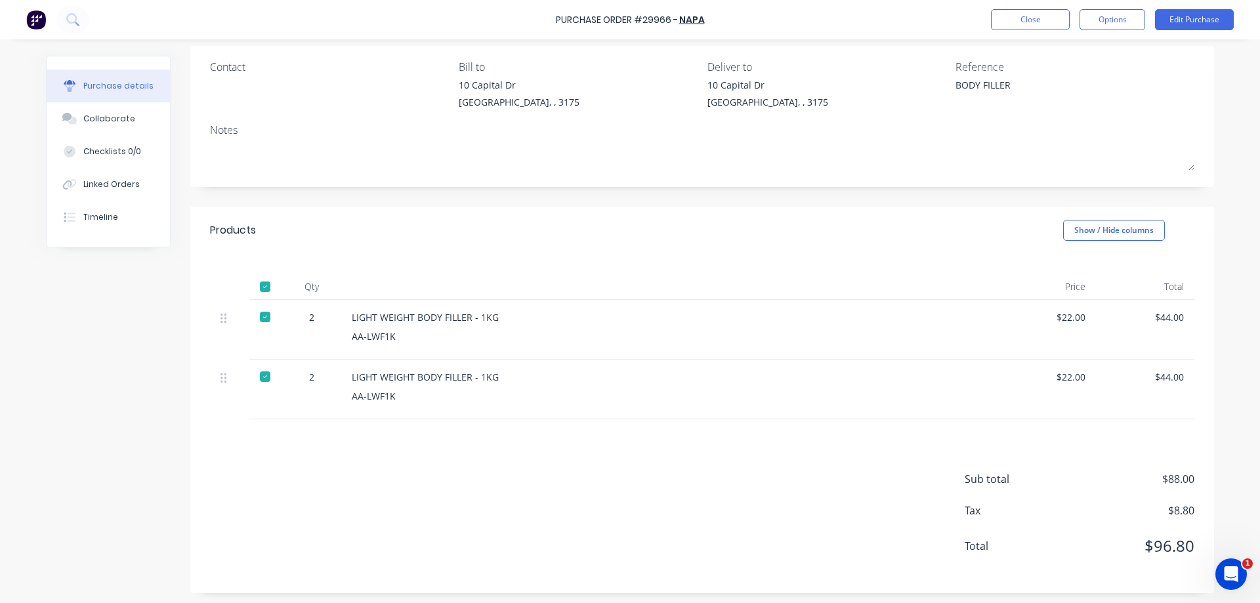
scroll to position [100, 0]
click at [1237, 572] on icon "Open Intercom Messenger" at bounding box center [1229, 573] width 22 height 22
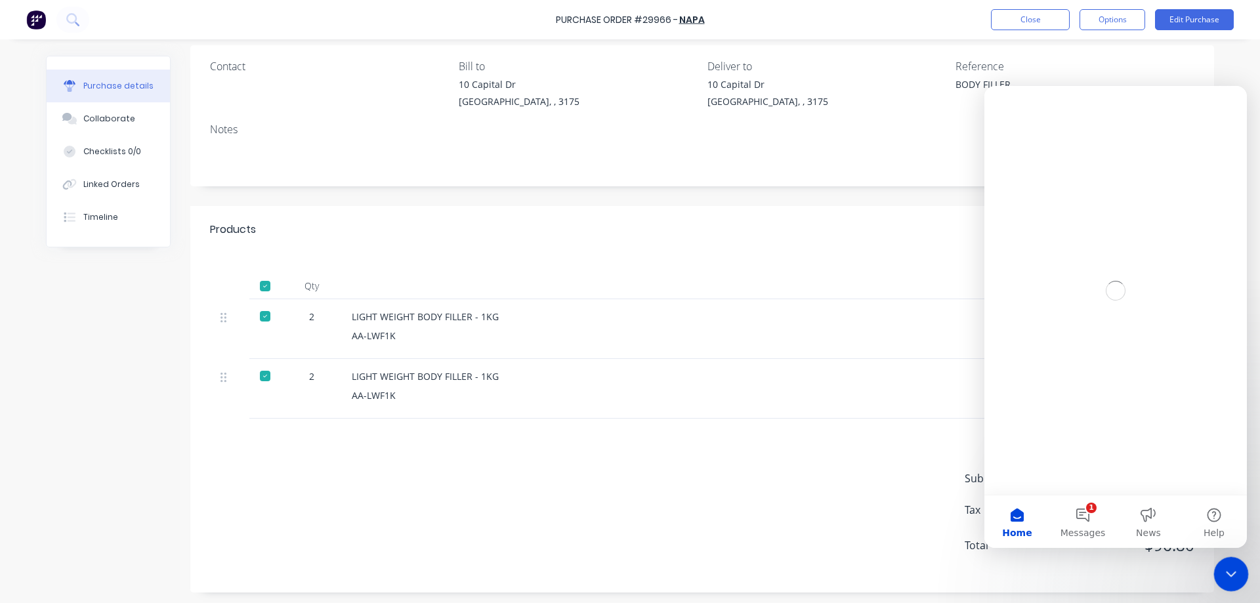
scroll to position [0, 0]
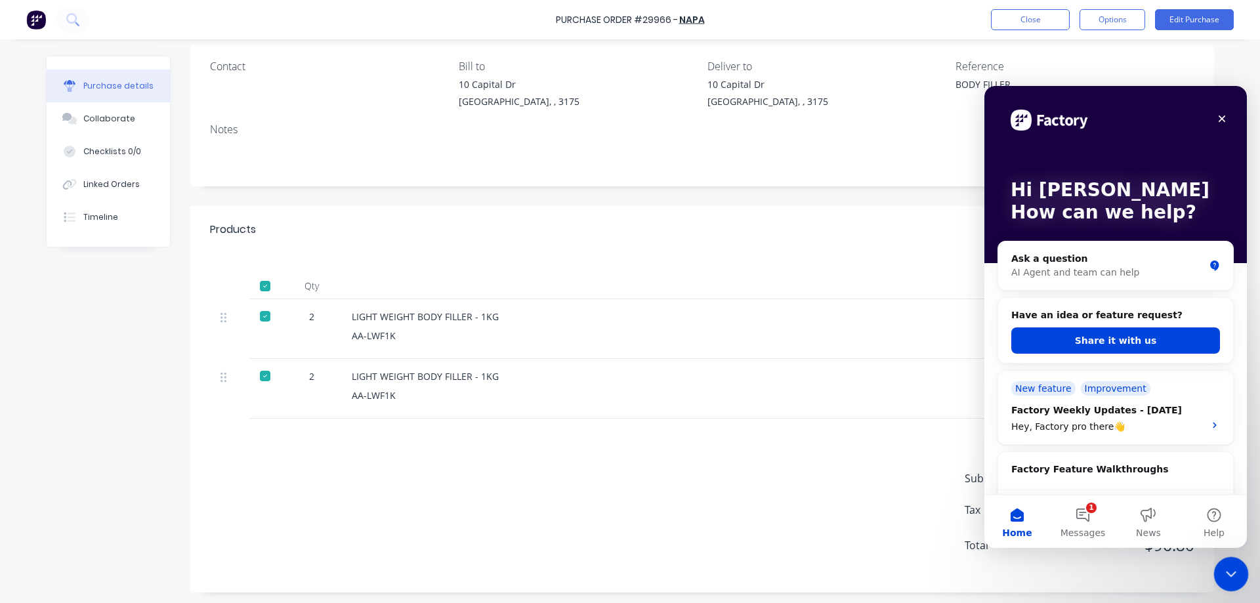
type textarea "x"
click at [1223, 114] on div "Close" at bounding box center [1222, 119] width 24 height 24
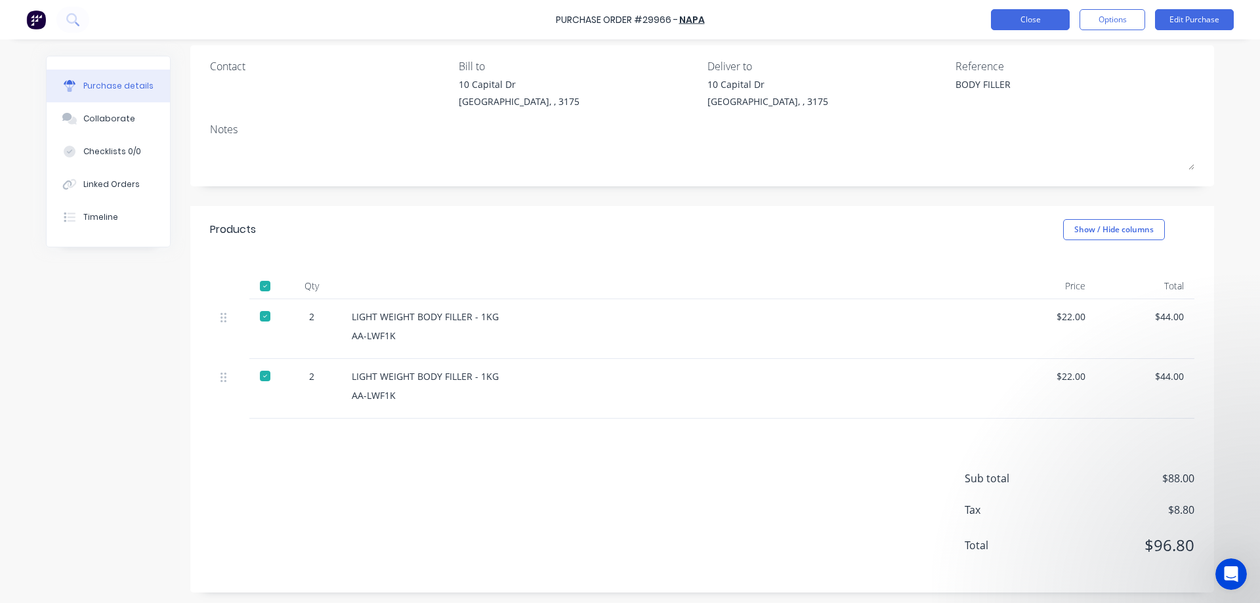
click at [1030, 15] on button "Close" at bounding box center [1030, 19] width 79 height 21
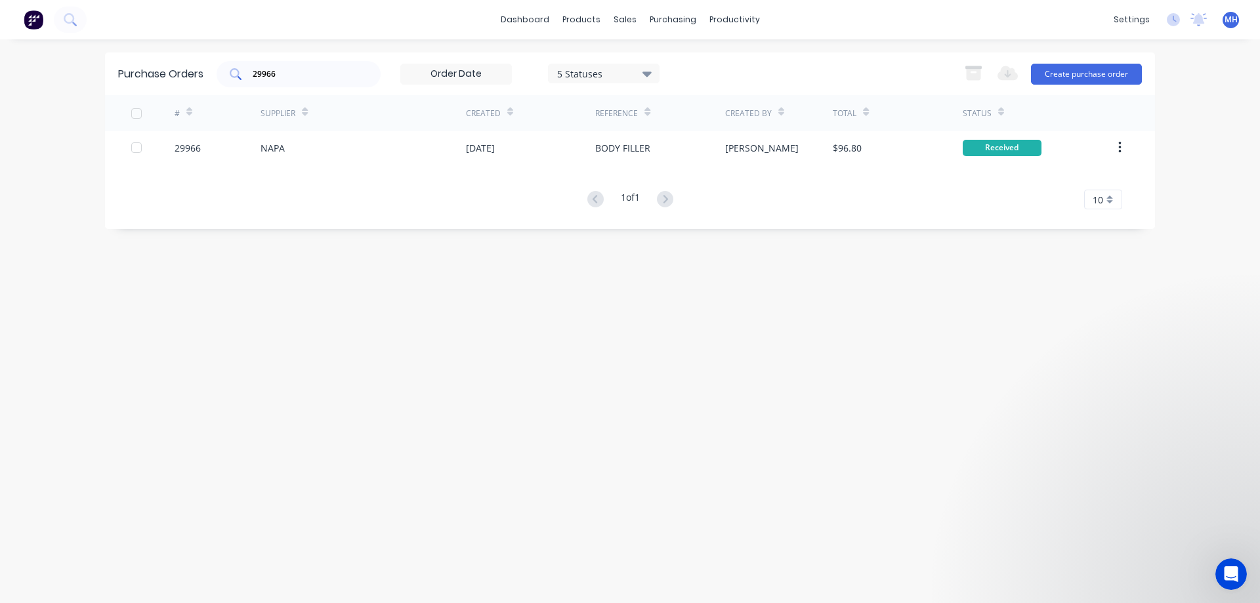
click at [286, 74] on input "29966" at bounding box center [305, 74] width 109 height 13
type input "29970"
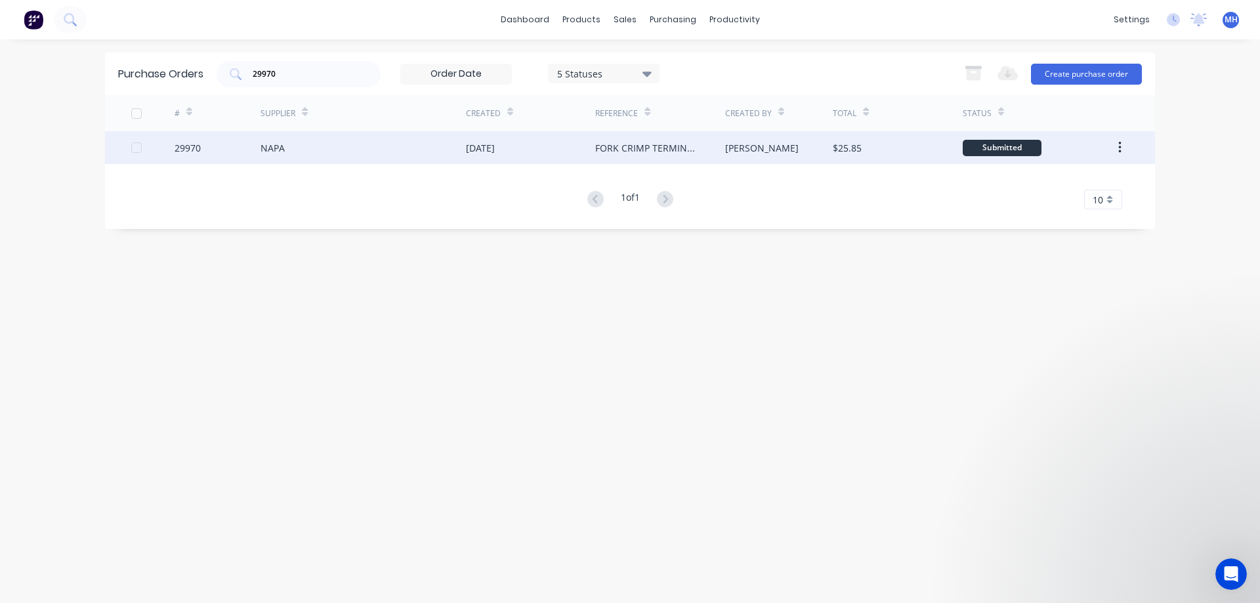
click at [484, 152] on div "[DATE]" at bounding box center [480, 148] width 29 height 14
type textarea "x"
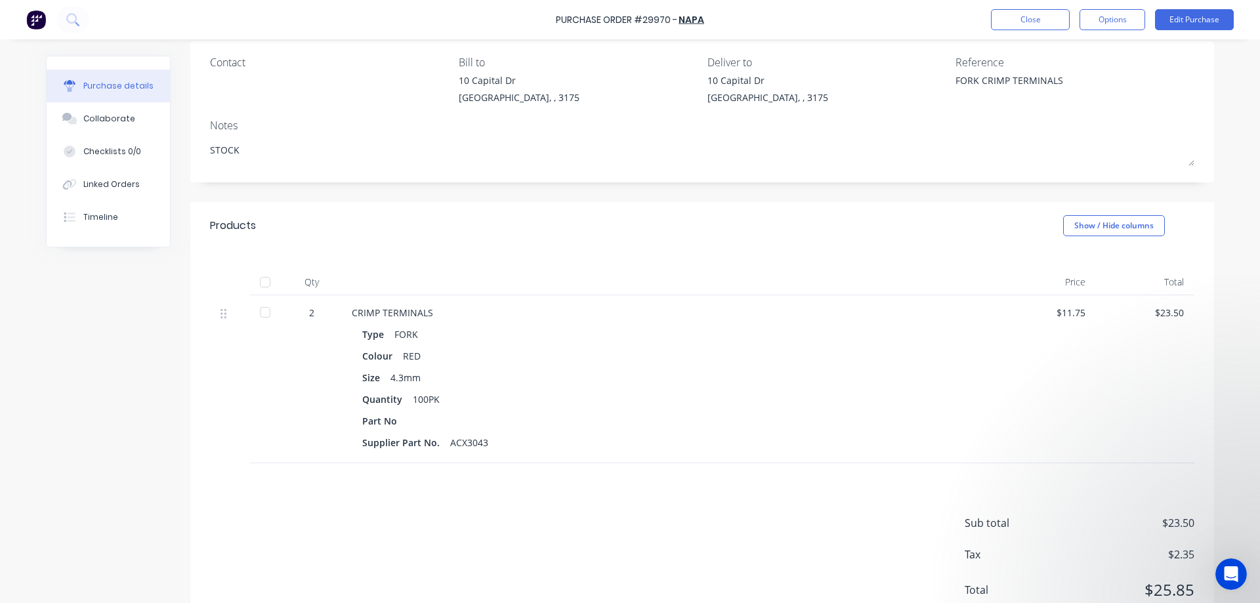
scroll to position [148, 0]
